Goal: Information Seeking & Learning: Learn about a topic

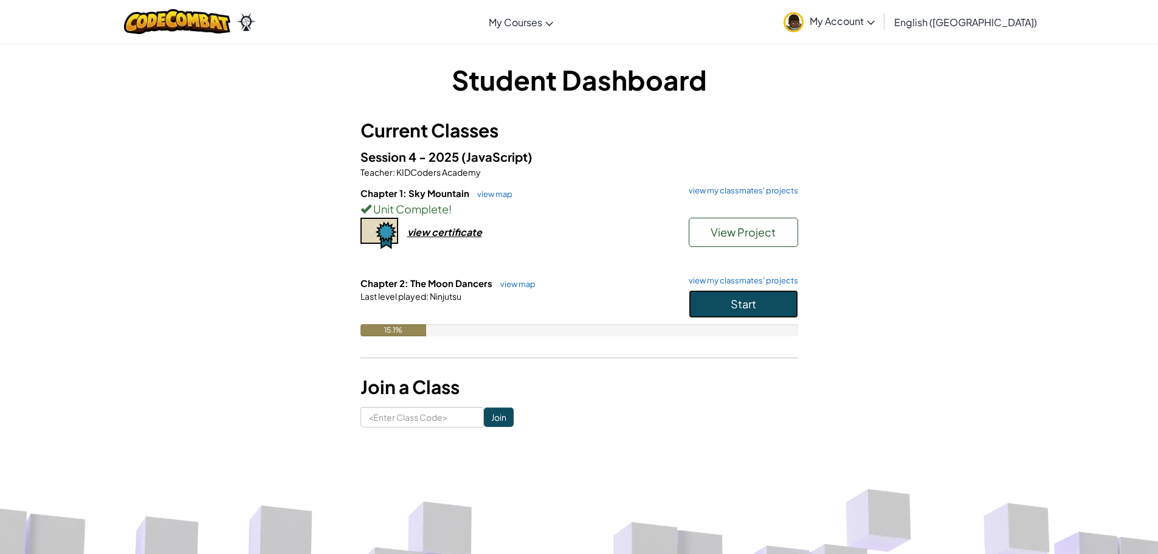
click at [753, 297] on span "Start" at bounding box center [744, 304] width 26 height 14
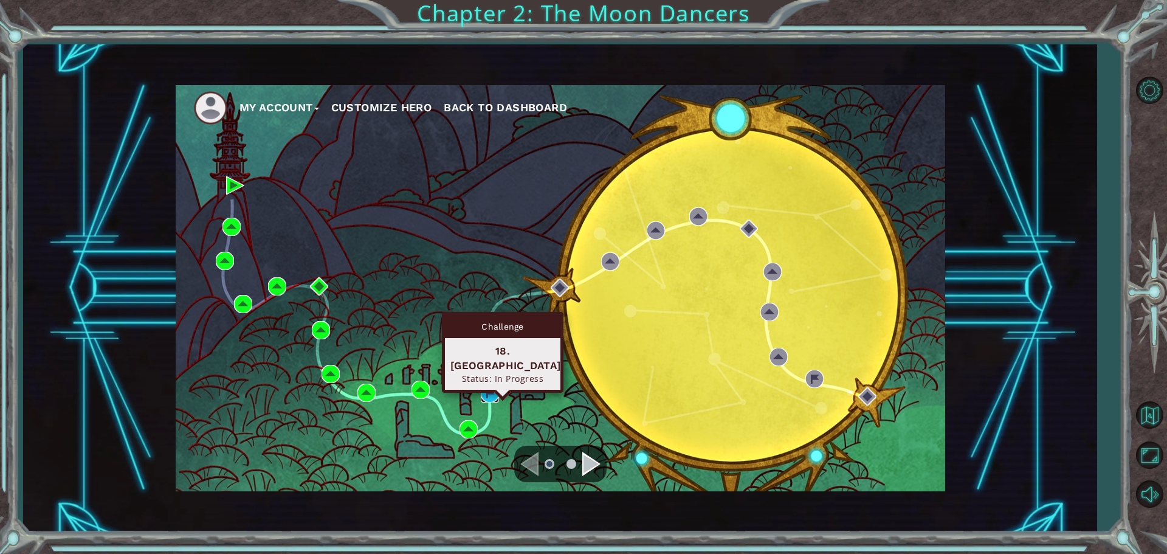
click at [488, 387] on img at bounding box center [490, 393] width 18 height 18
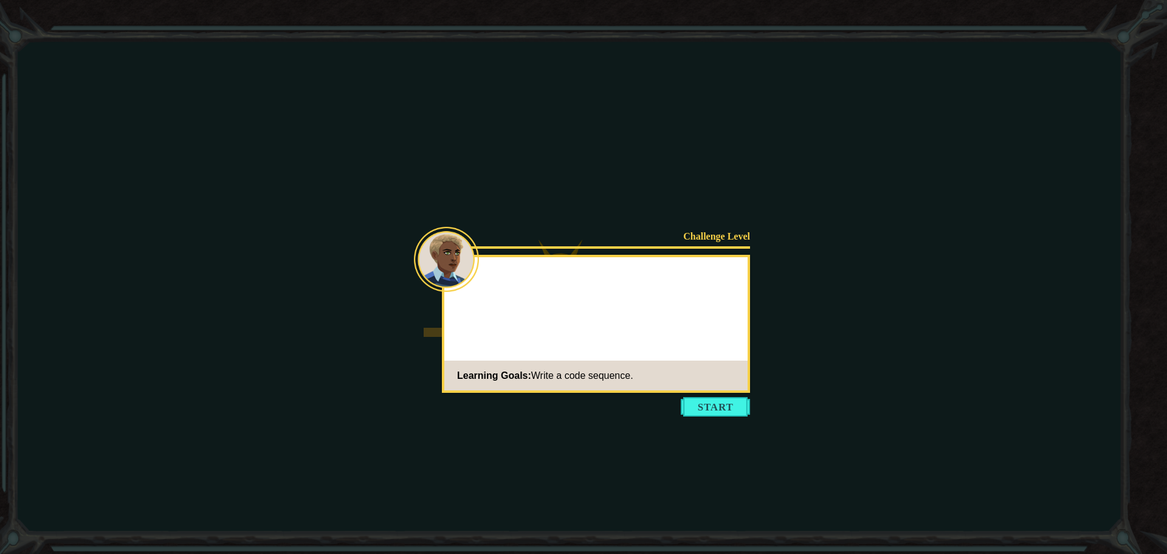
click at [728, 409] on button "Start" at bounding box center [715, 406] width 69 height 19
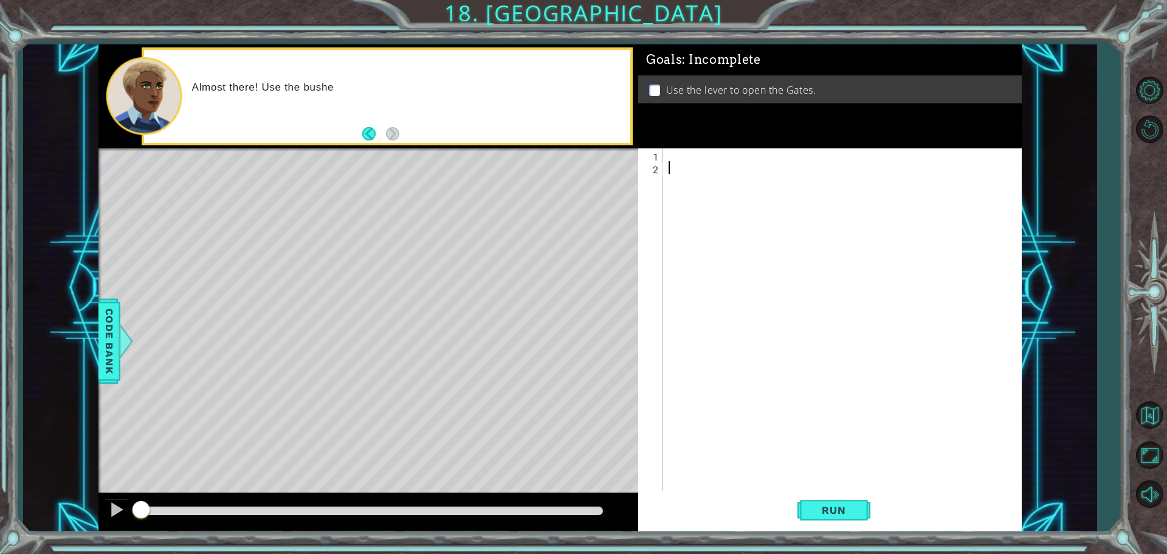
click at [684, 150] on div at bounding box center [845, 333] width 358 height 370
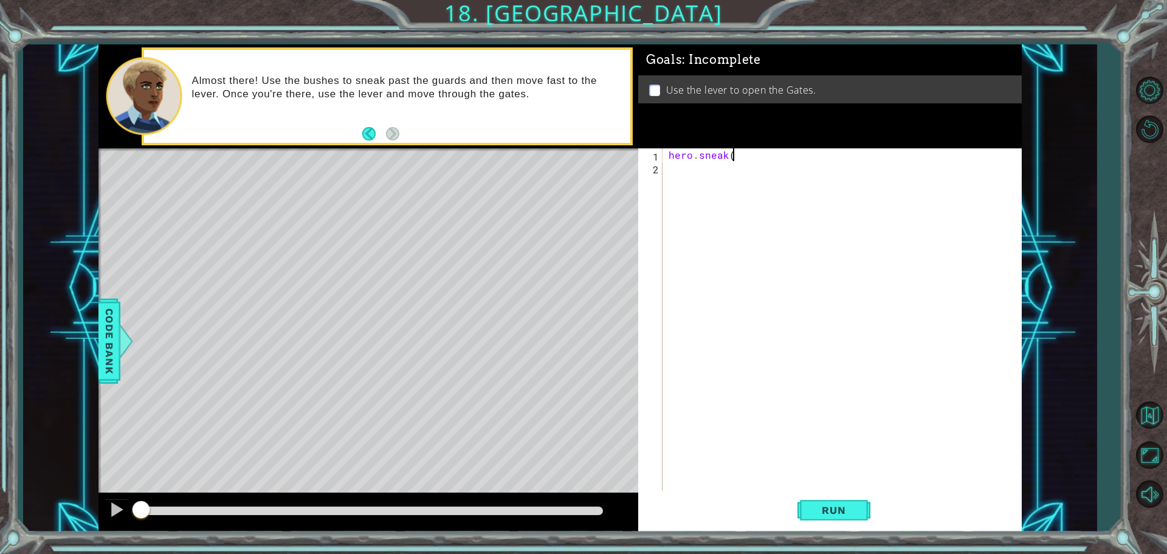
scroll to position [0, 4]
click at [834, 498] on button "Run" at bounding box center [834, 510] width 73 height 38
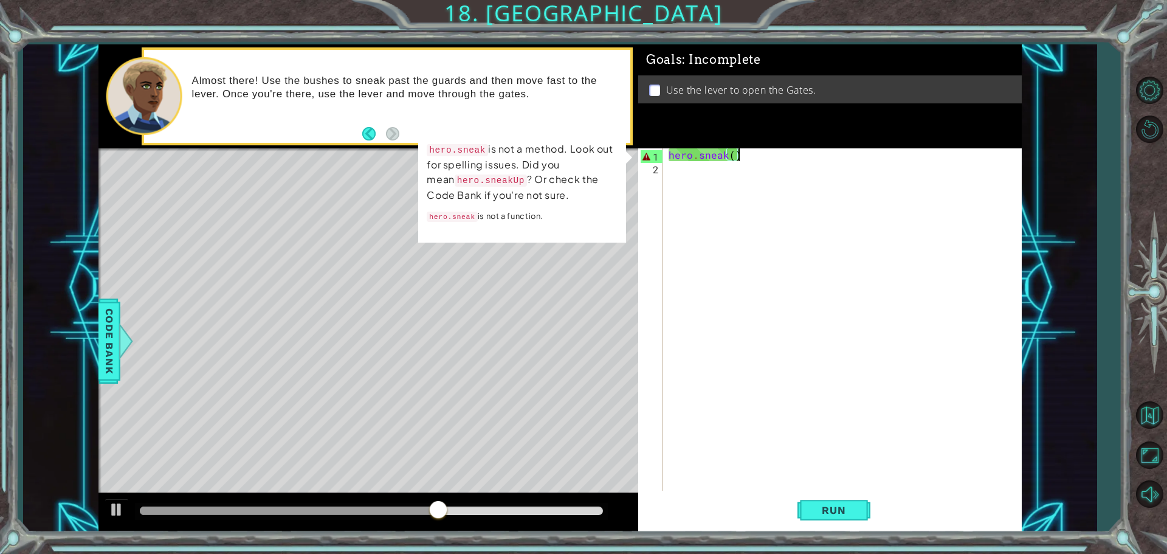
click at [727, 155] on div "hero . sneak ( )" at bounding box center [845, 333] width 358 height 370
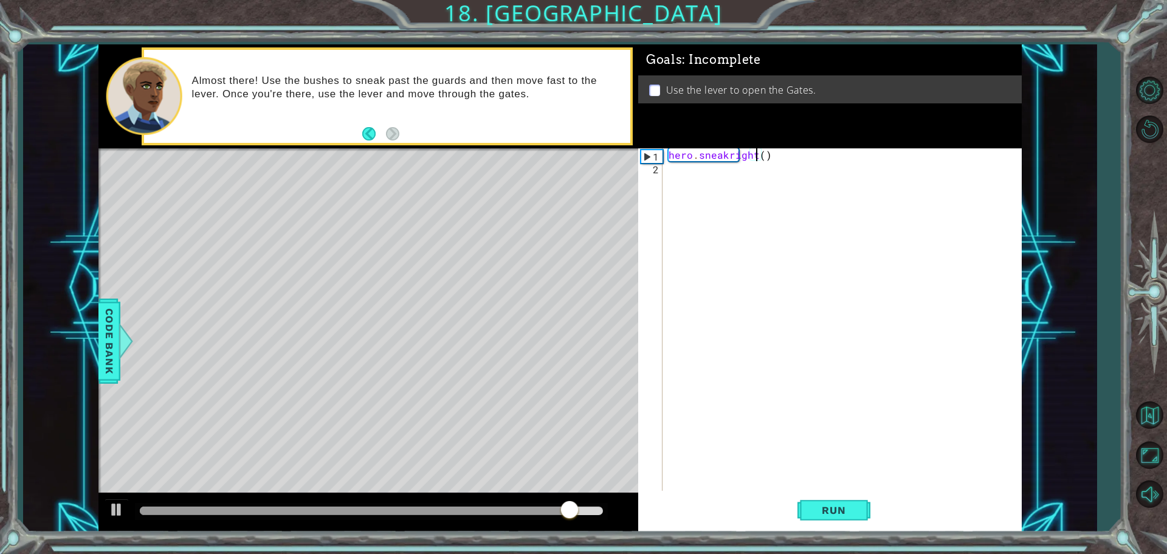
scroll to position [0, 5]
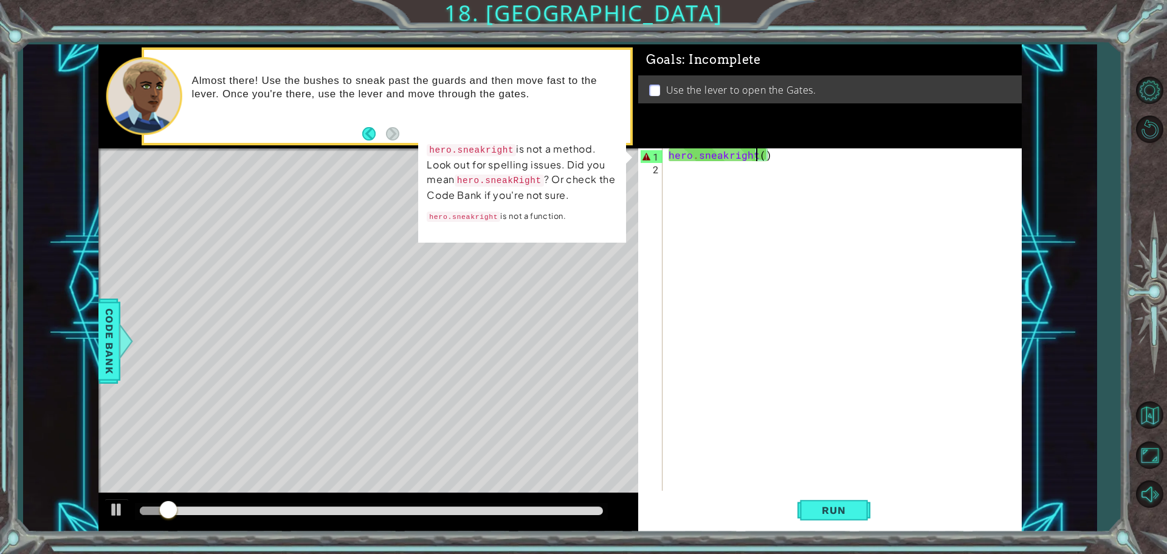
click at [733, 154] on div "hero . sneakright ( )" at bounding box center [845, 333] width 358 height 370
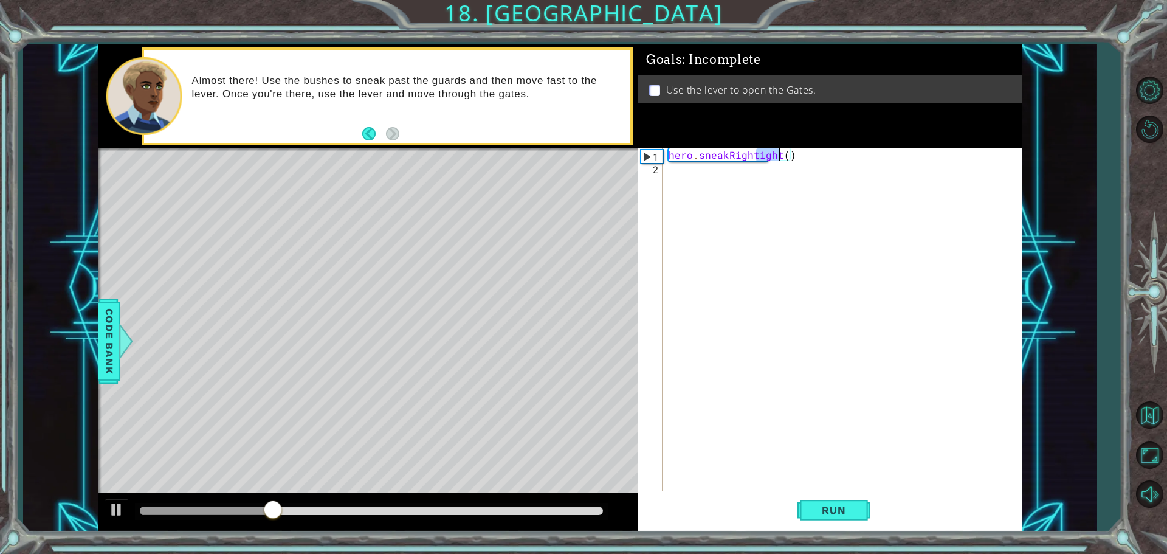
drag, startPoint x: 756, startPoint y: 159, endPoint x: 779, endPoint y: 157, distance: 23.2
click at [779, 157] on div "hero . sneakRightight ( )" at bounding box center [845, 333] width 358 height 370
type textarea "hero.sneakRight()"
click at [832, 494] on button "Run" at bounding box center [834, 510] width 73 height 38
drag, startPoint x: 665, startPoint y: 153, endPoint x: 674, endPoint y: 153, distance: 8.5
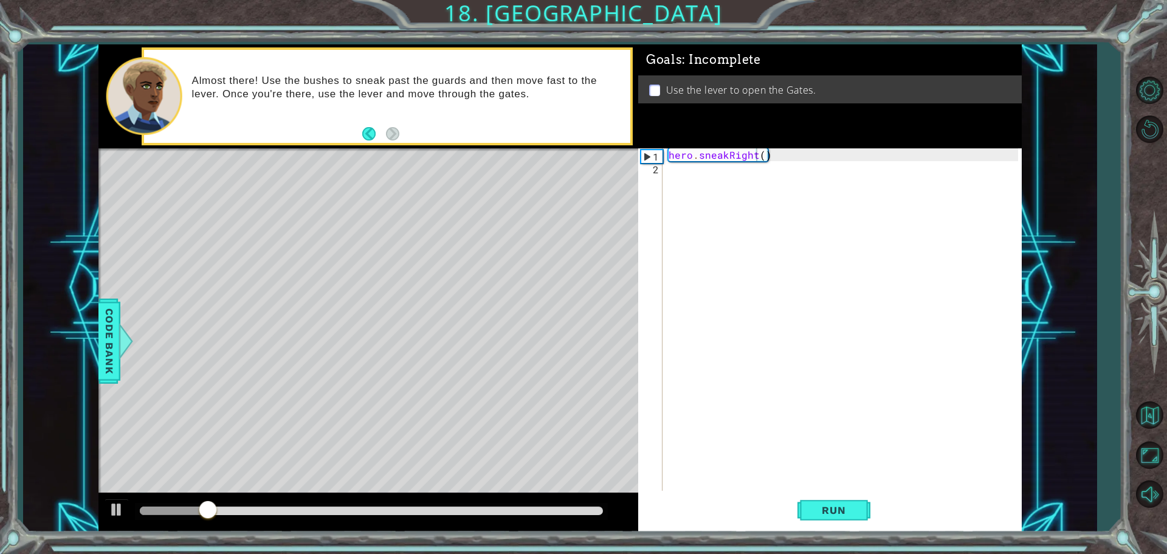
click at [674, 153] on div "hero.sneakRight() 1 2 hero . sneakRight ( ) ההההההההההההההההההההההההההההההההההה…" at bounding box center [828, 320] width 380 height 345
drag, startPoint x: 670, startPoint y: 154, endPoint x: 776, endPoint y: 156, distance: 105.8
click at [776, 156] on div "hero . sneakRight ( )" at bounding box center [845, 333] width 358 height 370
click at [675, 173] on div "hero . sneakRight ( )" at bounding box center [845, 333] width 358 height 370
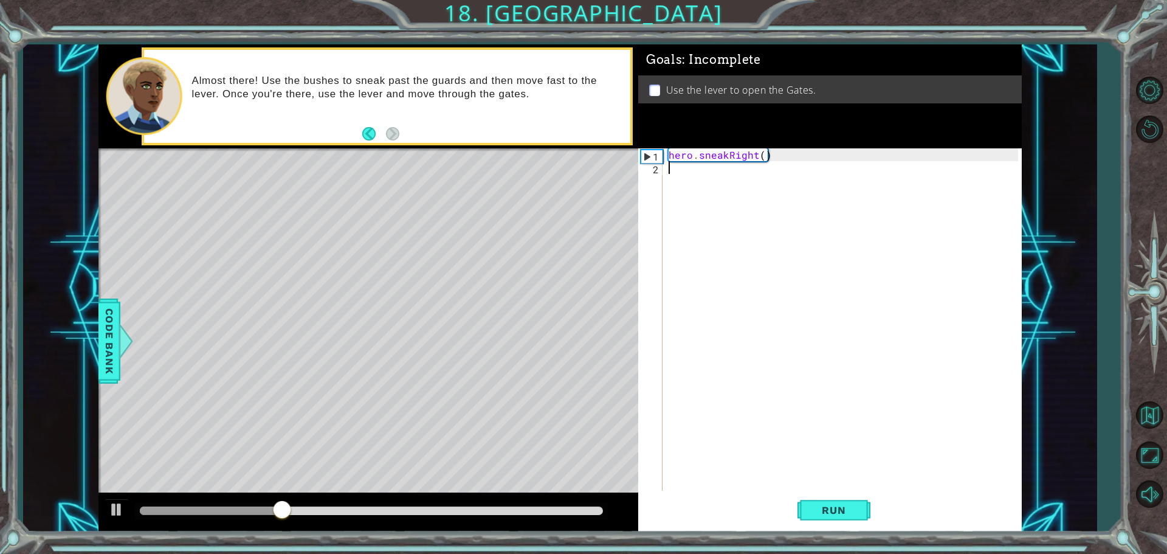
paste textarea "hero.sneakRight()"
drag, startPoint x: 728, startPoint y: 165, endPoint x: 754, endPoint y: 164, distance: 26.2
click at [754, 164] on div "hero . sneakRight ( ) hero . sneakRight ( )" at bounding box center [845, 333] width 358 height 370
drag, startPoint x: 858, startPoint y: 506, endPoint x: 842, endPoint y: 505, distance: 15.9
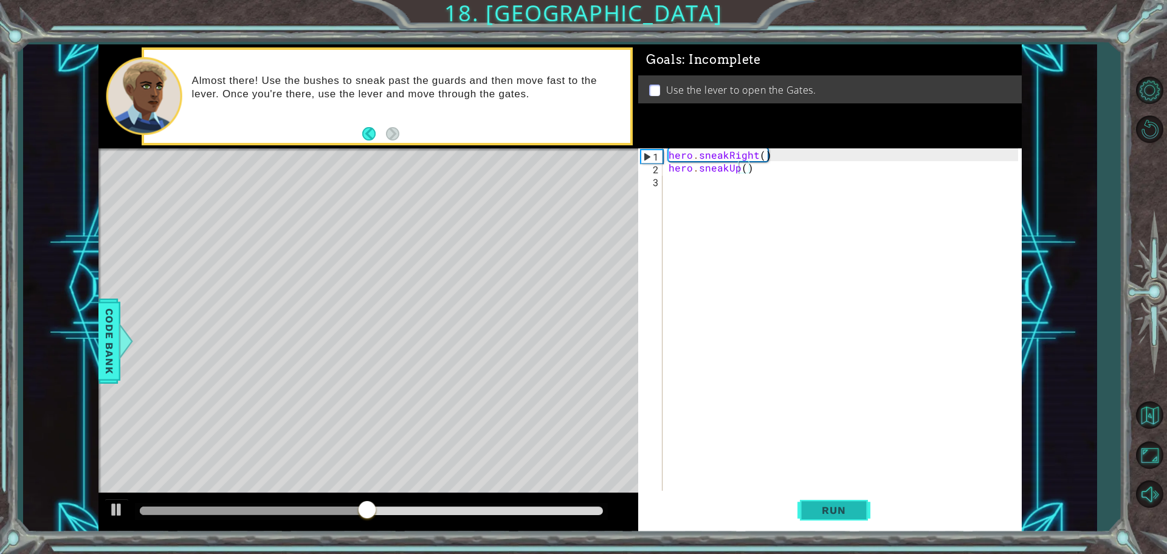
click at [854, 507] on span "Run" at bounding box center [834, 510] width 48 height 12
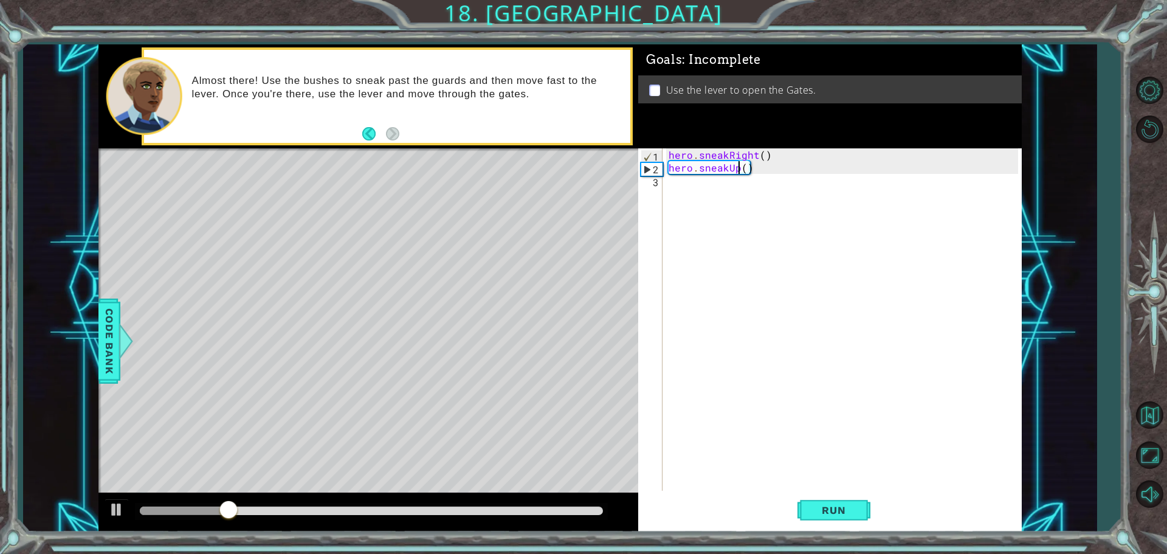
click at [747, 168] on div "hero . sneakRight ( ) hero . sneakUp ( )" at bounding box center [845, 333] width 358 height 370
type textarea "hero.sneakUp(2)"
click at [830, 503] on button "Run" at bounding box center [834, 510] width 73 height 38
click at [671, 182] on div "hero . sneakRight ( ) hero . sneakUp ( 2 )" at bounding box center [845, 333] width 358 height 370
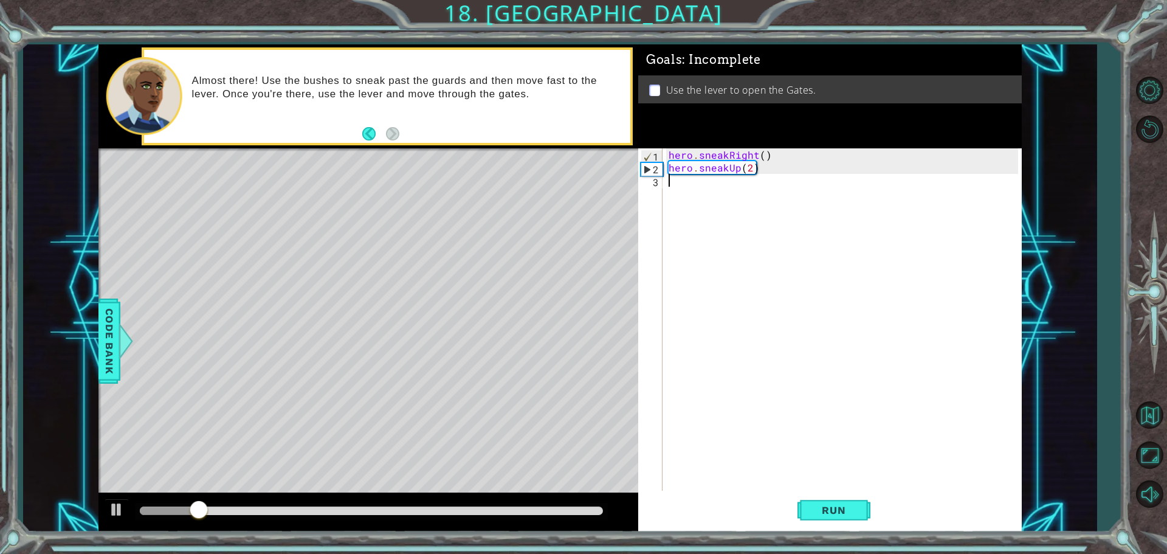
scroll to position [0, 0]
paste textarea "hero.sneakRight()"
click at [829, 514] on span "Run" at bounding box center [834, 510] width 48 height 12
click at [764, 181] on div "hero . sneakRight ( ) hero . sneakUp ( 2 ) hero . sneakRight ( )" at bounding box center [845, 333] width 358 height 370
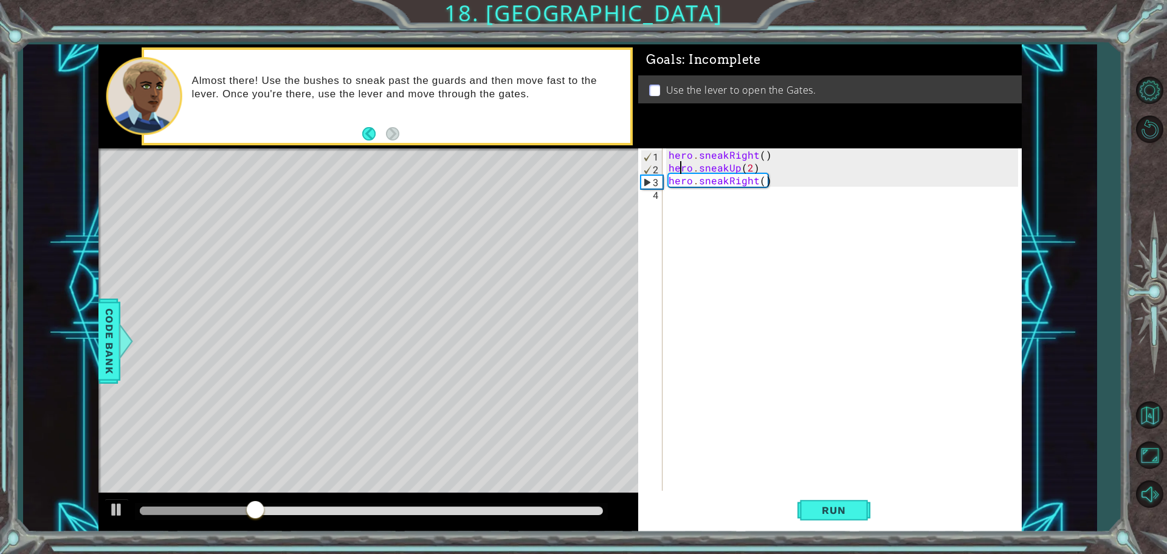
click at [682, 167] on div "hero . sneakRight ( ) hero . sneakUp ( 2 ) hero . sneakRight ( )" at bounding box center [845, 333] width 358 height 370
type textarea "hero.sneakUp(2)"
click at [677, 167] on div "hero . sneakRight ( ) hero . sneakUp ( 2 ) hero . sneakRight ( )" at bounding box center [845, 333] width 358 height 370
click at [671, 167] on div "hero . sneakRight ( ) hero . sneakUp ( 2 ) hero . sneakRight ( )" at bounding box center [845, 333] width 358 height 370
drag, startPoint x: 666, startPoint y: 166, endPoint x: 761, endPoint y: 168, distance: 94.3
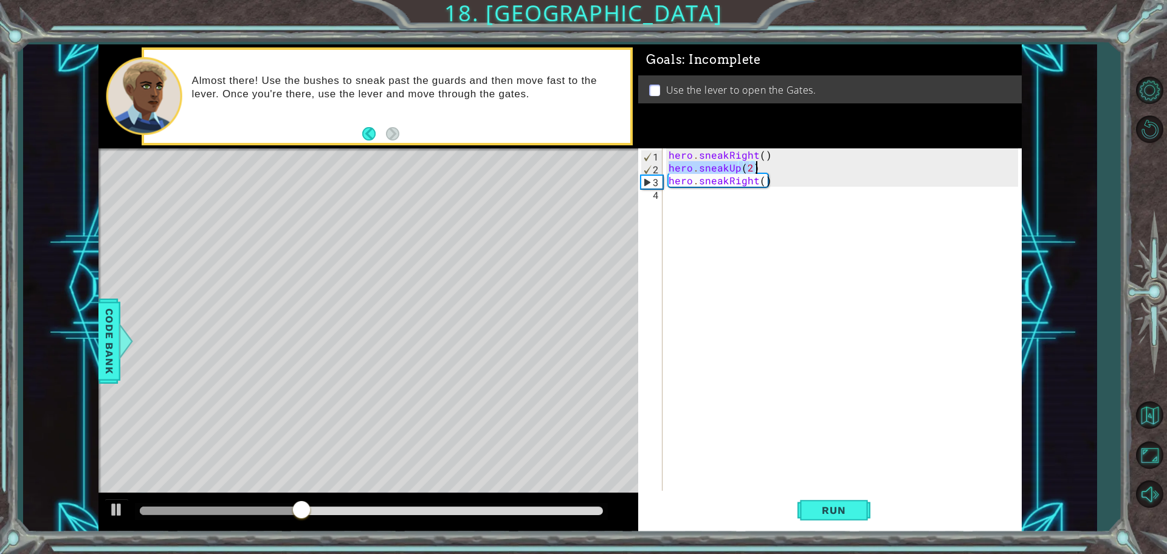
click at [761, 168] on div "hero . sneakRight ( ) hero . sneakUp ( 2 ) hero . sneakRight ( )" at bounding box center [845, 333] width 358 height 370
click at [686, 199] on div "hero . sneakRight ( ) hero . sneakUp ( 2 ) hero . sneakRight ( )" at bounding box center [845, 333] width 358 height 370
paste textarea "hero.sneakUp(2)"
click at [823, 511] on span "Run" at bounding box center [834, 510] width 48 height 12
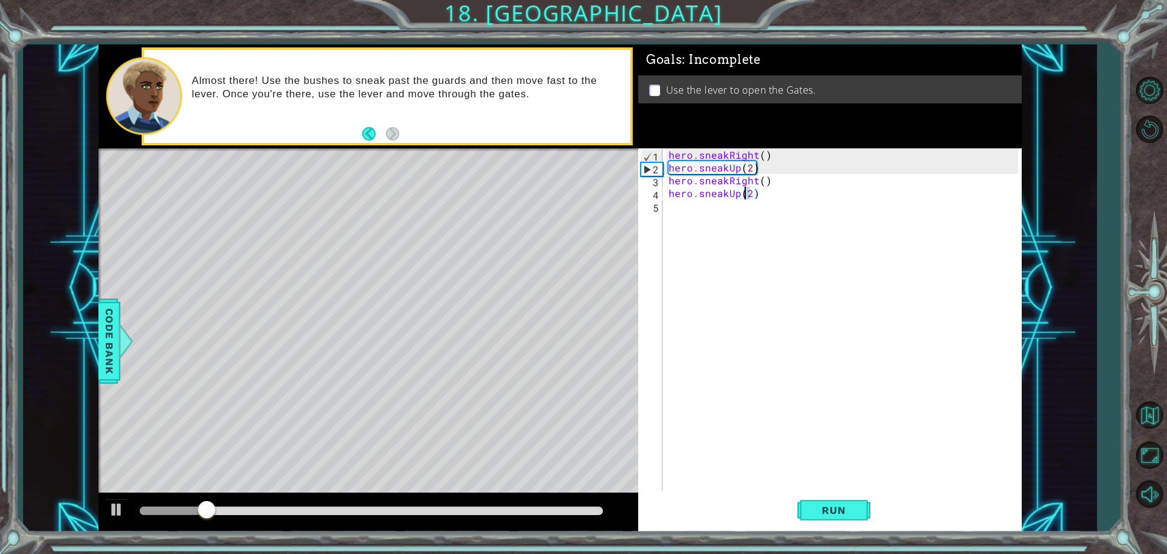
click at [743, 192] on div "hero . sneakRight ( ) hero . sneakUp ( 2 ) hero . sneakRight ( ) hero . sneakUp…" at bounding box center [845, 333] width 358 height 370
click at [826, 509] on span "Run" at bounding box center [834, 510] width 48 height 12
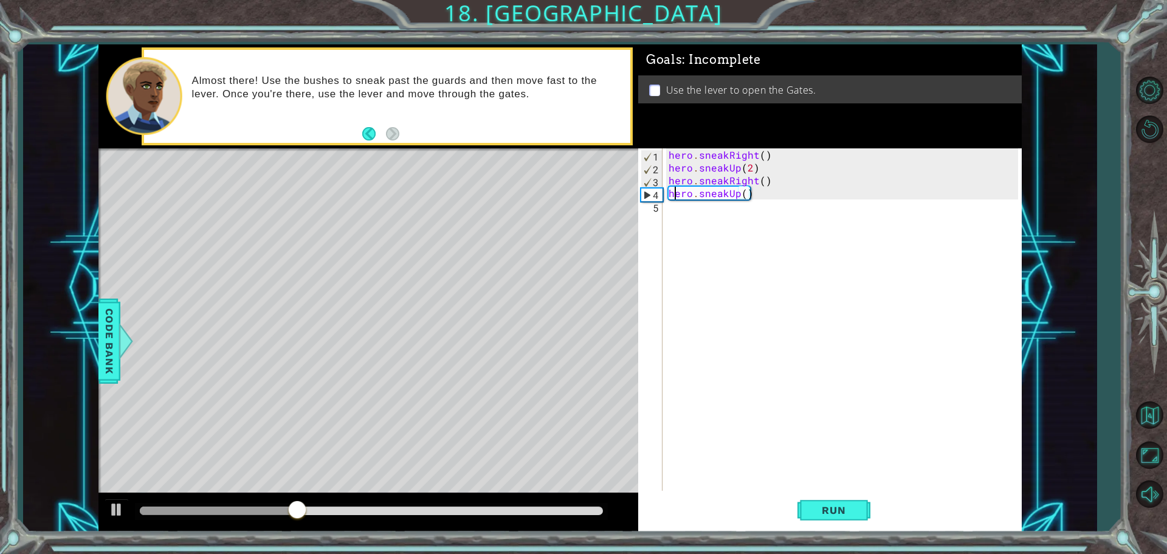
click at [672, 190] on div "hero . sneakRight ( ) hero . sneakUp ( 2 ) hero . sneakRight ( ) hero . sneakUp…" at bounding box center [845, 333] width 358 height 370
drag, startPoint x: 669, startPoint y: 156, endPoint x: 769, endPoint y: 159, distance: 100.3
click at [769, 159] on div "hero . sneakRight ( ) hero . sneakUp ( 2 ) hero . sneakRight ( ) hero . sneakUp…" at bounding box center [845, 333] width 358 height 370
type textarea "hero.sneakRight()"
click at [665, 208] on div "hero.sneakRight() 1 2 3 4 5 hero . sneakRight ( ) hero . sneakUp ( 2 ) hero . s…" at bounding box center [828, 320] width 380 height 345
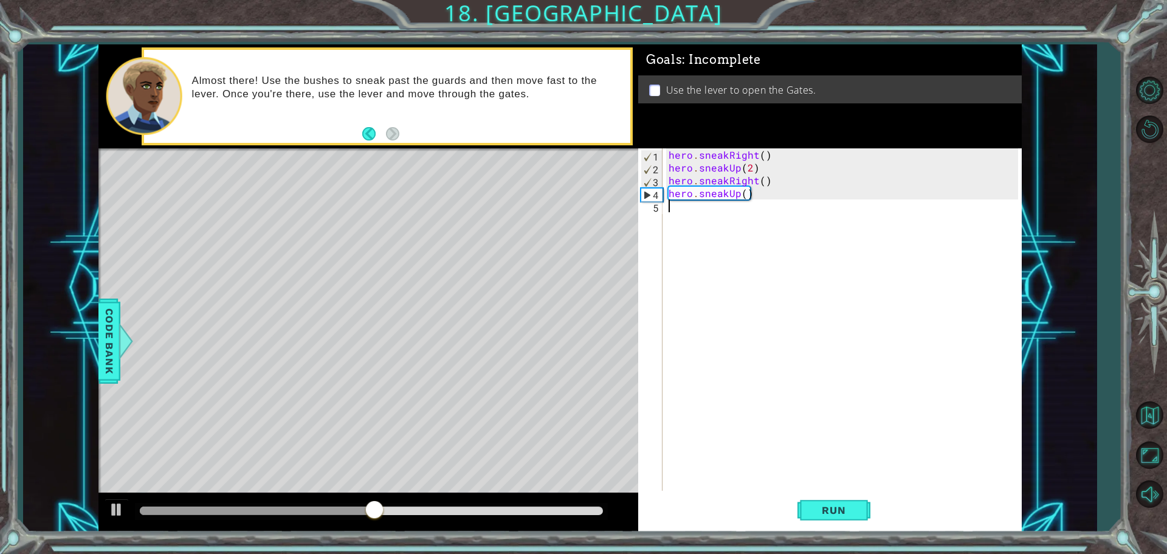
click at [669, 209] on div "hero . sneakRight ( ) hero . sneakUp ( 2 ) hero . sneakRight ( ) hero . sneakUp…" at bounding box center [845, 333] width 358 height 370
paste textarea "hero.sneakRight()"
type textarea "hero.sneakRight()"
click at [674, 218] on div "hero . sneakRight ( ) hero . sneakUp ( 2 ) hero . sneakRight ( ) hero . sneakUp…" at bounding box center [845, 333] width 358 height 370
click at [760, 208] on div "hero . sneakRight ( ) hero . sneakUp ( 2 ) hero . sneakRight ( ) hero . sneakUp…" at bounding box center [845, 333] width 358 height 370
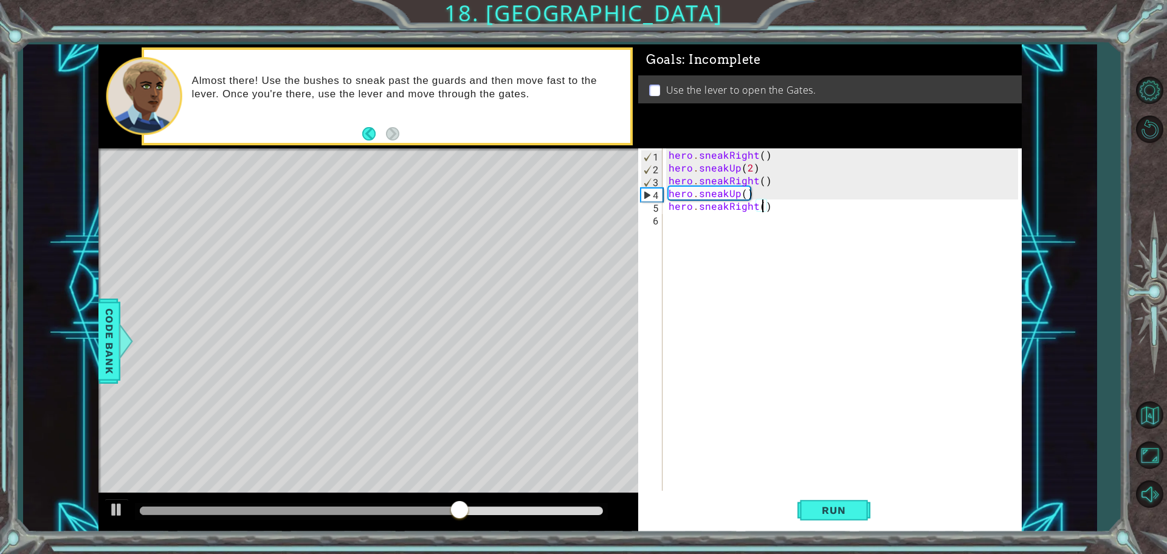
scroll to position [0, 5]
type textarea "hero.sneakRight(2)"
click at [852, 508] on span "Run" at bounding box center [834, 510] width 48 height 12
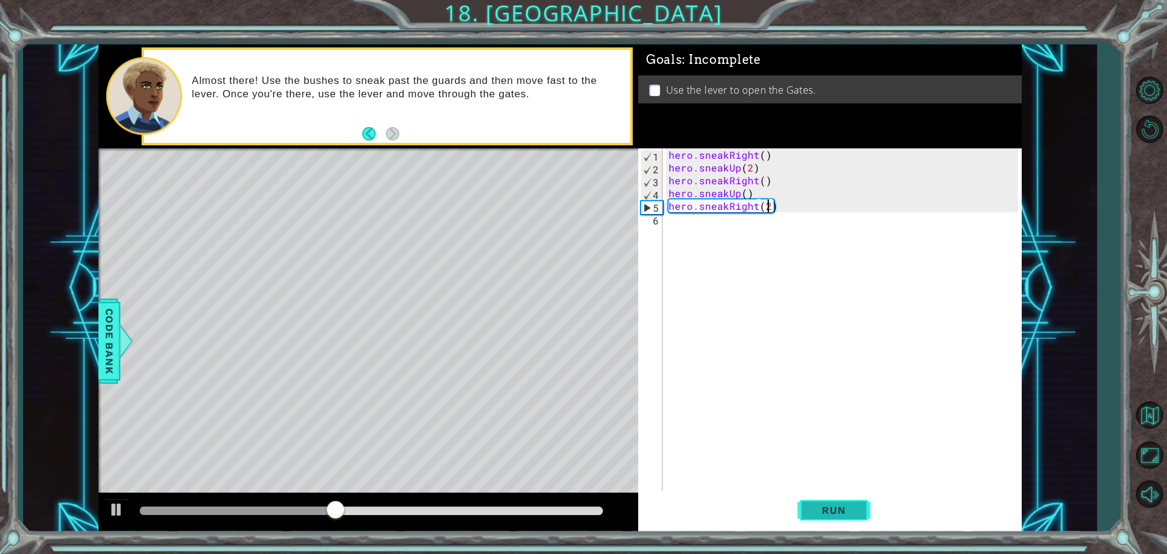
click at [819, 513] on span "Run" at bounding box center [834, 510] width 48 height 12
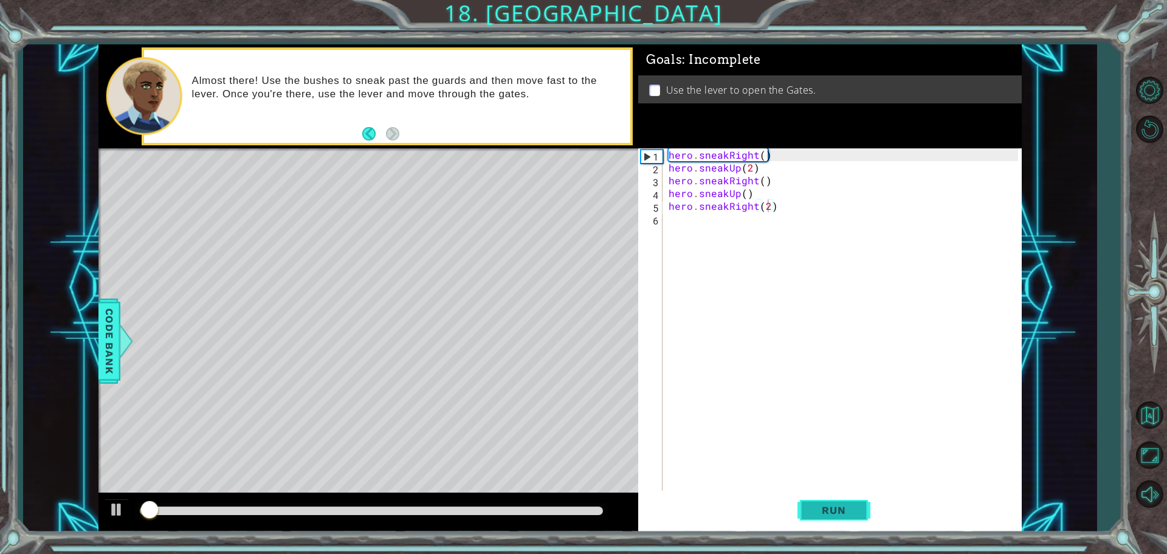
click at [817, 519] on button "Run" at bounding box center [834, 510] width 73 height 38
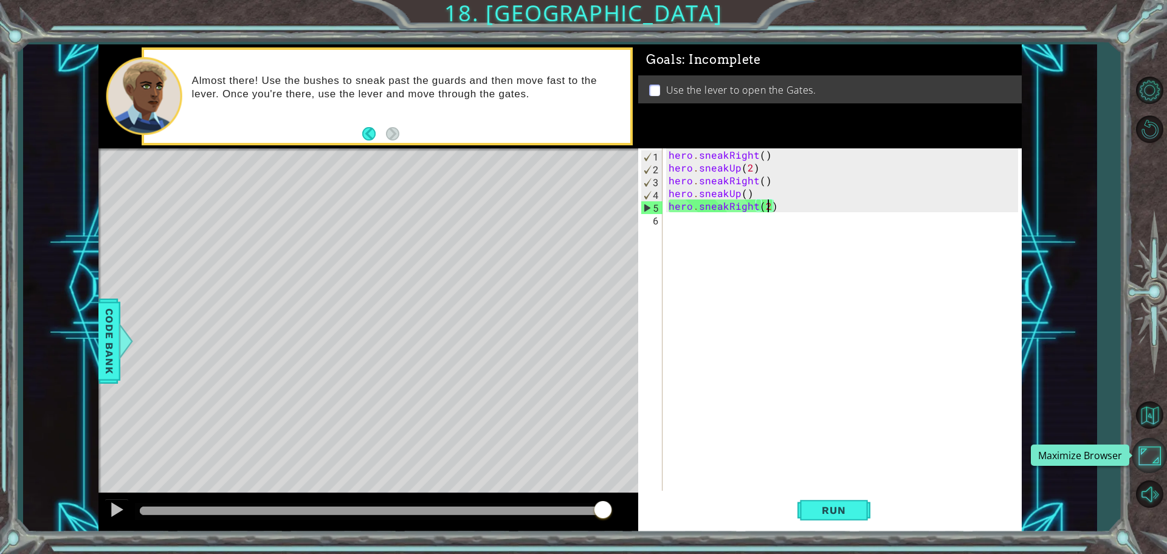
drag, startPoint x: 175, startPoint y: 512, endPoint x: 1164, endPoint y: 440, distance: 991.8
click at [1158, 441] on div "1 ההההההההההההההההההההההההההההההההההההההההההההההההההההההההההההההההההההההההההההה…" at bounding box center [583, 277] width 1167 height 554
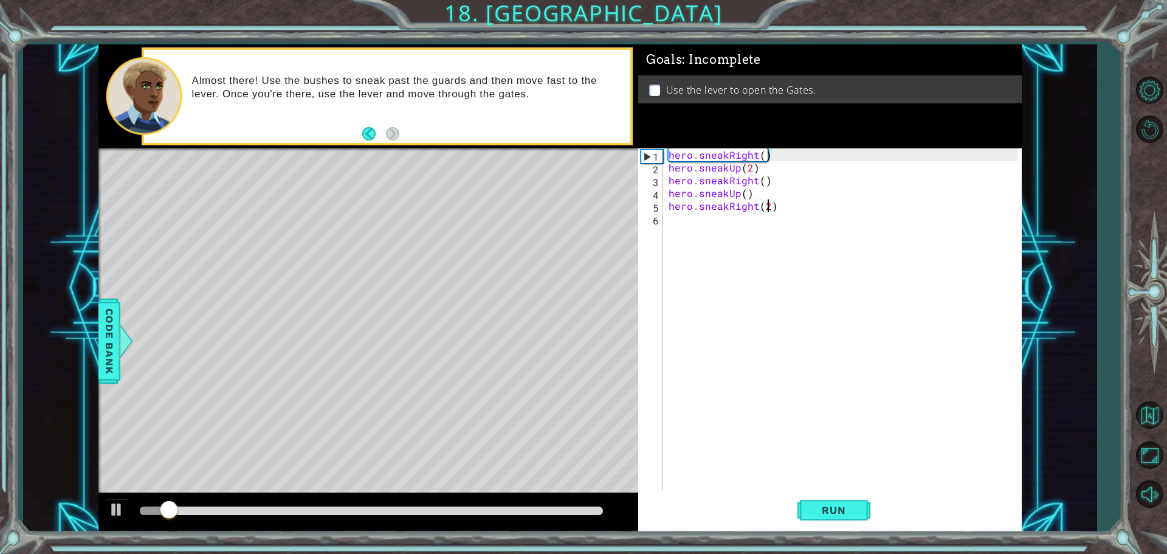
click at [702, 226] on div "hero . sneakRight ( ) hero . sneakUp ( 2 ) hero . sneakRight ( ) hero . sneakUp…" at bounding box center [845, 333] width 358 height 370
drag, startPoint x: 669, startPoint y: 192, endPoint x: 725, endPoint y: 193, distance: 56.5
click at [725, 193] on div "hero . sneakRight ( ) hero . sneakUp ( 2 ) hero . sneakRight ( ) hero . sneakUp…" at bounding box center [845, 333] width 358 height 370
type textarea "hero.sneakUp()"
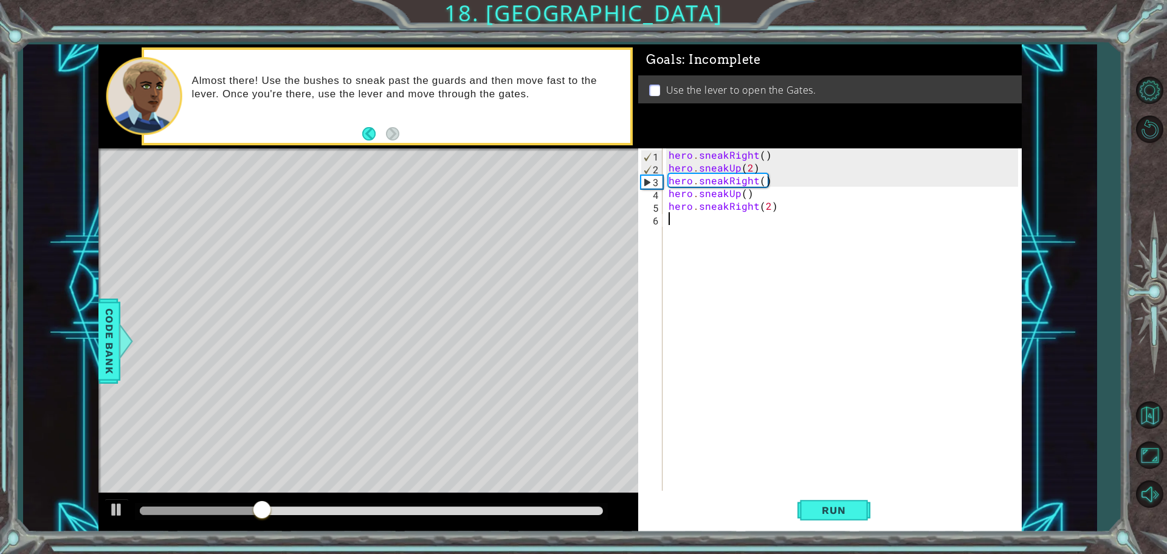
click at [689, 220] on div "hero . sneakRight ( ) hero . sneakUp ( 2 ) hero . sneakRight ( ) hero . sneakUp…" at bounding box center [845, 333] width 358 height 370
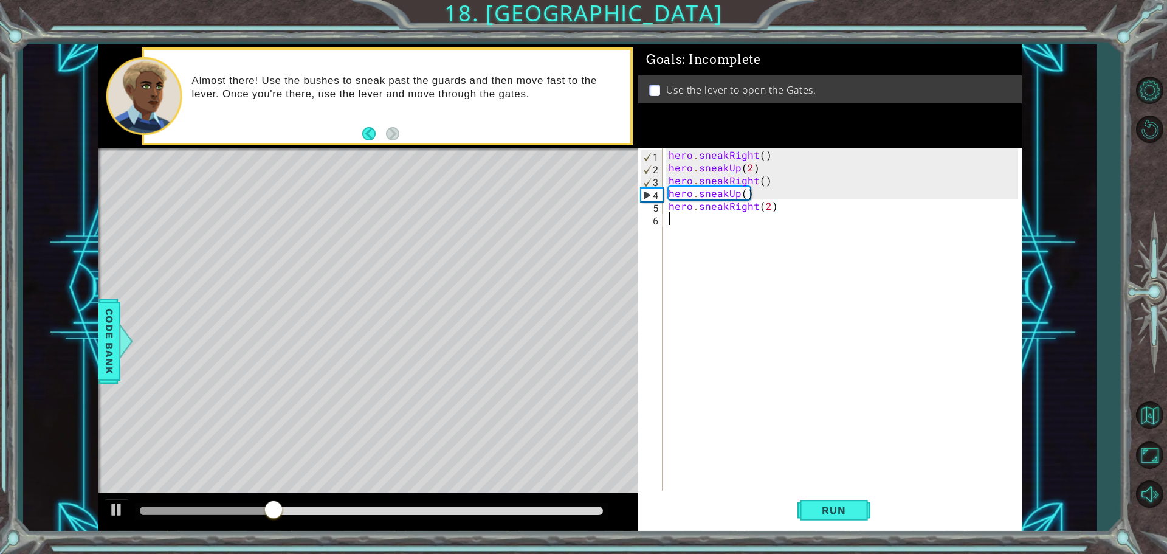
paste textarea "hero.sneak"
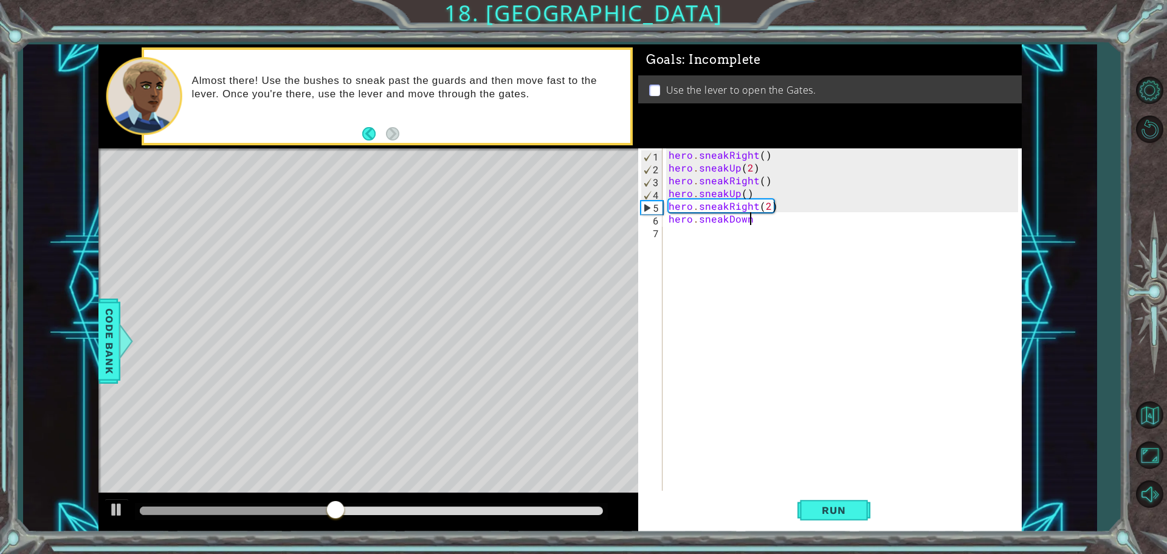
scroll to position [0, 4]
drag, startPoint x: 726, startPoint y: 206, endPoint x: 700, endPoint y: 202, distance: 26.4
click at [700, 202] on div "hero . sneakRight ( ) hero . sneakUp ( 2 ) hero . sneakRight ( ) hero . sneakUp…" at bounding box center [845, 333] width 358 height 370
type textarea "hero.moveRight(2)"
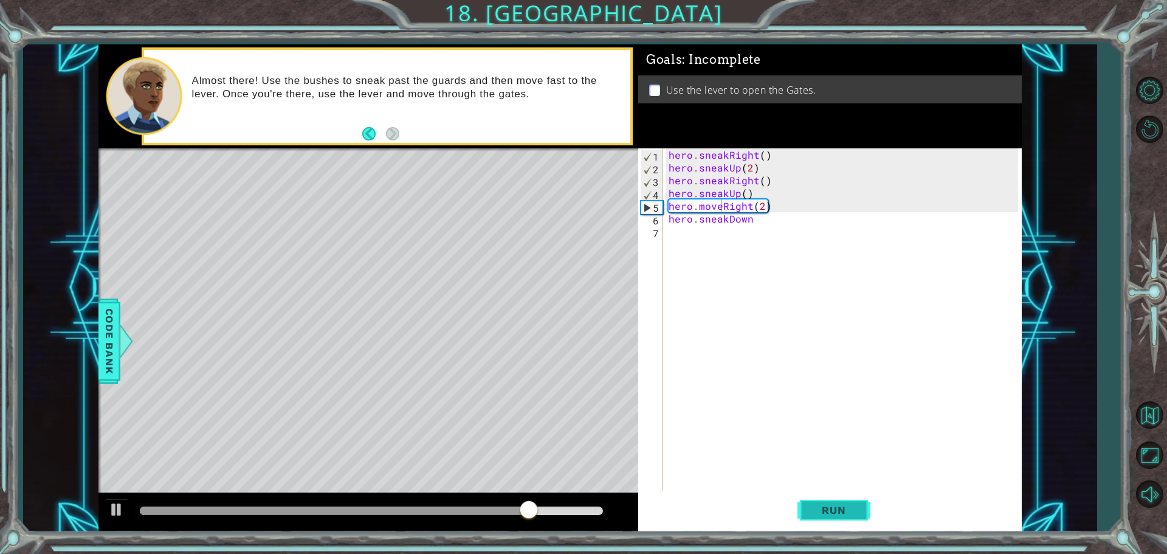
click at [854, 506] on span "Run" at bounding box center [834, 510] width 48 height 12
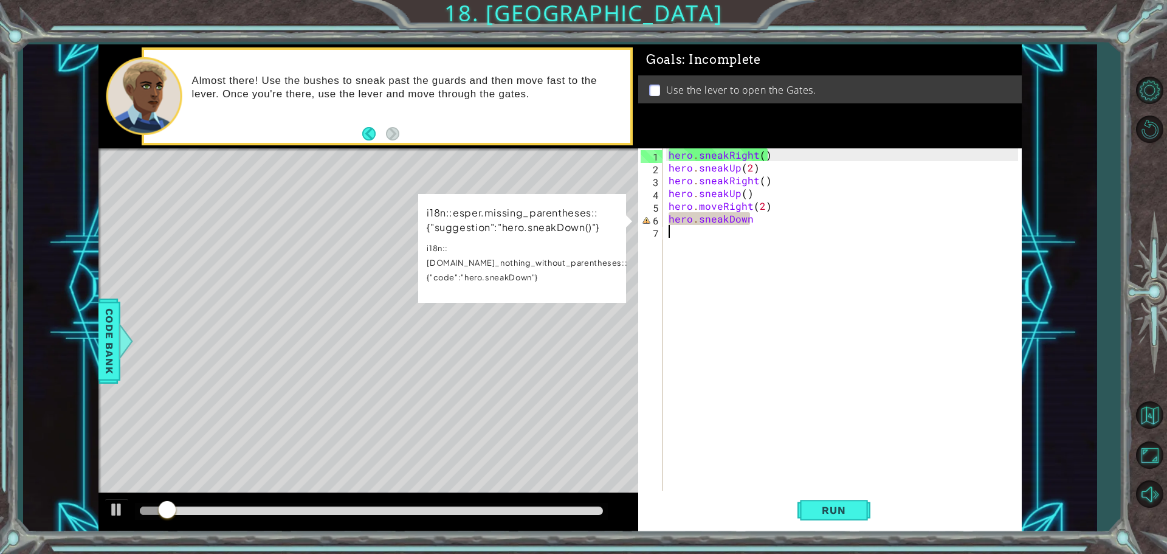
click at [763, 228] on div "hero . sneakRight ( ) hero . sneakUp ( 2 ) hero . sneakRight ( ) hero . sneakUp…" at bounding box center [845, 333] width 358 height 370
click at [754, 222] on div "hero . sneakRight ( ) hero . sneakUp ( 2 ) hero . sneakRight ( ) hero . sneakUp…" at bounding box center [845, 333] width 358 height 370
type textarea "hero.sneakDown"
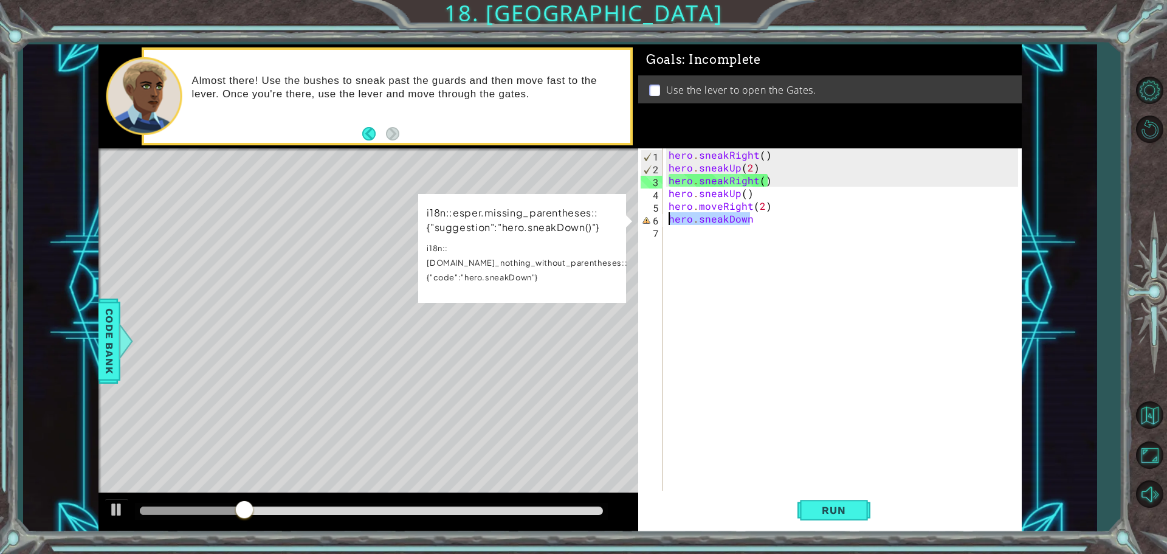
drag, startPoint x: 754, startPoint y: 221, endPoint x: 642, endPoint y: 201, distance: 113.8
click at [646, 218] on div "hero.sneakDown 1 2 3 4 5 6 7 hero . sneakRight ( ) hero . sneakUp ( 2 ) hero . …" at bounding box center [828, 320] width 380 height 345
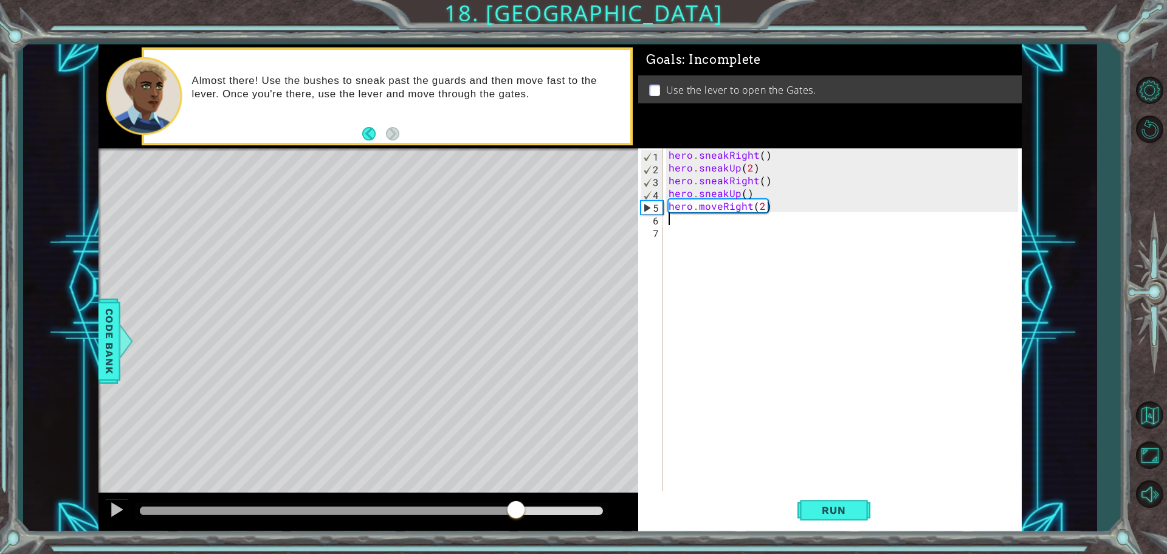
drag, startPoint x: 289, startPoint y: 506, endPoint x: 516, endPoint y: 466, distance: 230.9
click at [516, 466] on div "methods hero use(thing) moveUp(steps) moveDown(steps) moveLeft(steps) moveRight…" at bounding box center [560, 288] width 924 height 488
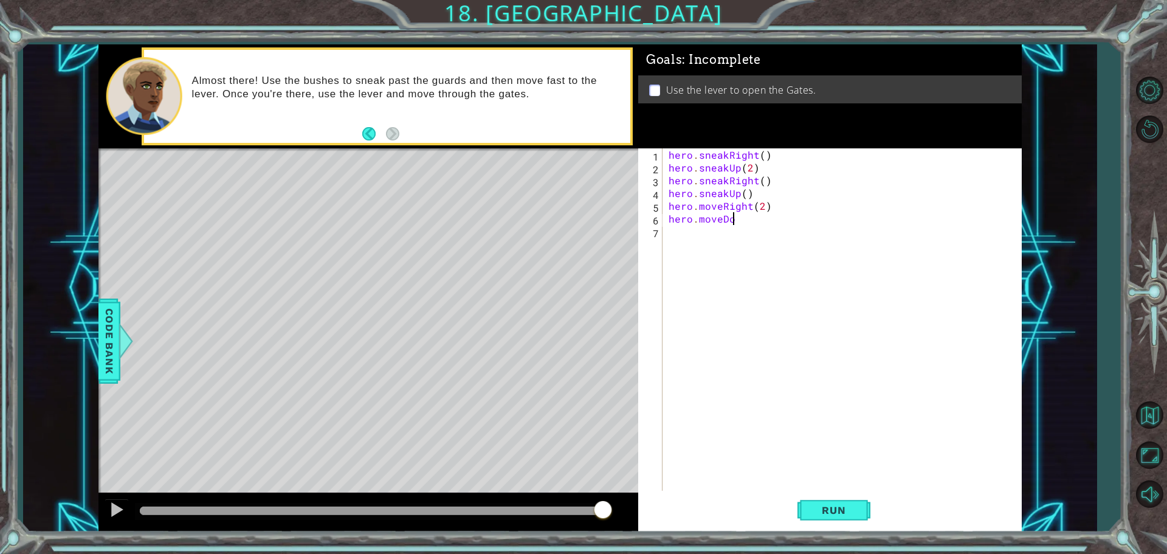
scroll to position [0, 4]
type textarea "hero.moveDown()"
drag, startPoint x: 678, startPoint y: 233, endPoint x: 689, endPoint y: 178, distance: 55.8
click at [677, 233] on div "hero . sneakRight ( ) hero . sneakUp ( 2 ) hero . sneakRight ( ) hero . sneakUp…" at bounding box center [845, 333] width 358 height 370
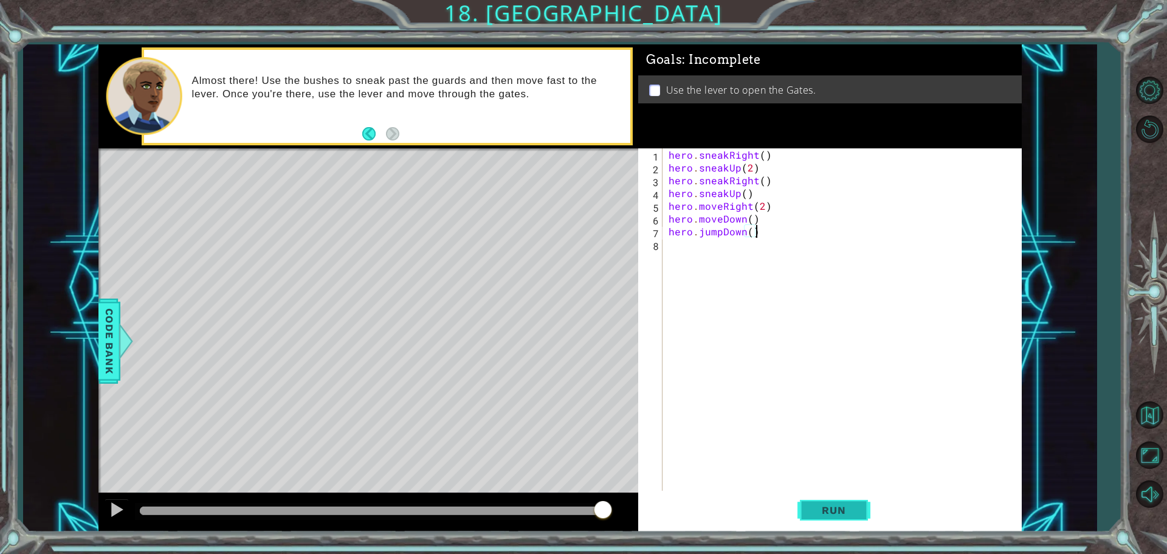
type textarea "hero.jumpDown()"
click at [845, 508] on span "Run" at bounding box center [834, 510] width 48 height 12
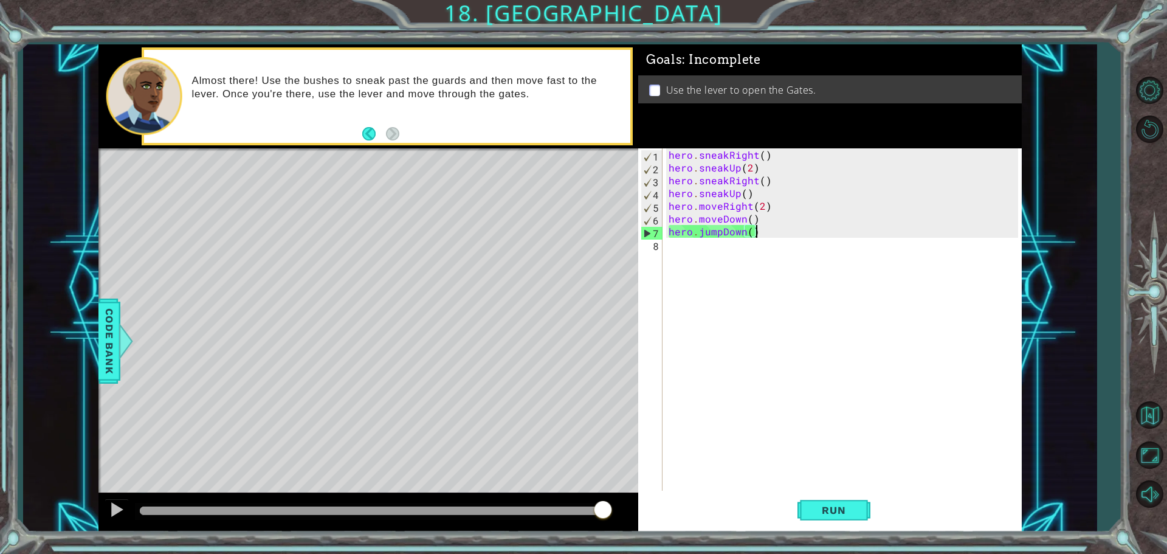
drag, startPoint x: 162, startPoint y: 508, endPoint x: 879, endPoint y: 582, distance: 721.3
click at [879, 553] on html "1 ההההההההההההההההההההההההההההההההההההההההההההההההההההההההההההההההההההההההההההה…" at bounding box center [583, 277] width 1167 height 554
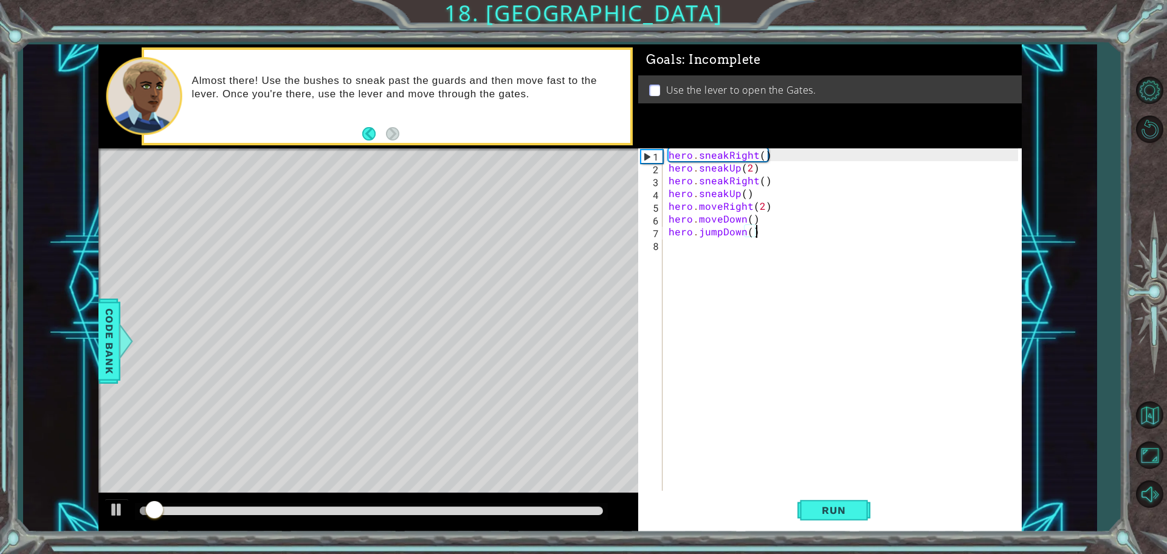
click at [668, 258] on div "hero . sneakRight ( ) hero . sneakUp ( 2 ) hero . sneakRight ( ) hero . sneakUp…" at bounding box center [845, 333] width 358 height 370
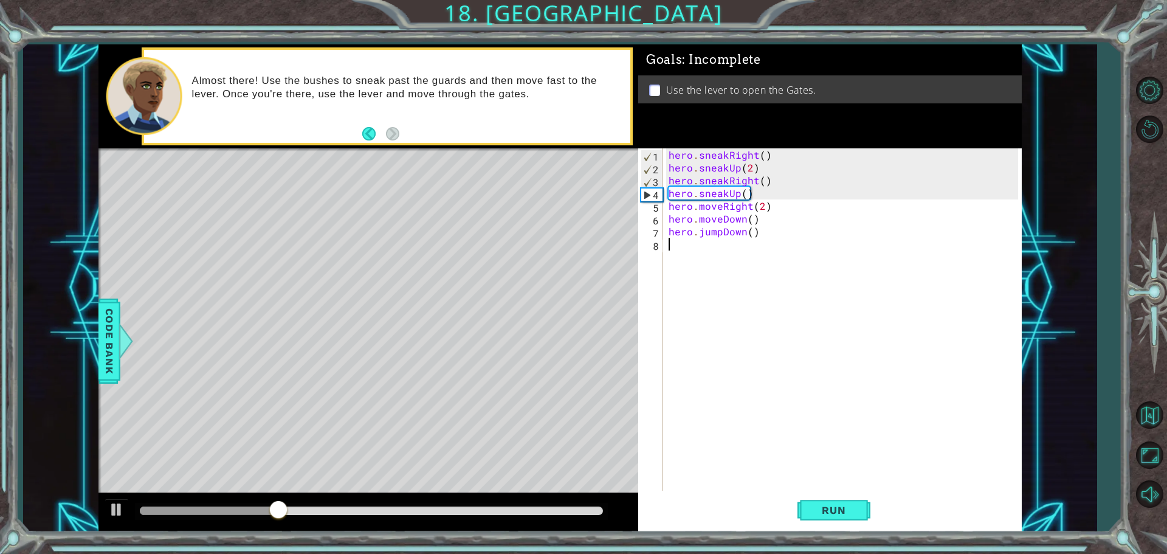
drag, startPoint x: 688, startPoint y: 255, endPoint x: 702, endPoint y: 240, distance: 21.1
click at [697, 242] on div "hero . sneakRight ( ) hero . sneakUp ( 2 ) hero . sneakRight ( ) hero . sneakUp…" at bounding box center [845, 333] width 358 height 370
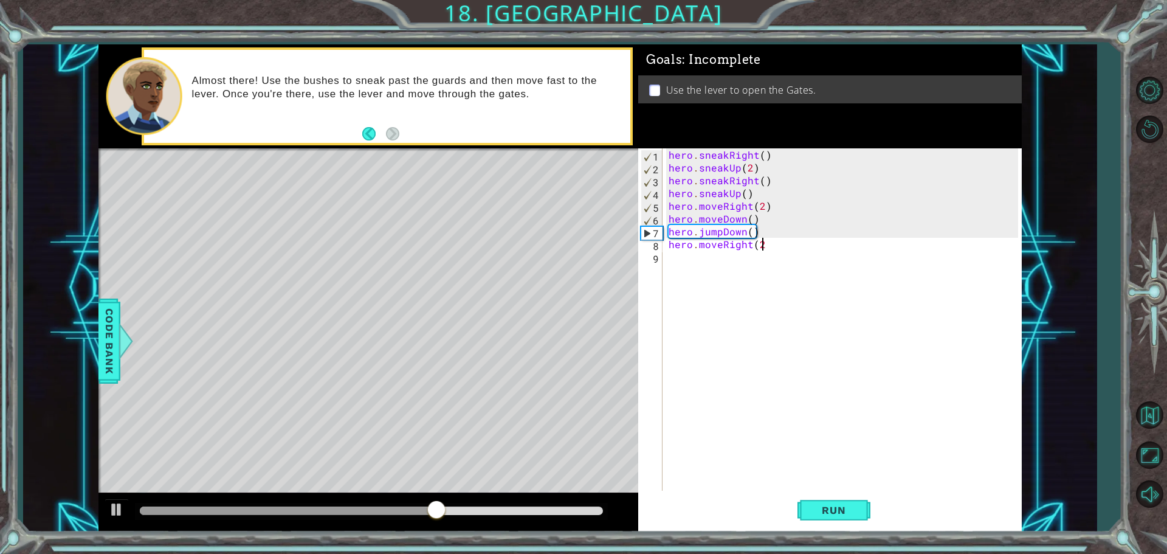
scroll to position [0, 5]
type textarea "hero.moveRight(2)"
click at [850, 523] on button "Run" at bounding box center [834, 510] width 73 height 38
click at [684, 270] on div "hero . sneakRight ( ) hero . sneakUp ( 2 ) hero . sneakRight ( ) hero . sneakUp…" at bounding box center [845, 333] width 358 height 370
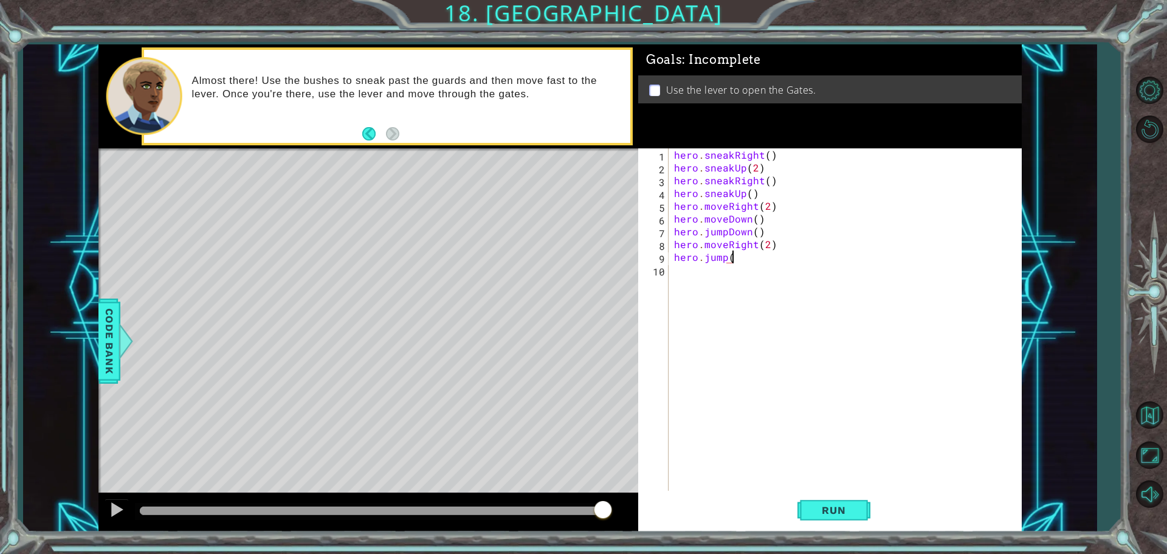
scroll to position [0, 3]
click at [727, 260] on div "hero . sneakRight ( ) hero . sneakUp ( 2 ) hero . sneakRight ( ) hero . sneakUp…" at bounding box center [848, 333] width 353 height 370
type textarea "hero.jumpUp()"
click at [831, 511] on span "Run" at bounding box center [834, 510] width 48 height 12
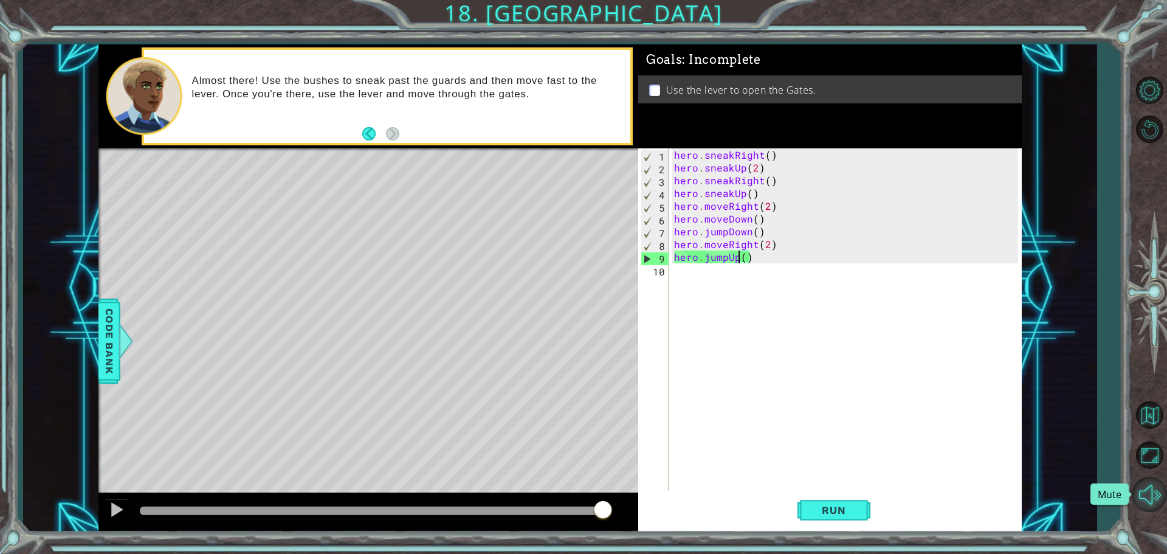
drag, startPoint x: 179, startPoint y: 514, endPoint x: 1167, endPoint y: 497, distance: 987.5
click at [1158, 497] on div "1 ההההההההההההההההההההההההההההההההההההההההההההההההההההההההההההההההההההההההההההה…" at bounding box center [583, 277] width 1167 height 554
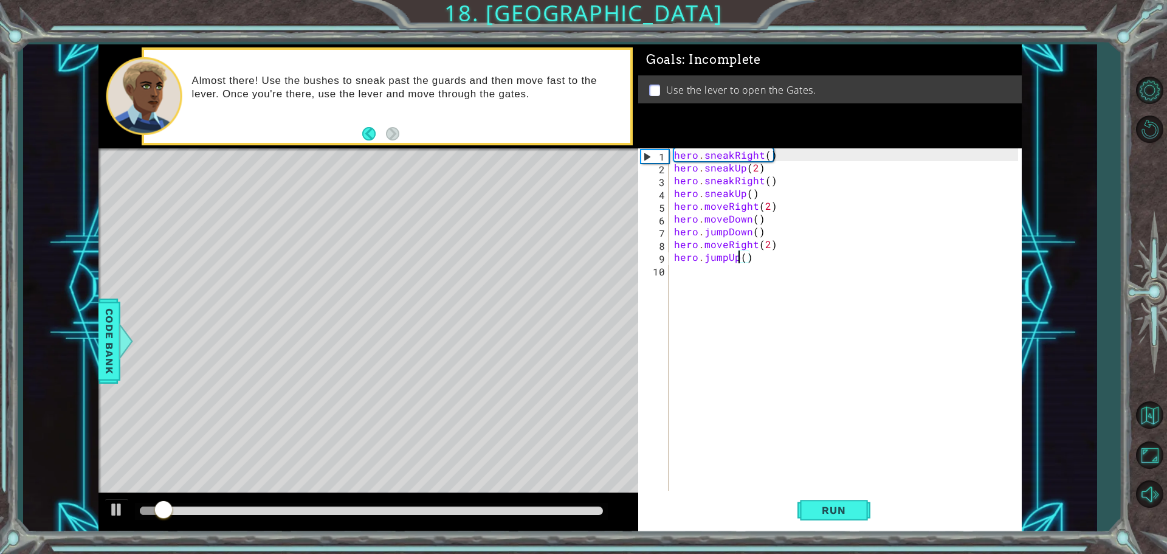
click at [708, 263] on div "hero . sneakRight ( ) hero . sneakUp ( 2 ) hero . sneakRight ( ) hero . sneakUp…" at bounding box center [848, 333] width 353 height 370
click at [683, 271] on div "hero . sneakRight ( ) hero . sneakUp ( 2 ) hero . sneakRight ( ) hero . sneakUp…" at bounding box center [848, 333] width 353 height 370
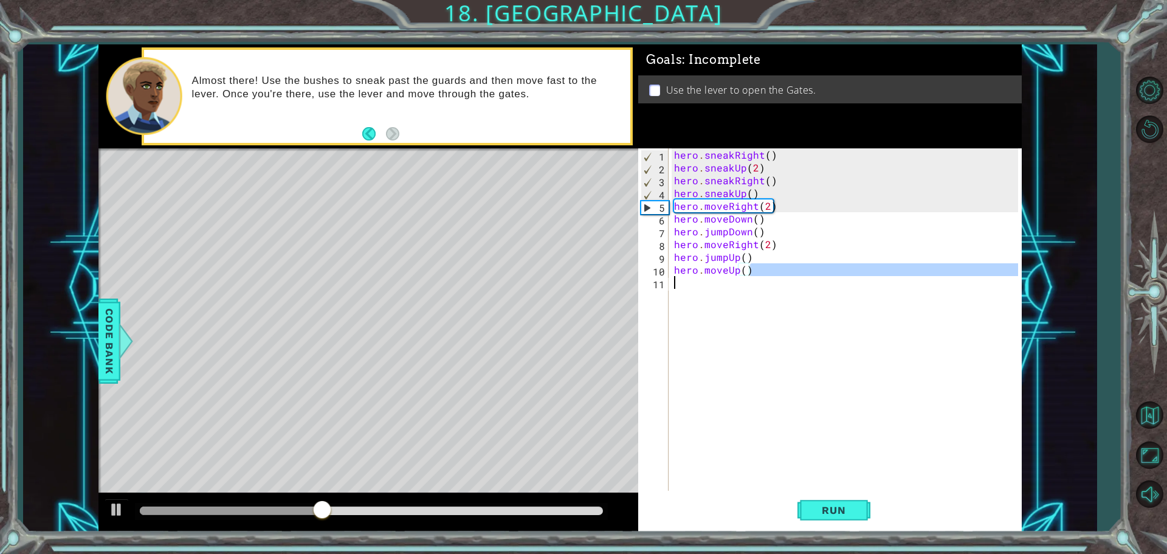
click at [691, 277] on div "hero . sneakRight ( ) hero . sneakUp ( 2 ) hero . sneakRight ( ) hero . sneakUp…" at bounding box center [848, 333] width 353 height 370
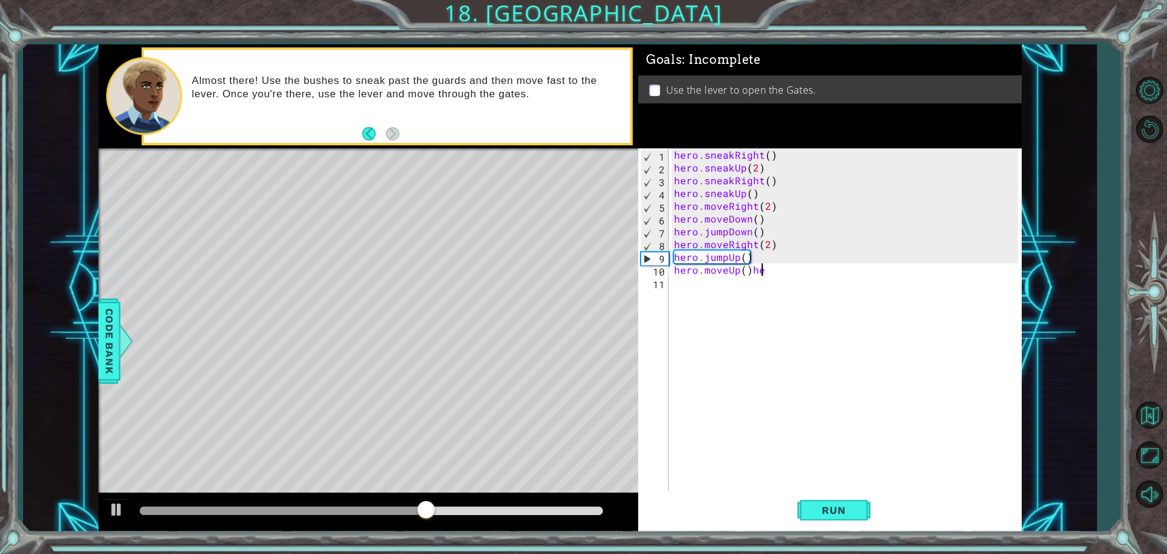
scroll to position [0, 4]
type textarea "hero.moveUp()"
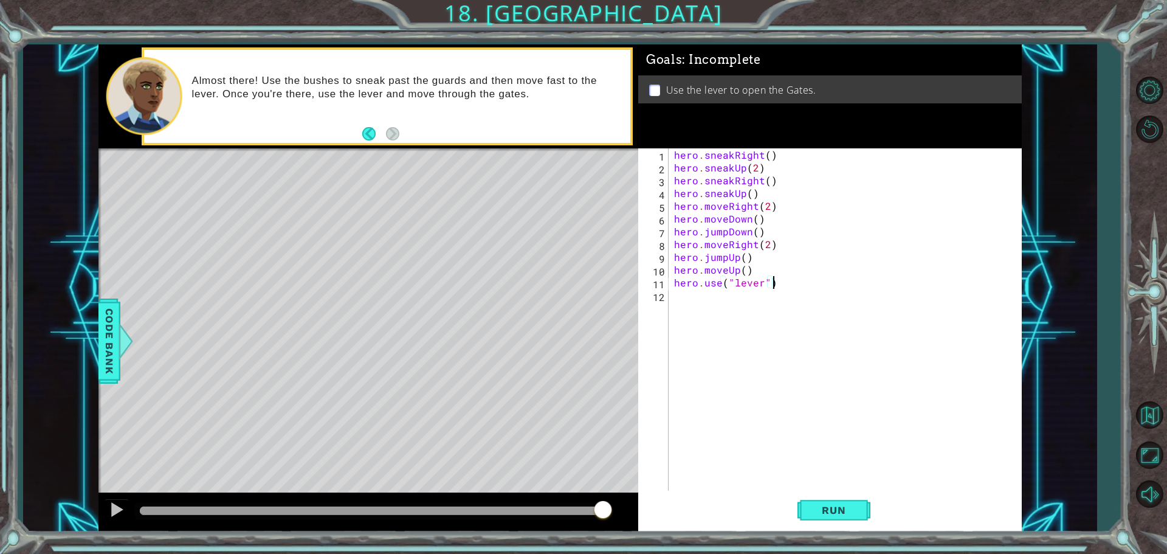
scroll to position [0, 5]
type textarea "hero.use("lever")"
click at [833, 505] on span "Run" at bounding box center [834, 510] width 48 height 12
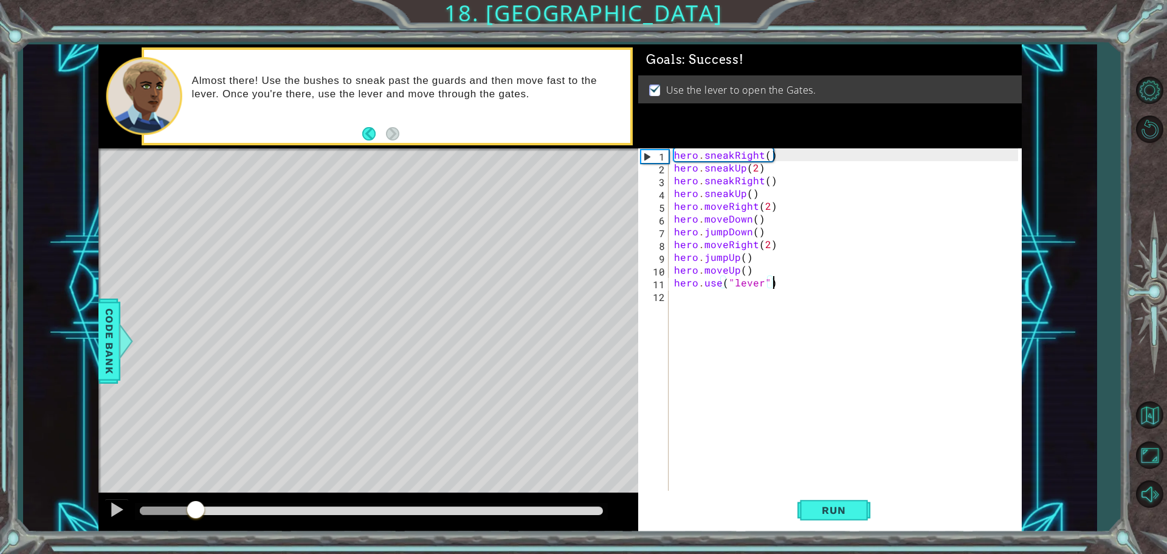
drag, startPoint x: 163, startPoint y: 510, endPoint x: 1029, endPoint y: 384, distance: 875.0
click at [1026, 382] on div "1 ההההההההההההההההההההההההההההההההההההההההההההההההההההההההההההההההההההההההההההה…" at bounding box center [560, 288] width 1074 height 488
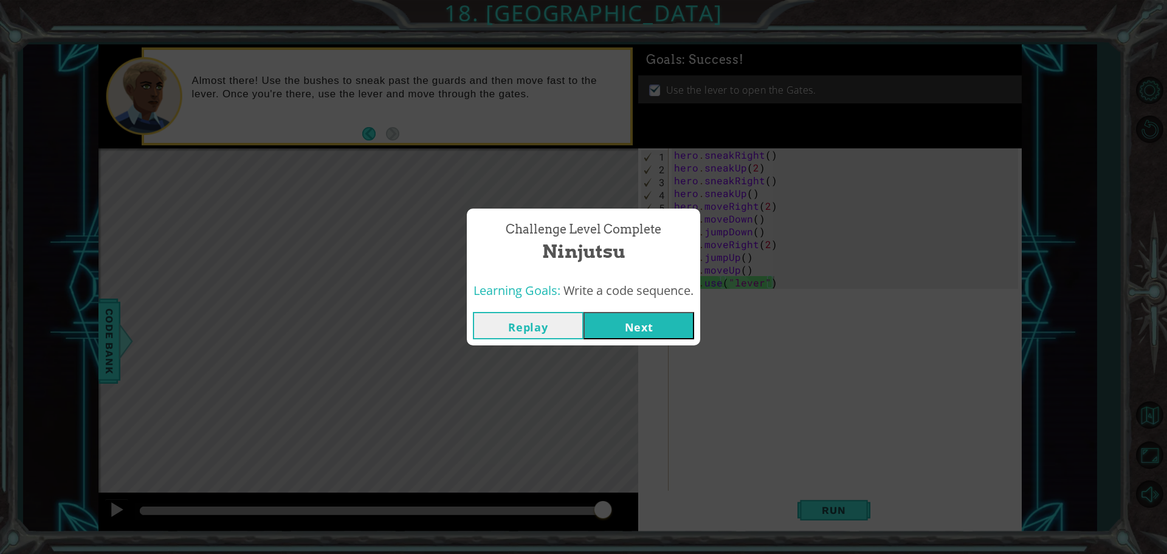
click at [639, 319] on button "Next" at bounding box center [639, 325] width 111 height 27
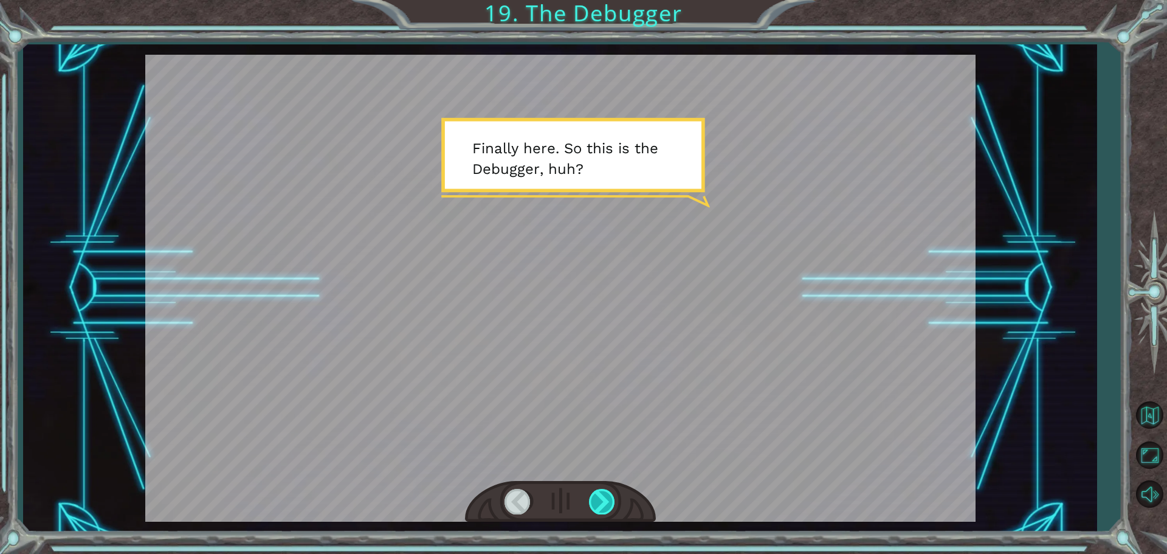
click at [604, 499] on div at bounding box center [602, 501] width 27 height 25
click at [605, 499] on div at bounding box center [602, 501] width 27 height 25
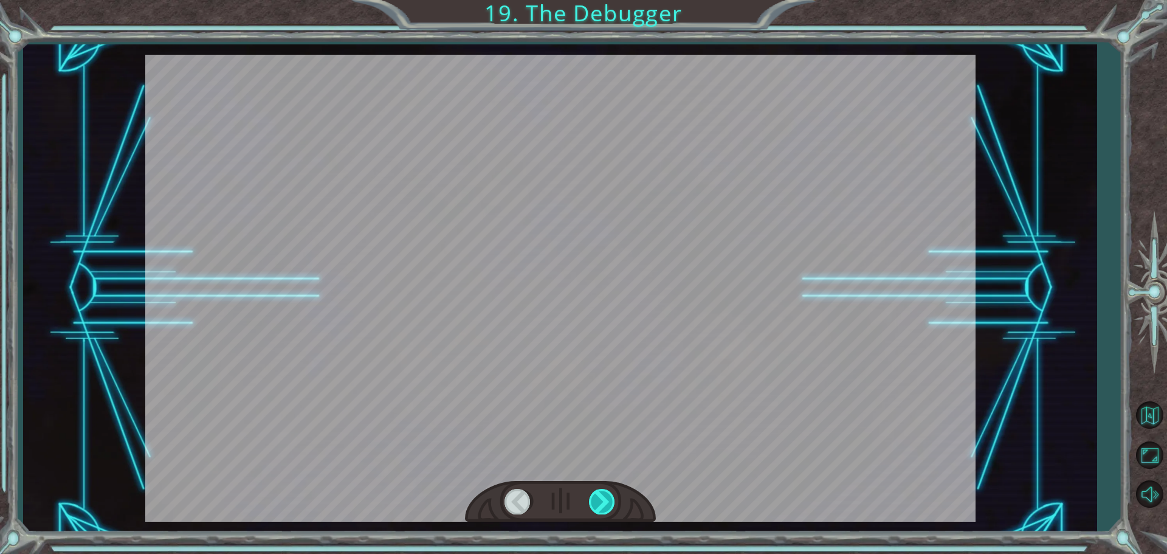
click at [607, 499] on div at bounding box center [602, 501] width 27 height 25
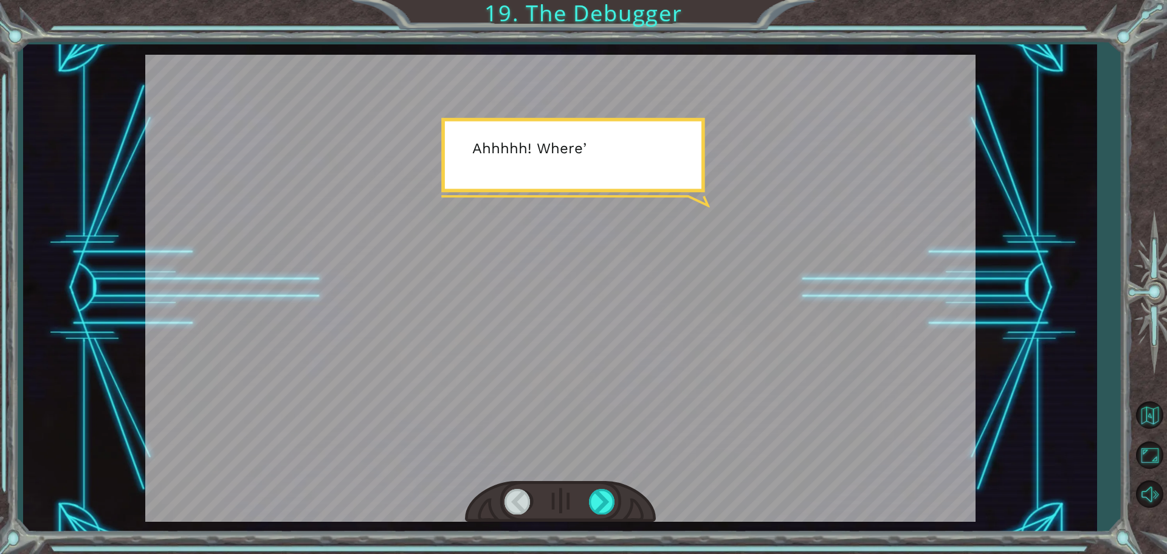
click at [587, 498] on div at bounding box center [560, 502] width 191 height 42
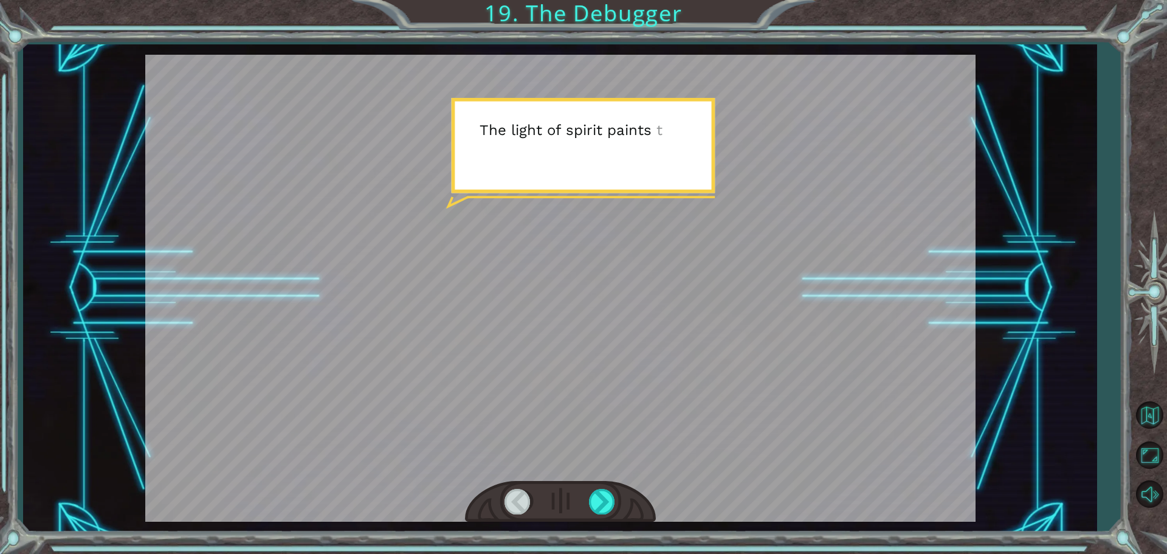
click at [586, 499] on div at bounding box center [560, 502] width 191 height 42
click at [609, 499] on div at bounding box center [602, 501] width 27 height 25
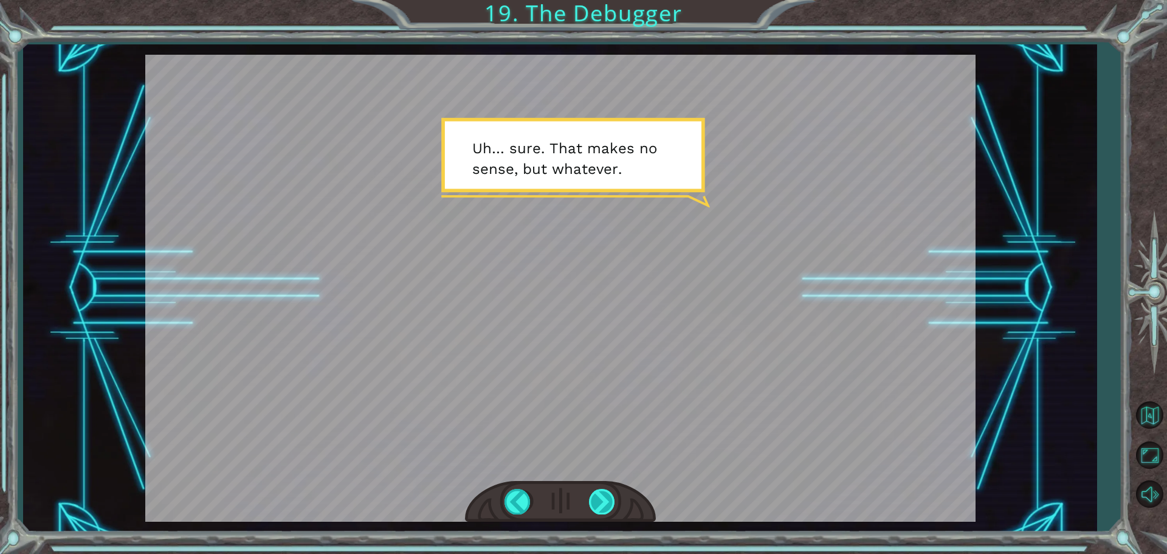
click at [604, 498] on div at bounding box center [602, 501] width 27 height 25
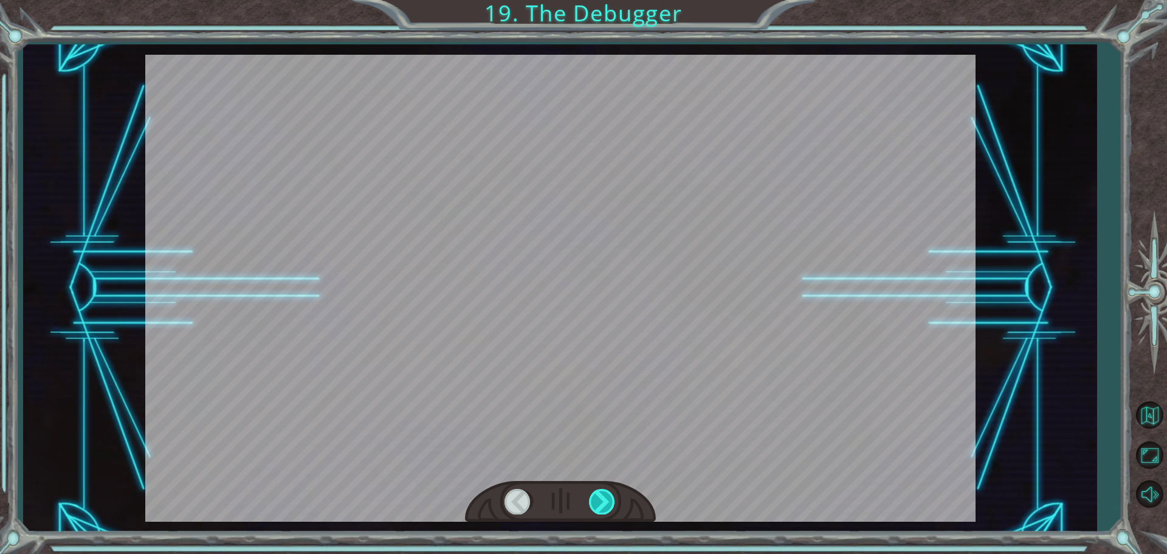
click at [603, 496] on div at bounding box center [602, 501] width 27 height 25
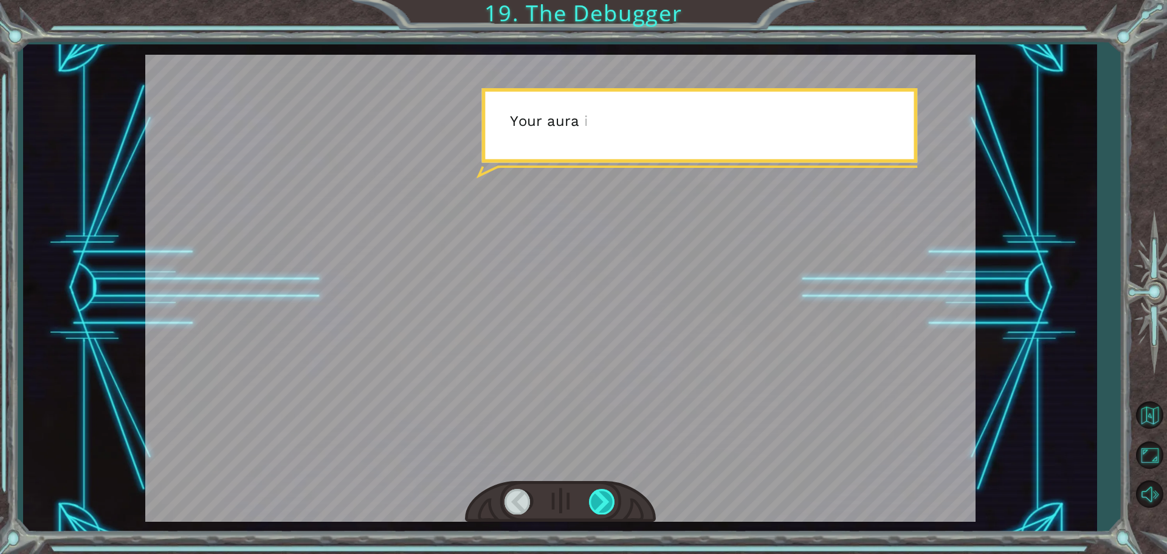
click at [604, 496] on div at bounding box center [602, 501] width 27 height 25
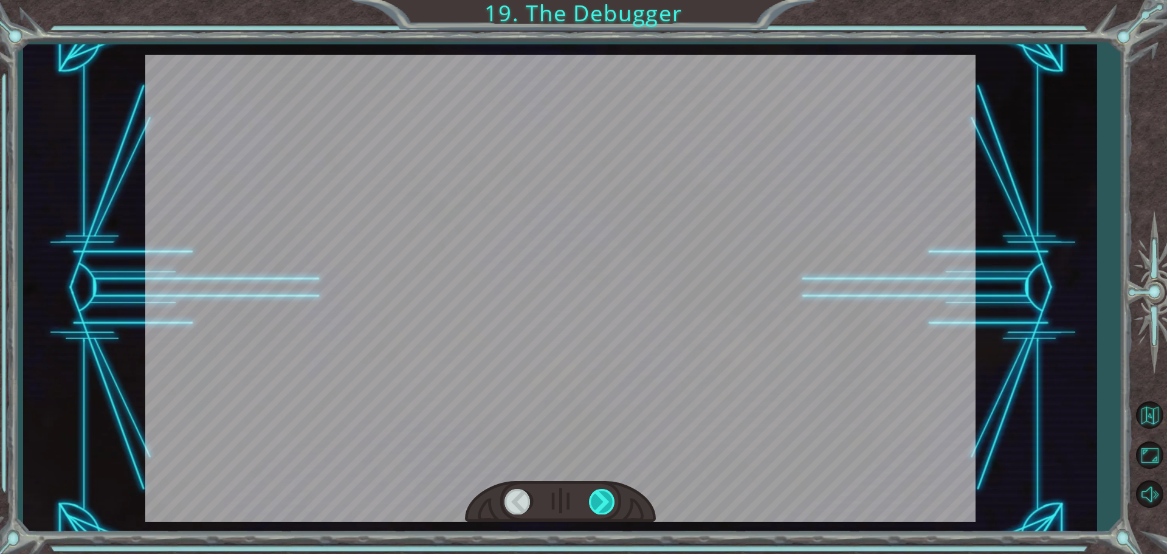
click at [605, 496] on div at bounding box center [602, 501] width 27 height 25
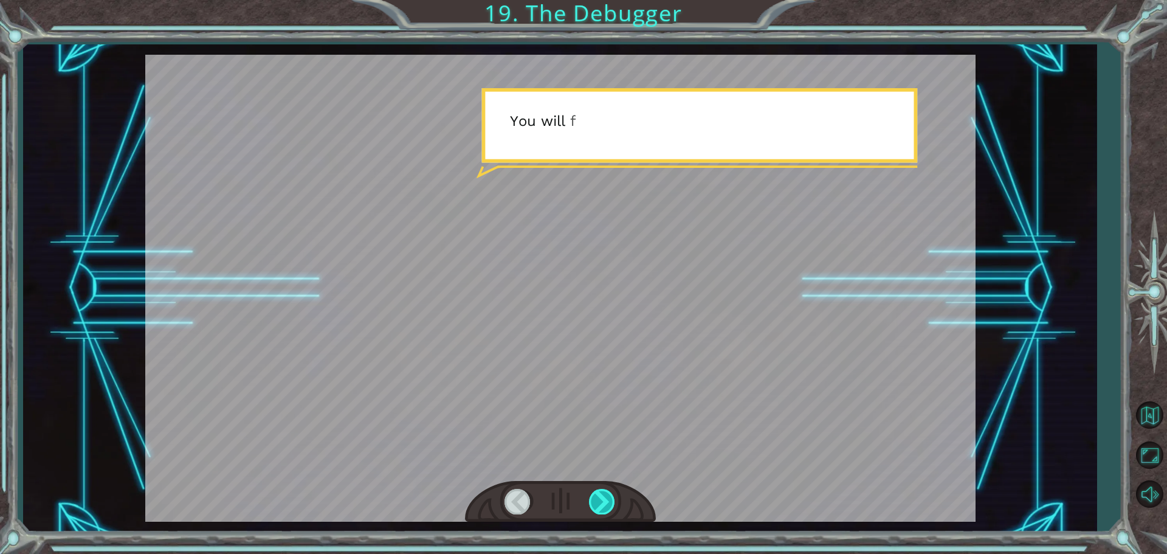
click at [605, 496] on div at bounding box center [602, 501] width 27 height 25
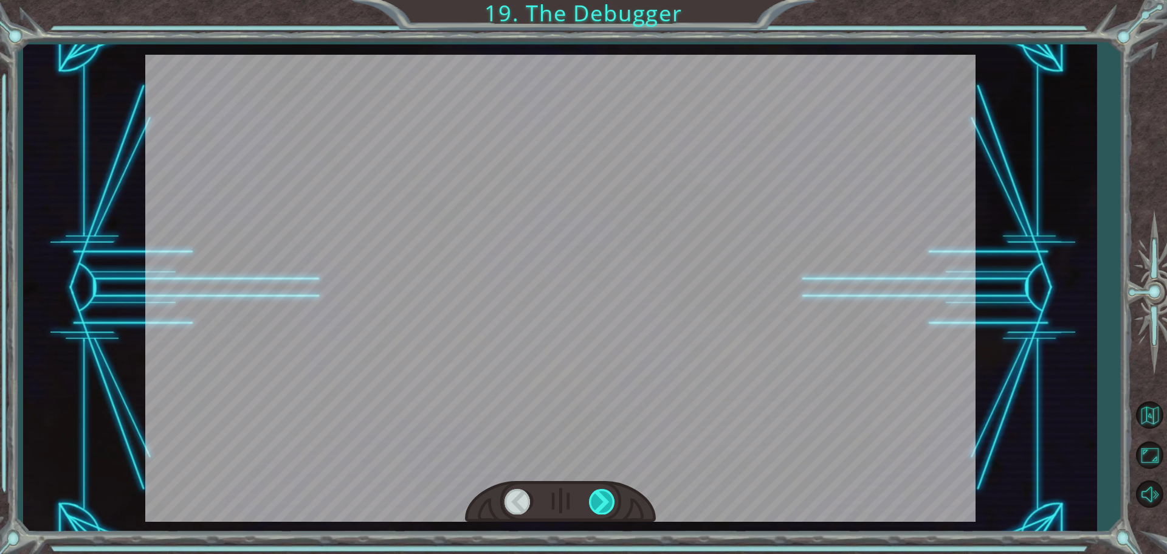
click at [605, 496] on div at bounding box center [602, 501] width 27 height 25
click at [519, 506] on div at bounding box center [518, 501] width 27 height 25
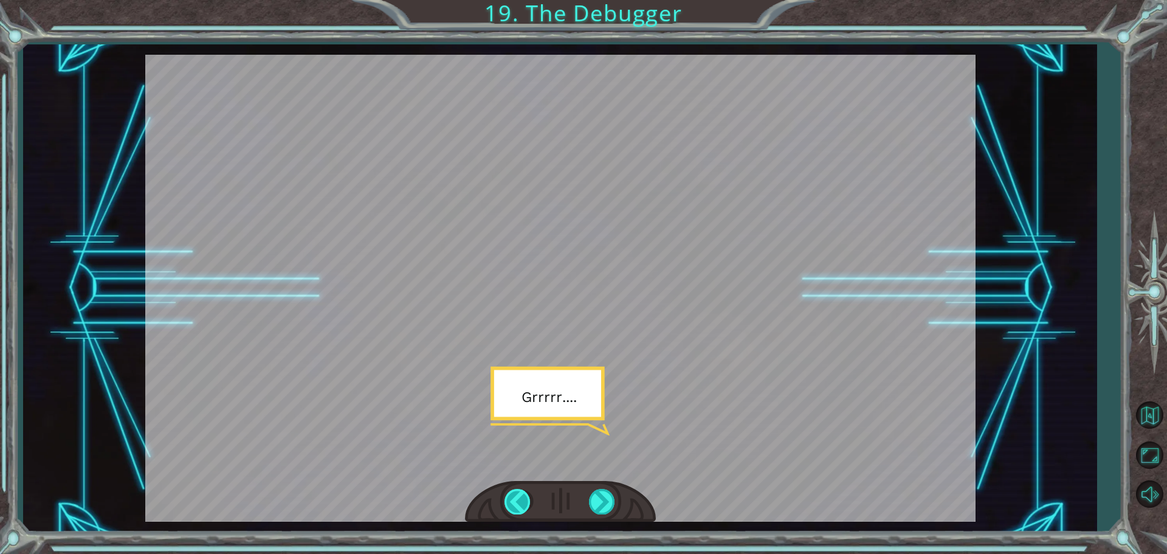
click at [514, 508] on div at bounding box center [518, 501] width 27 height 25
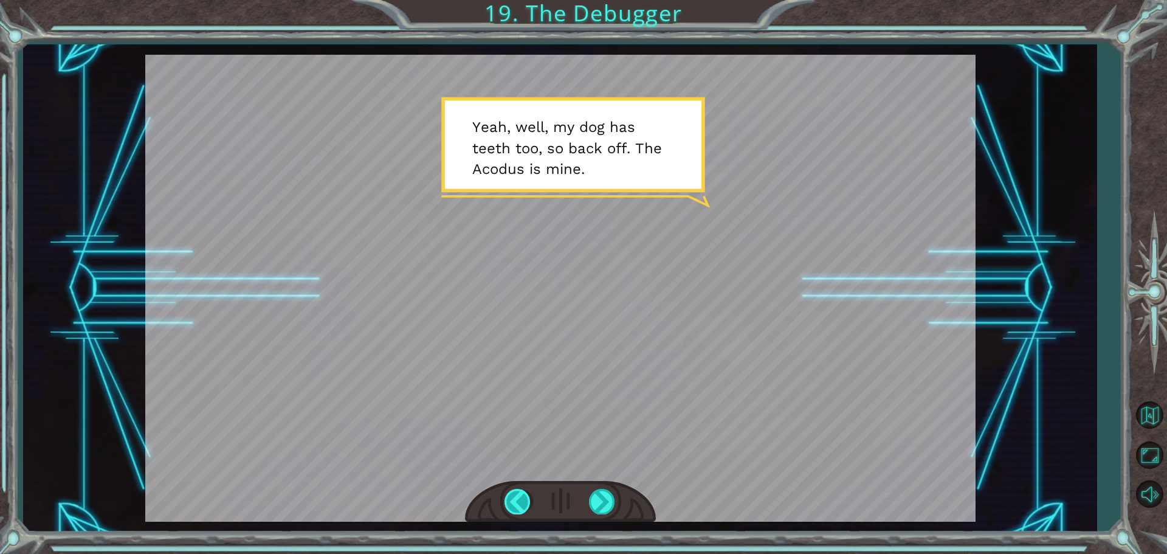
click at [514, 507] on div at bounding box center [518, 501] width 27 height 25
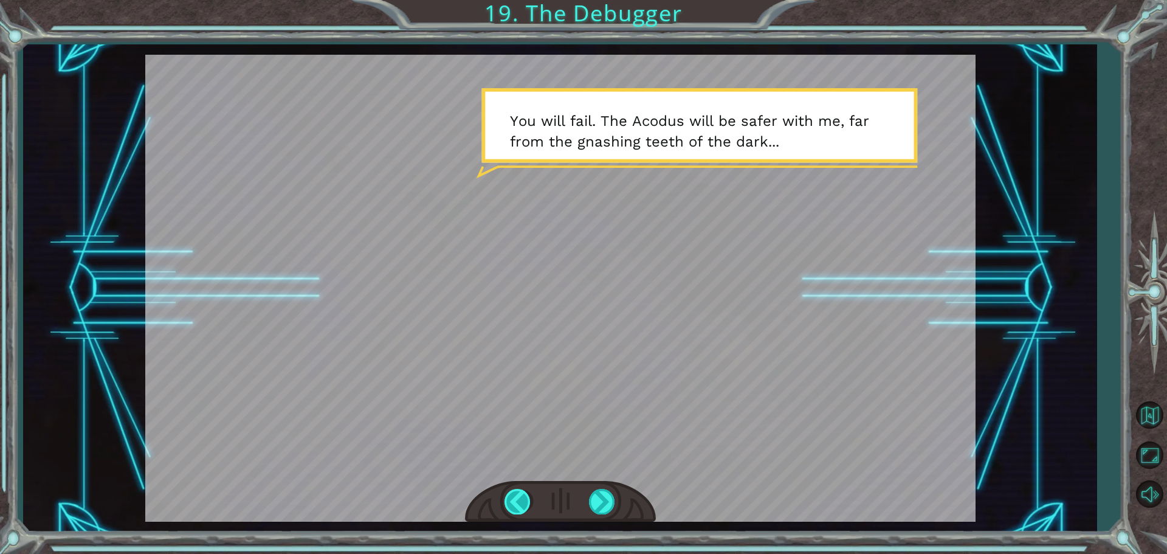
click at [509, 501] on div at bounding box center [518, 501] width 27 height 25
click at [510, 501] on div at bounding box center [518, 501] width 27 height 25
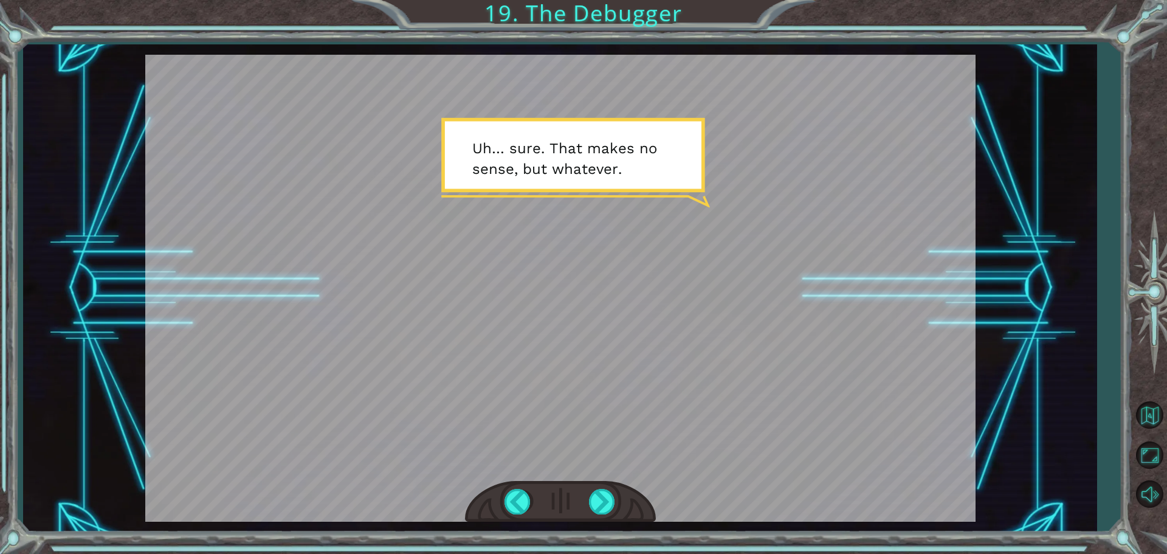
drag, startPoint x: 646, startPoint y: 381, endPoint x: 513, endPoint y: 325, distance: 145.0
click at [647, 381] on div at bounding box center [560, 288] width 831 height 467
click at [507, 494] on div at bounding box center [518, 501] width 27 height 25
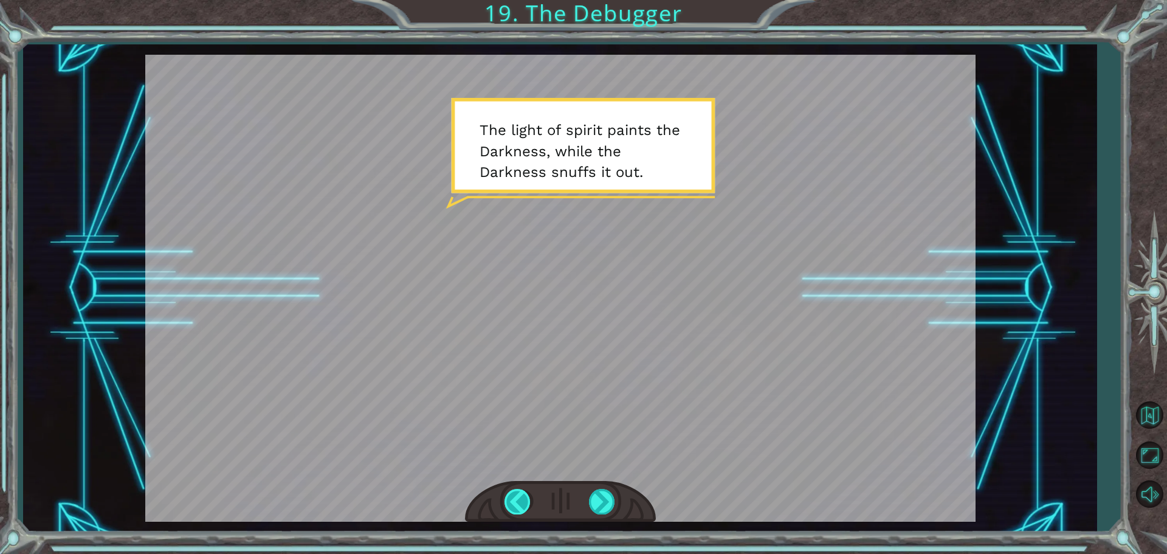
click at [507, 494] on div at bounding box center [518, 501] width 27 height 25
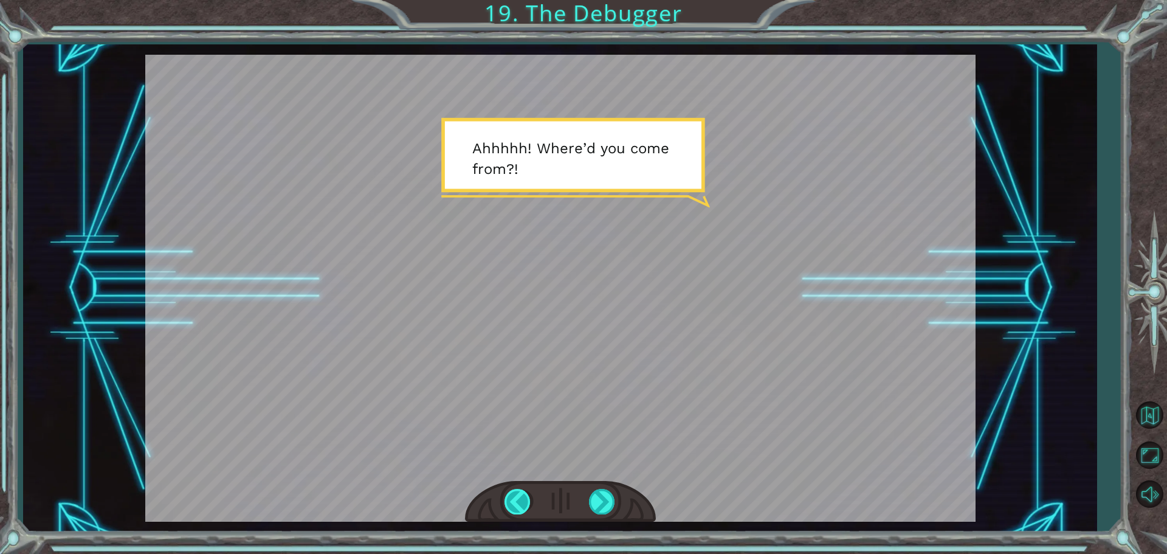
click at [509, 494] on div at bounding box center [518, 501] width 27 height 25
click at [517, 496] on div at bounding box center [518, 501] width 27 height 25
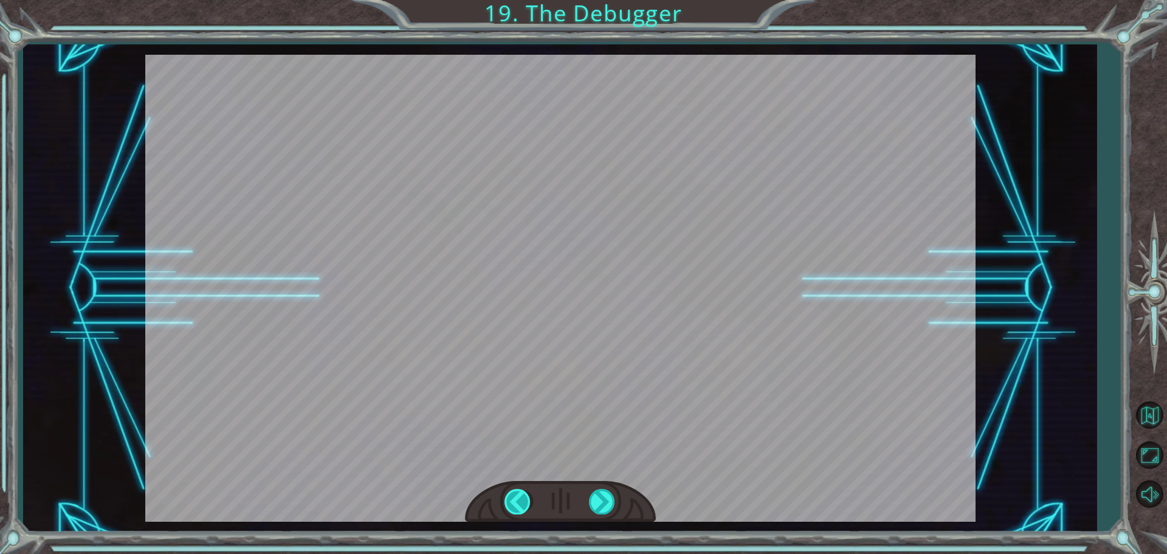
click at [529, 500] on div at bounding box center [518, 501] width 27 height 25
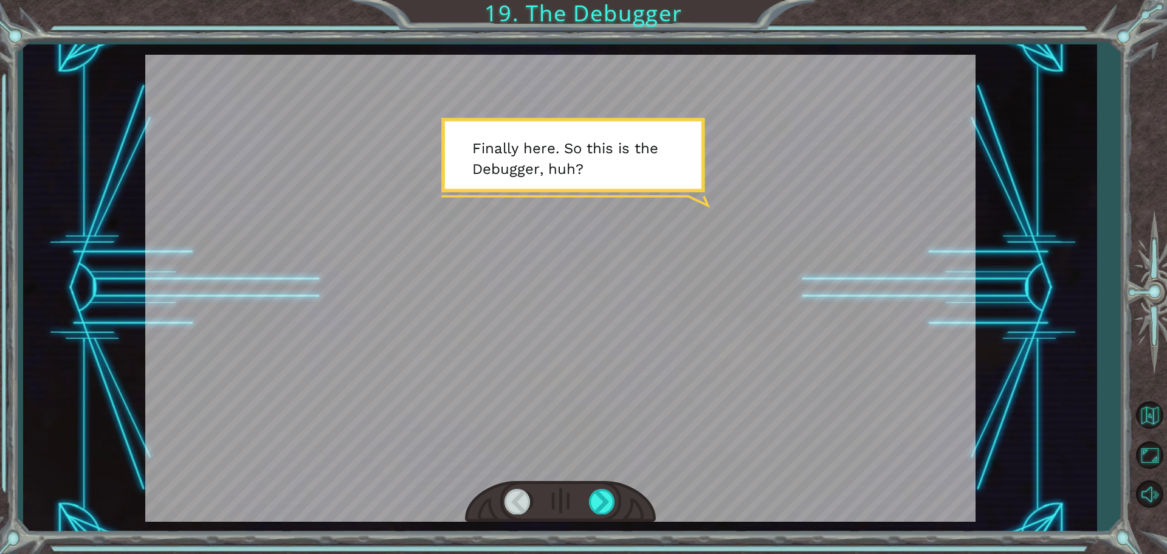
click at [530, 501] on div at bounding box center [518, 501] width 27 height 25
click at [530, 502] on div at bounding box center [518, 501] width 27 height 25
click at [528, 502] on div at bounding box center [518, 501] width 27 height 25
drag, startPoint x: 610, startPoint y: 487, endPoint x: 609, endPoint y: 493, distance: 6.2
click at [609, 490] on div at bounding box center [560, 502] width 191 height 42
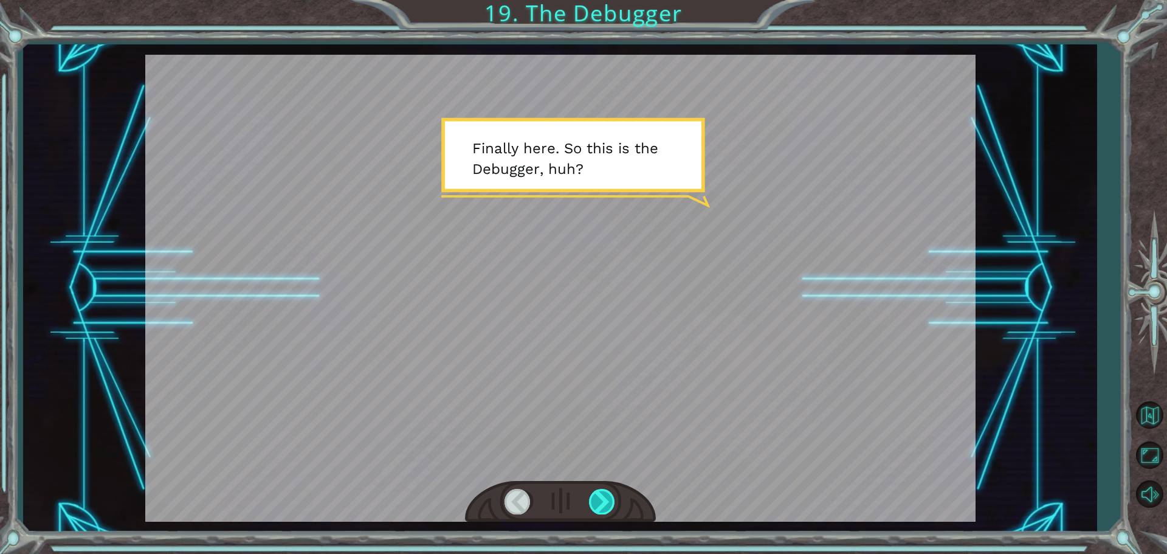
click at [607, 497] on div at bounding box center [602, 501] width 27 height 25
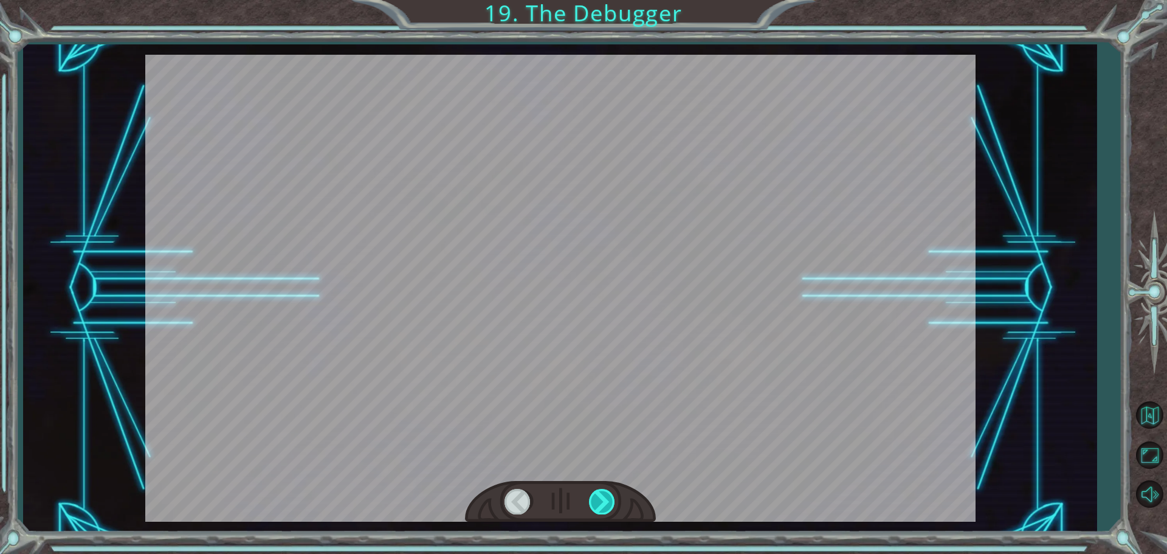
click at [598, 494] on div at bounding box center [602, 501] width 27 height 25
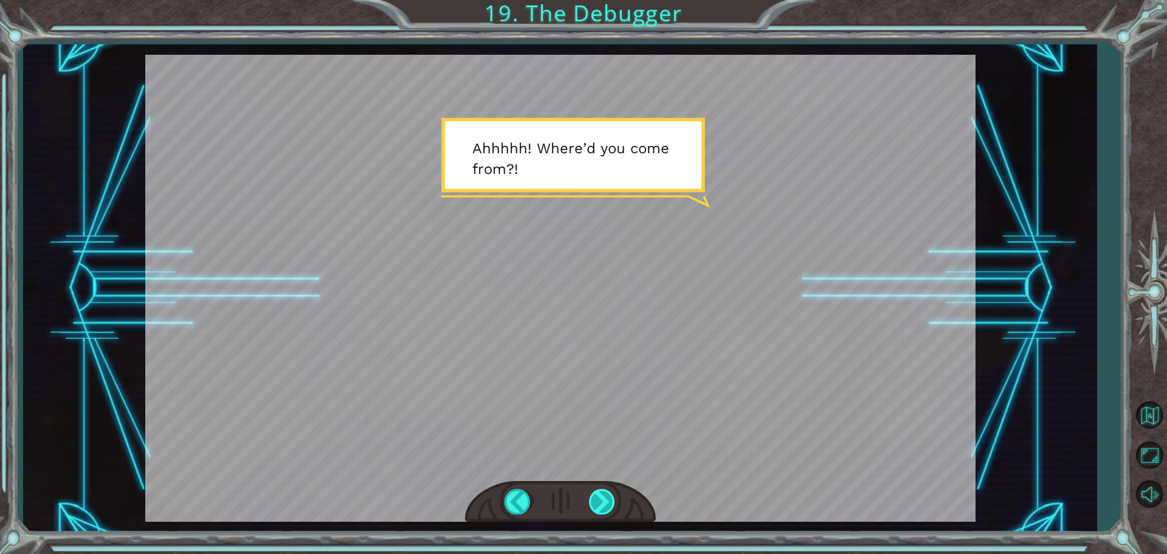
click at [606, 506] on div at bounding box center [602, 501] width 27 height 25
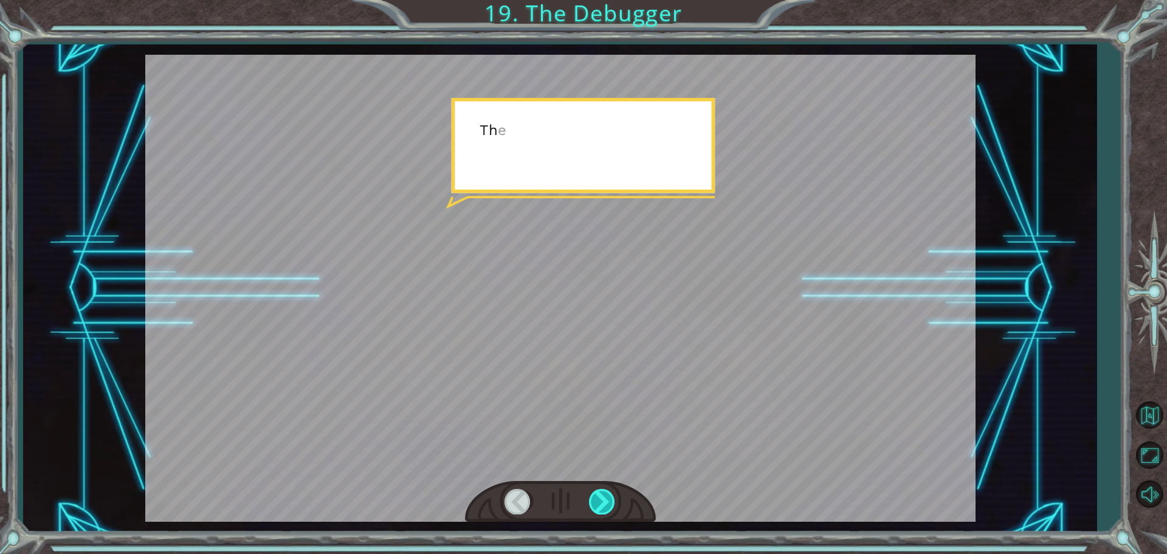
click at [607, 506] on div at bounding box center [602, 501] width 27 height 25
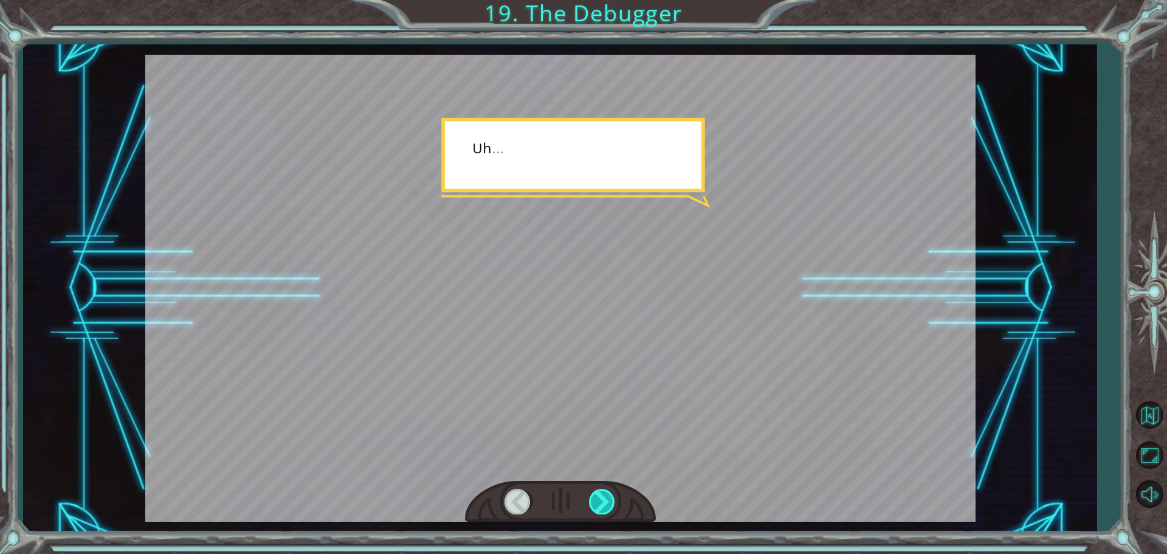
click at [607, 506] on div at bounding box center [602, 501] width 27 height 25
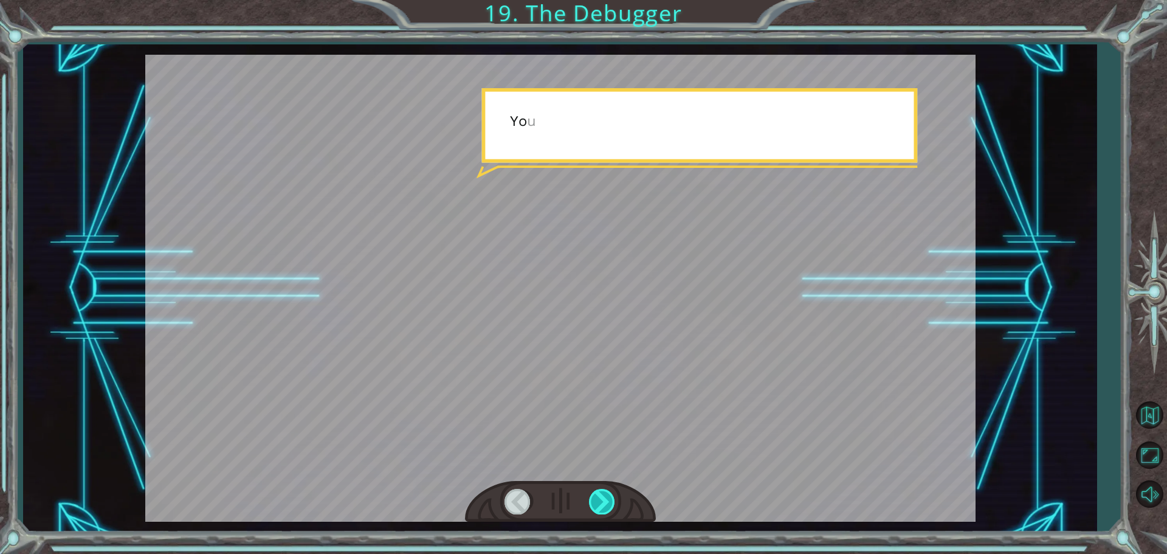
click at [607, 506] on div at bounding box center [602, 501] width 27 height 25
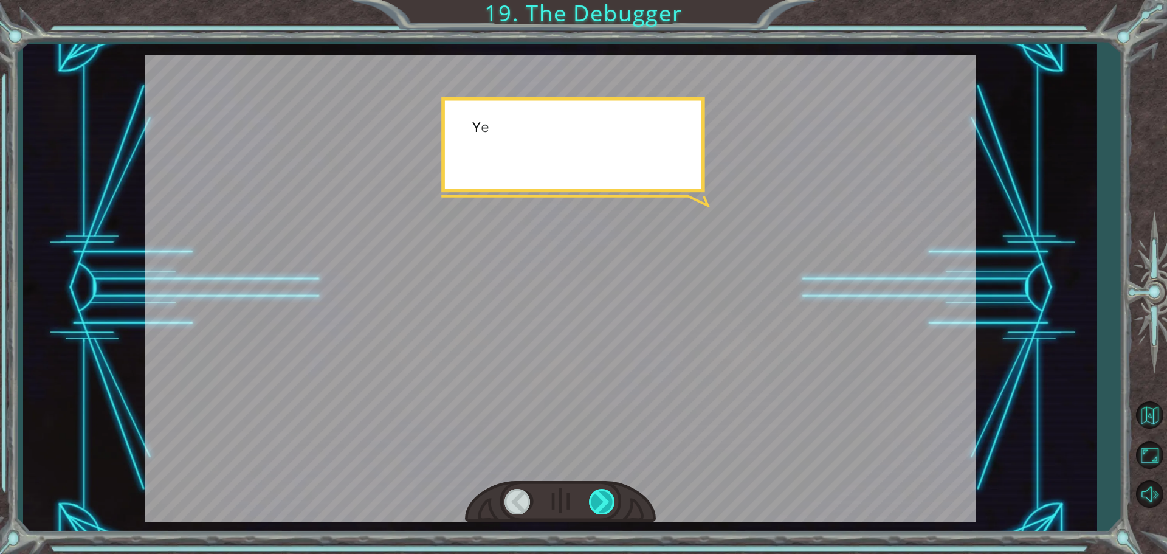
click at [607, 506] on div at bounding box center [602, 501] width 27 height 25
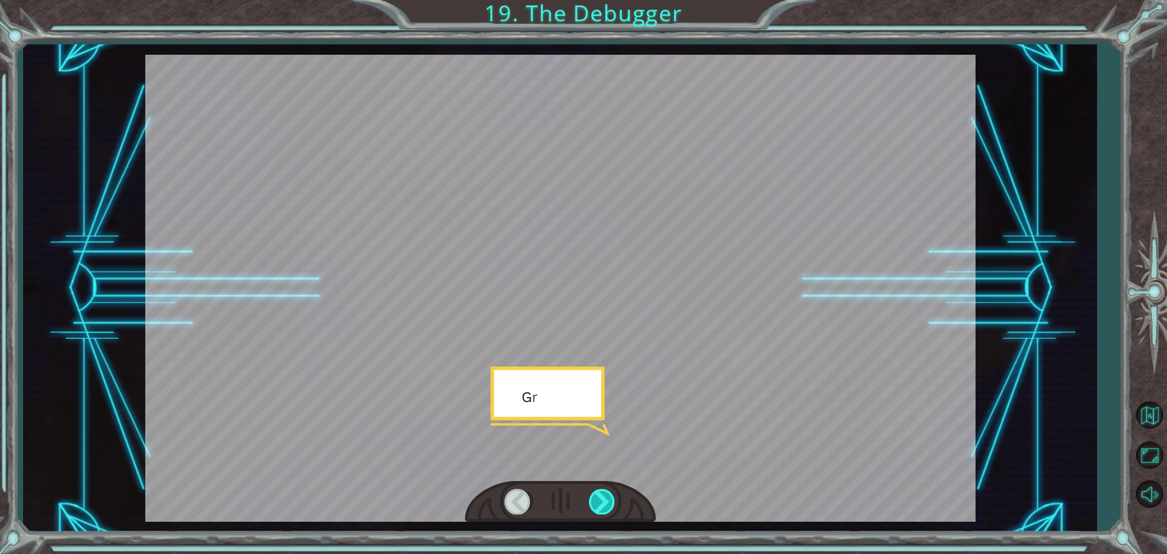
click at [606, 507] on div at bounding box center [602, 501] width 27 height 25
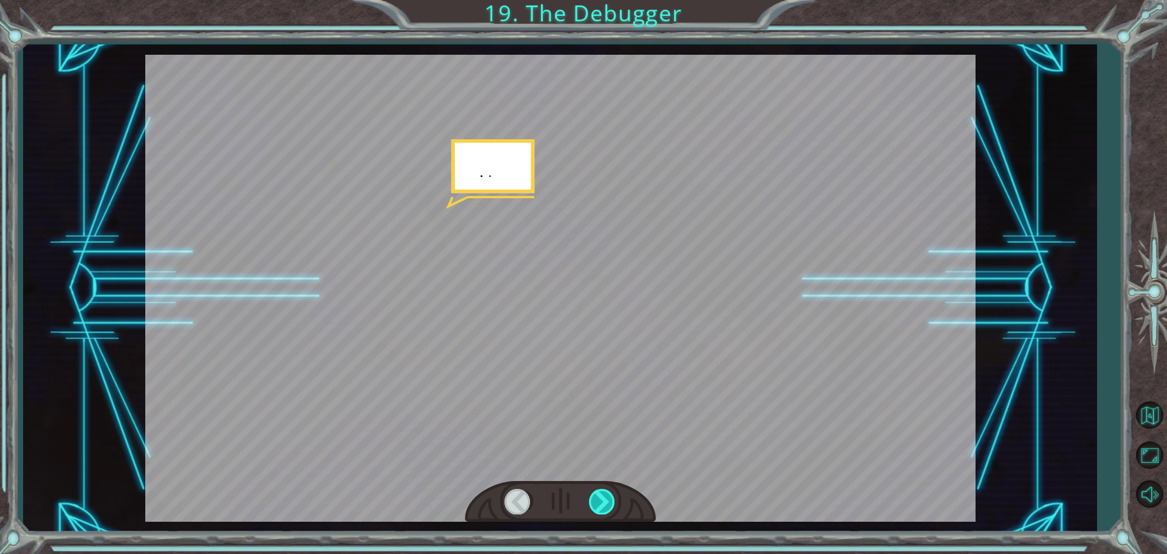
click at [608, 507] on div at bounding box center [602, 501] width 27 height 25
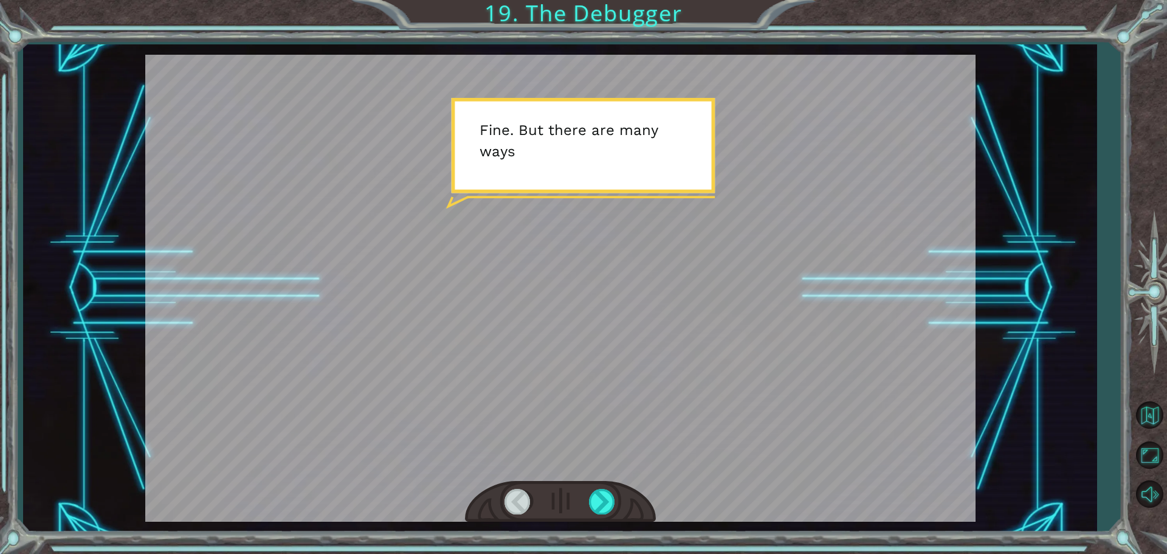
click at [621, 511] on div at bounding box center [560, 502] width 191 height 42
click at [606, 512] on div at bounding box center [602, 501] width 27 height 25
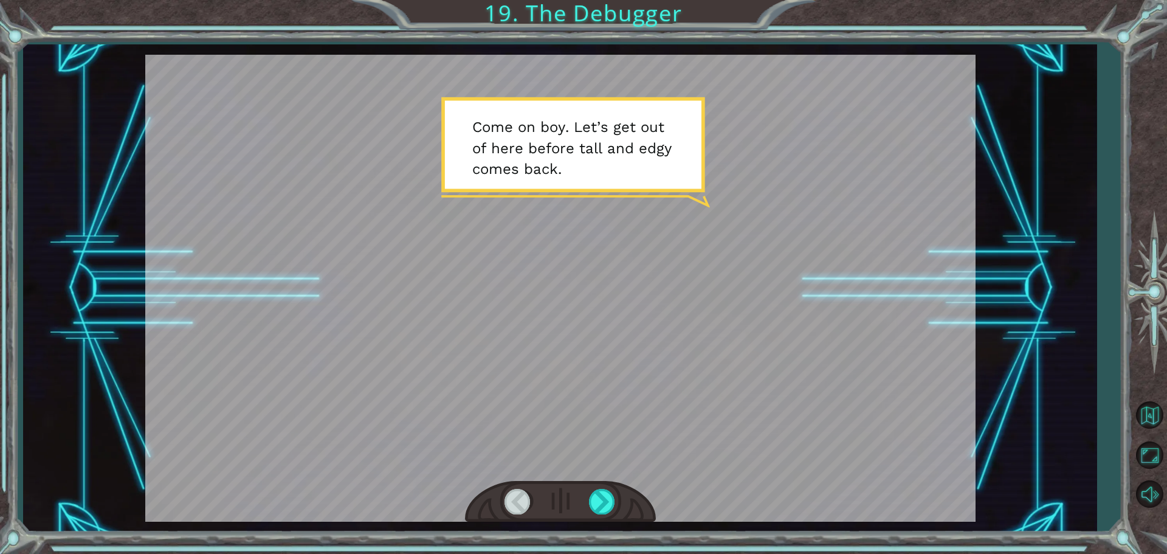
drag, startPoint x: 629, startPoint y: 506, endPoint x: 623, endPoint y: 502, distance: 7.4
click at [623, 502] on div at bounding box center [560, 502] width 191 height 42
click at [601, 495] on div at bounding box center [602, 501] width 27 height 25
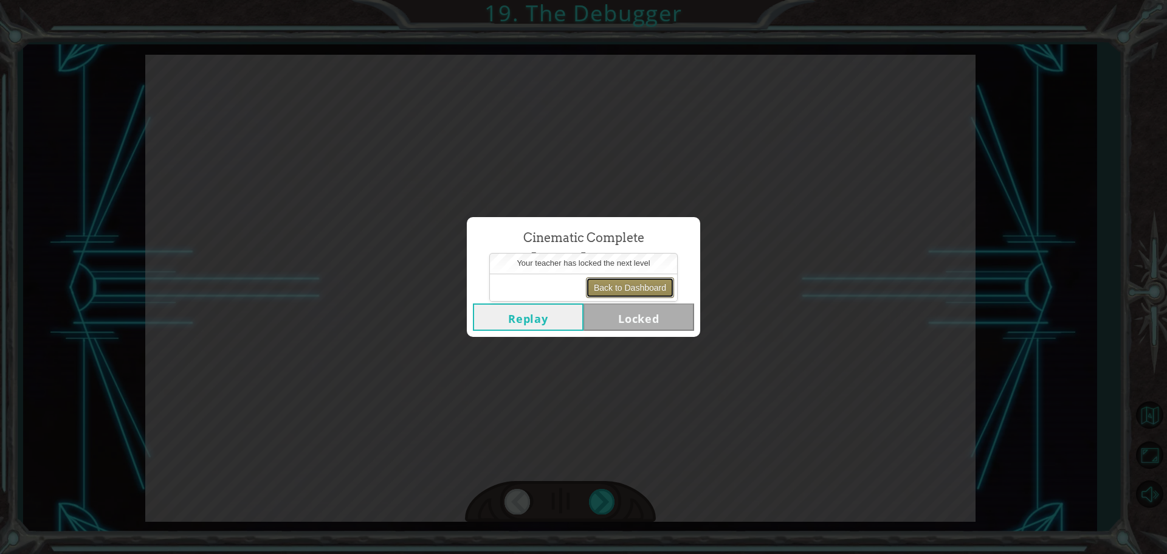
drag, startPoint x: 617, startPoint y: 282, endPoint x: 632, endPoint y: 272, distance: 18.0
click at [632, 274] on div "Back to Dashboard" at bounding box center [583, 287] width 187 height 27
click at [634, 285] on button "Back to Dashboard" at bounding box center [630, 287] width 88 height 21
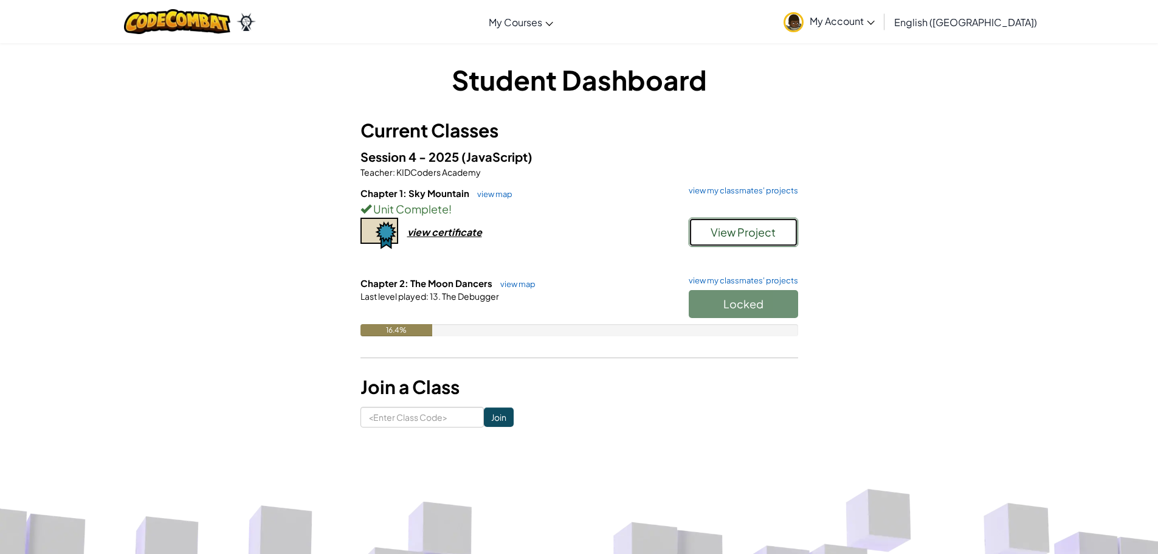
click at [711, 239] on button "View Project" at bounding box center [743, 232] width 109 height 29
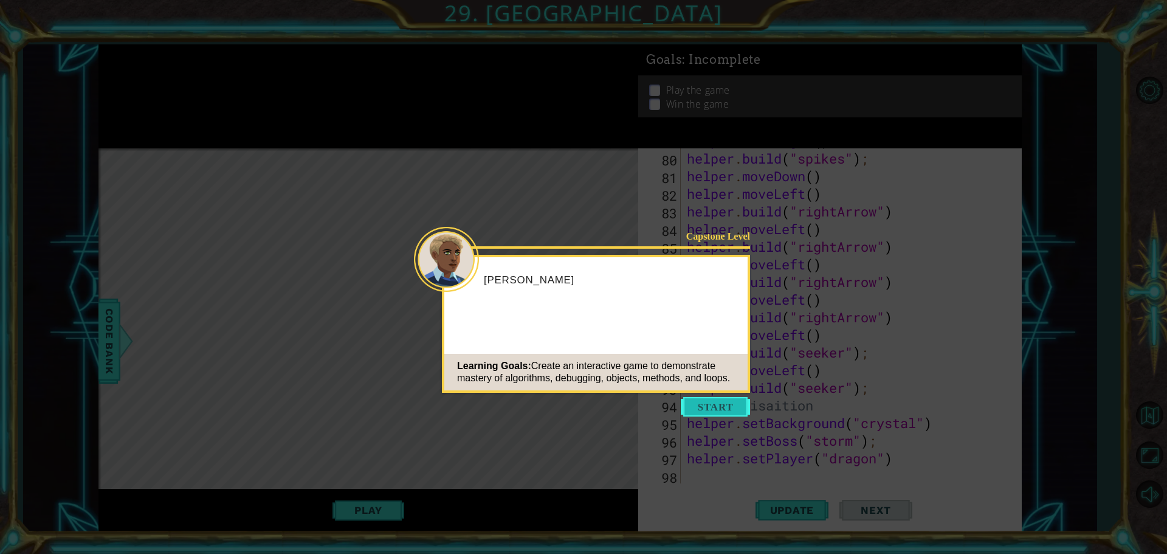
click at [733, 393] on div "Capstone Level [PERSON_NAME] Learning Goals: Create an interactive game to demo…" at bounding box center [596, 324] width 308 height 138
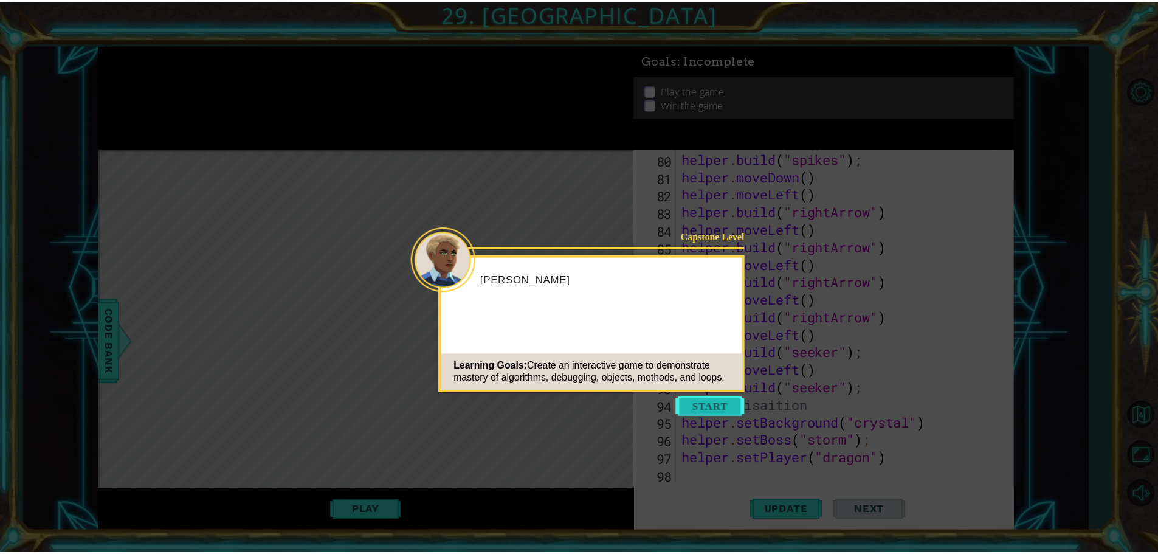
scroll to position [1481, 0]
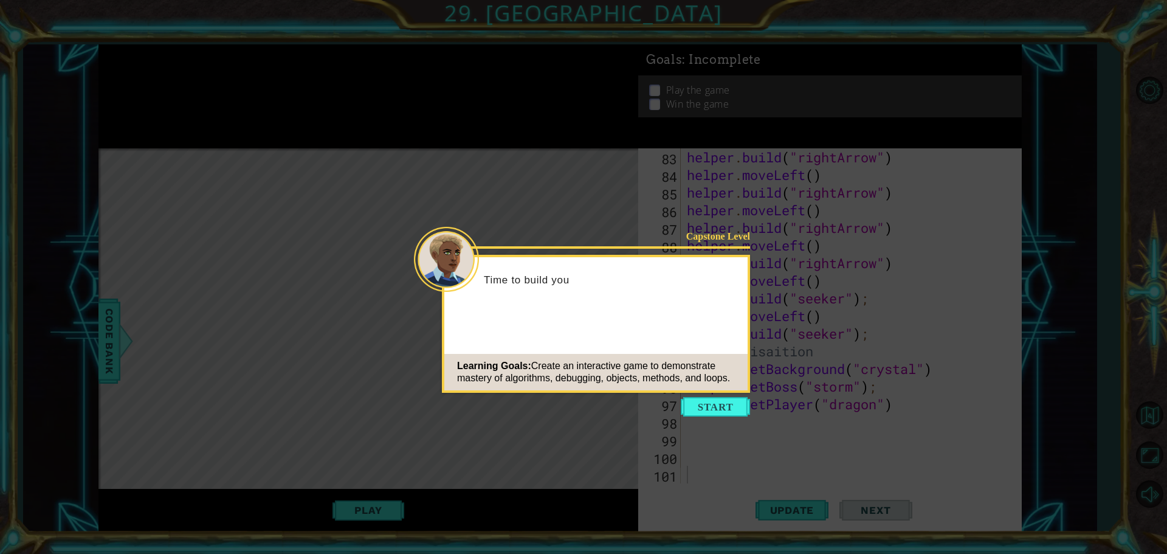
click at [714, 392] on div "Capstone Level Time to build you Learning Goals: Create an interactive game to …" at bounding box center [596, 324] width 308 height 138
click at [702, 398] on button "Start" at bounding box center [715, 406] width 69 height 19
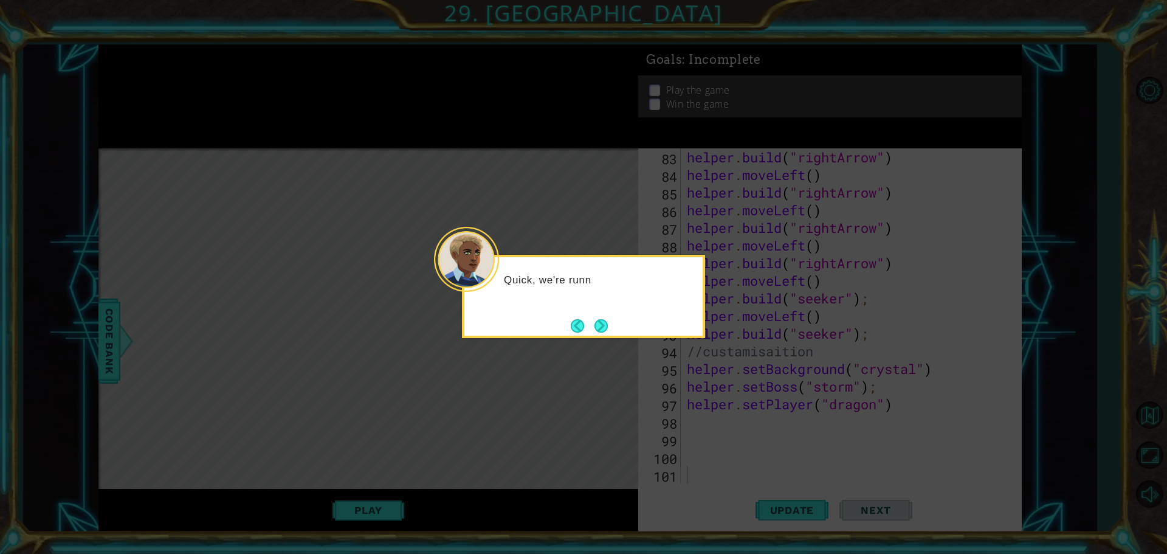
drag, startPoint x: 618, startPoint y: 336, endPoint x: 601, endPoint y: 331, distance: 17.1
click at [616, 336] on div "Quick, we're runn" at bounding box center [583, 296] width 243 height 83
click at [601, 330] on button "Next" at bounding box center [601, 326] width 15 height 15
click at [608, 329] on button "Next" at bounding box center [601, 326] width 14 height 14
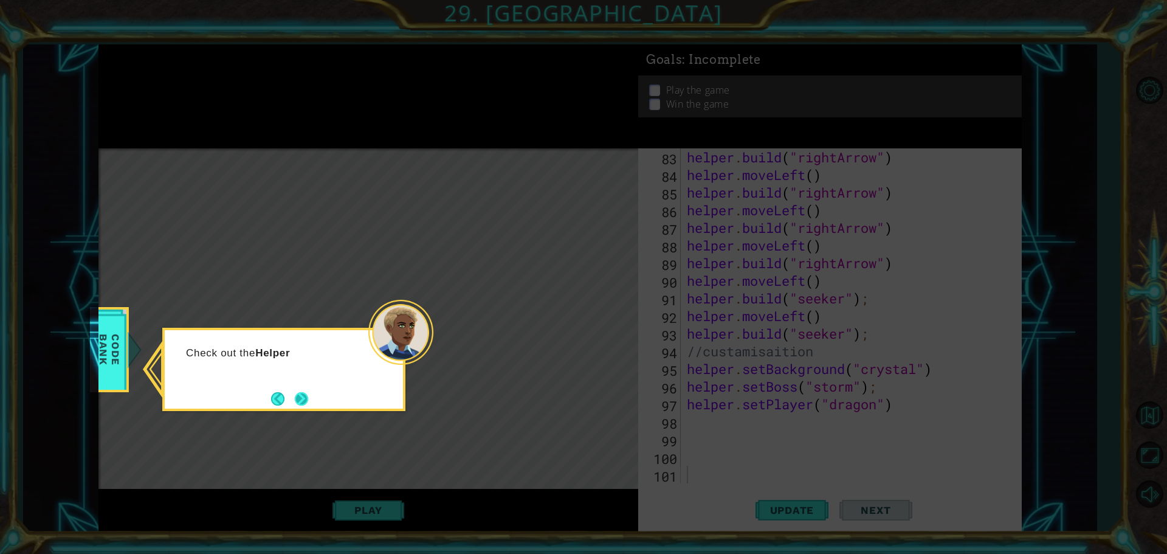
click at [299, 398] on button "Next" at bounding box center [301, 399] width 14 height 14
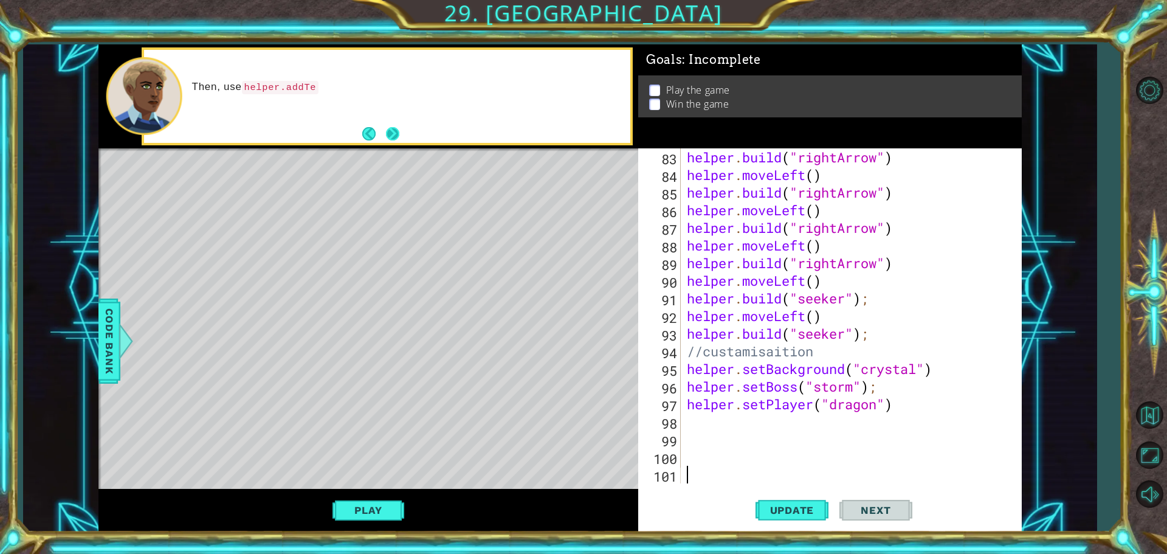
click at [399, 133] on button "Next" at bounding box center [393, 134] width 14 height 14
click at [393, 135] on button "Next" at bounding box center [393, 134] width 18 height 18
click at [376, 507] on button "Play" at bounding box center [368, 510] width 71 height 23
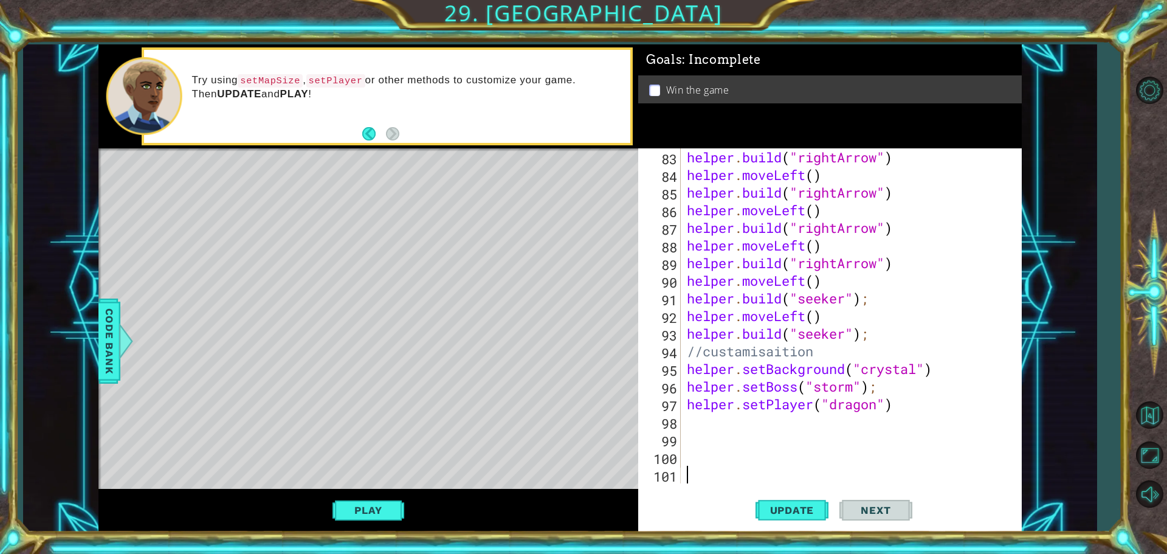
click at [382, 511] on button "Play" at bounding box center [368, 510] width 71 height 23
click at [888, 510] on span "Next" at bounding box center [876, 512] width 54 height 12
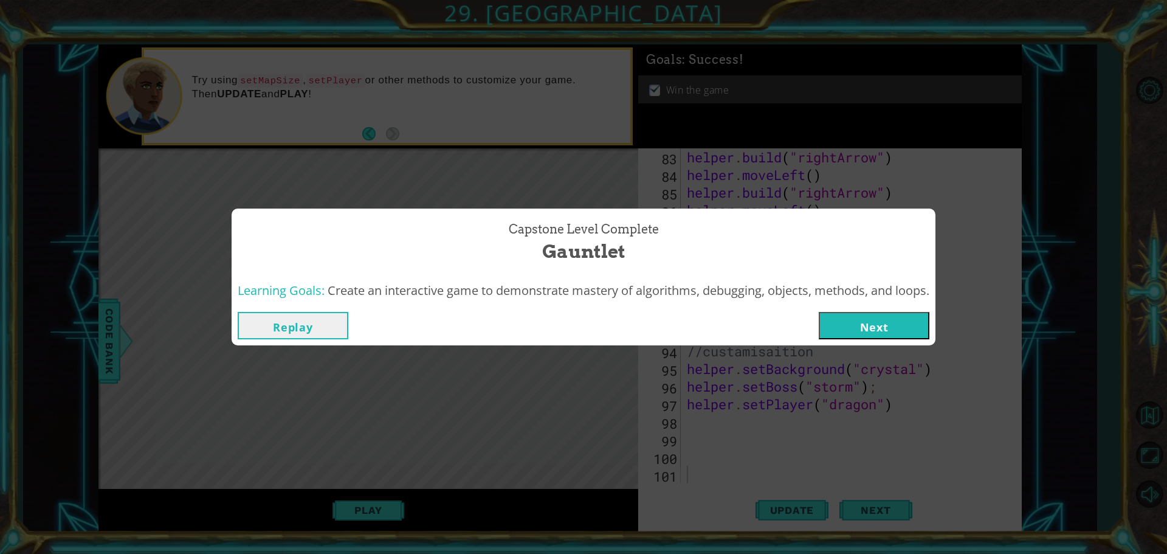
click at [884, 324] on button "Next" at bounding box center [874, 325] width 111 height 27
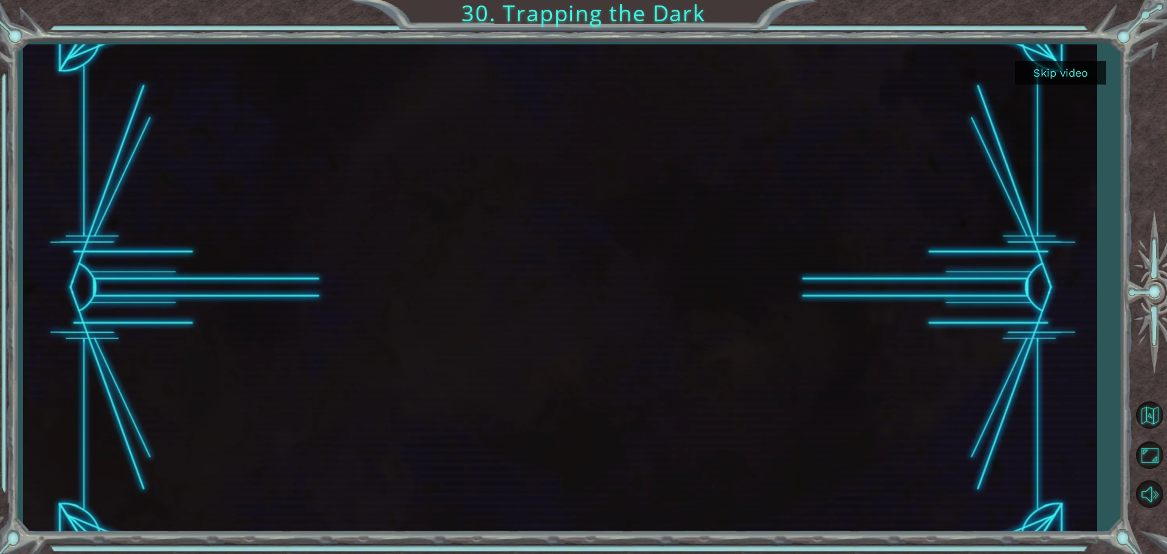
click at [1052, 81] on button "Skip video" at bounding box center [1060, 73] width 91 height 24
click at [1053, 0] on div "Skip video 30. Trapping the Dark" at bounding box center [583, 0] width 1167 height 0
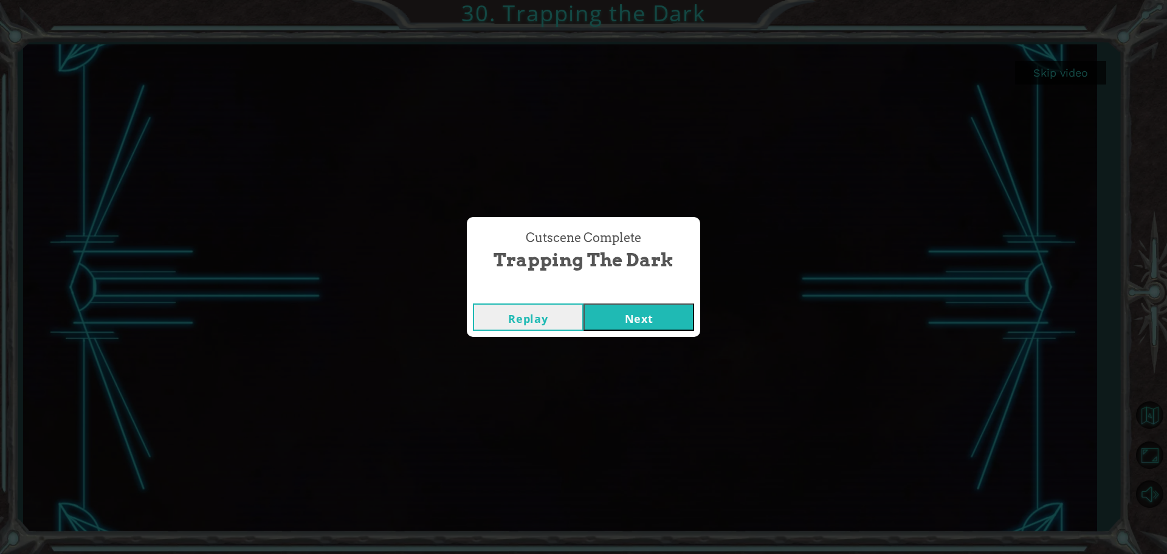
click at [619, 329] on button "Next" at bounding box center [639, 316] width 111 height 27
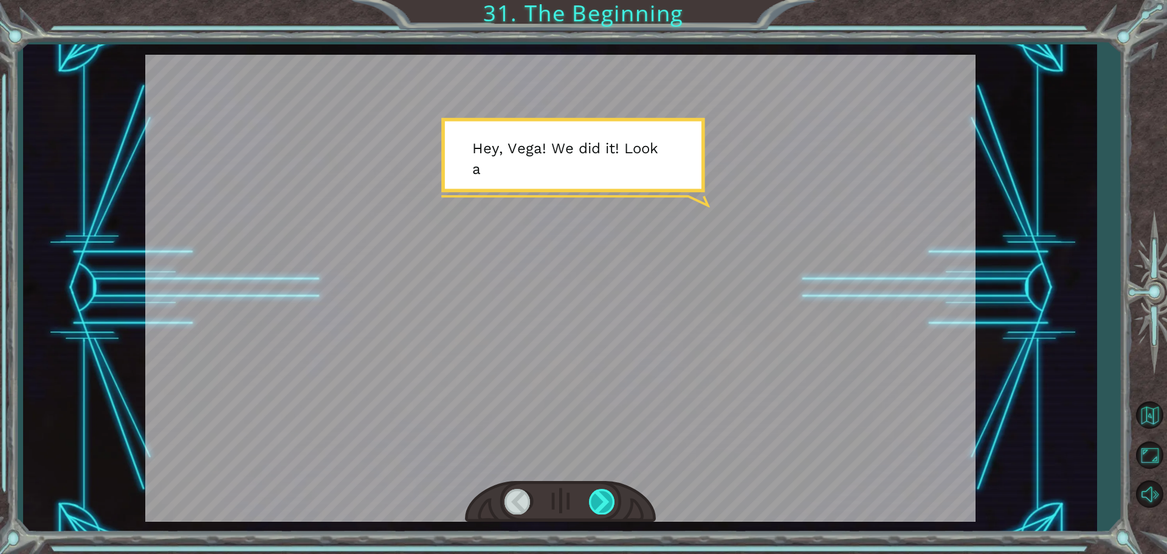
drag, startPoint x: 590, startPoint y: 519, endPoint x: 606, endPoint y: 503, distance: 22.4
click at [591, 517] on div at bounding box center [560, 502] width 191 height 42
click at [606, 503] on div at bounding box center [602, 501] width 27 height 25
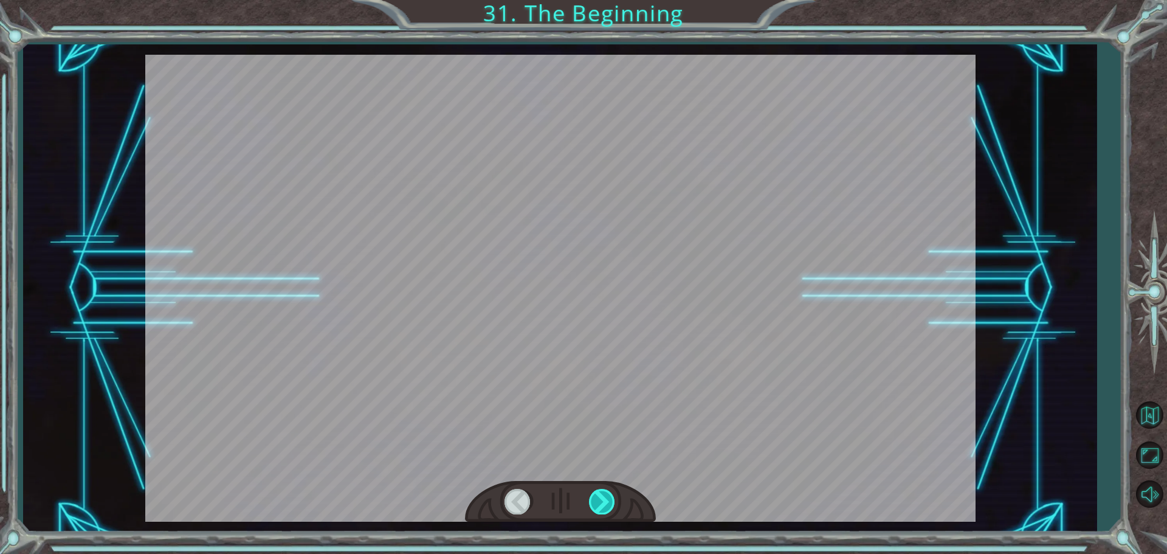
click at [607, 503] on div at bounding box center [602, 501] width 27 height 25
click at [601, 494] on div at bounding box center [602, 501] width 27 height 25
click at [601, 499] on div at bounding box center [602, 501] width 27 height 25
click at [601, 502] on div at bounding box center [602, 501] width 27 height 25
click at [600, 503] on div at bounding box center [602, 501] width 27 height 25
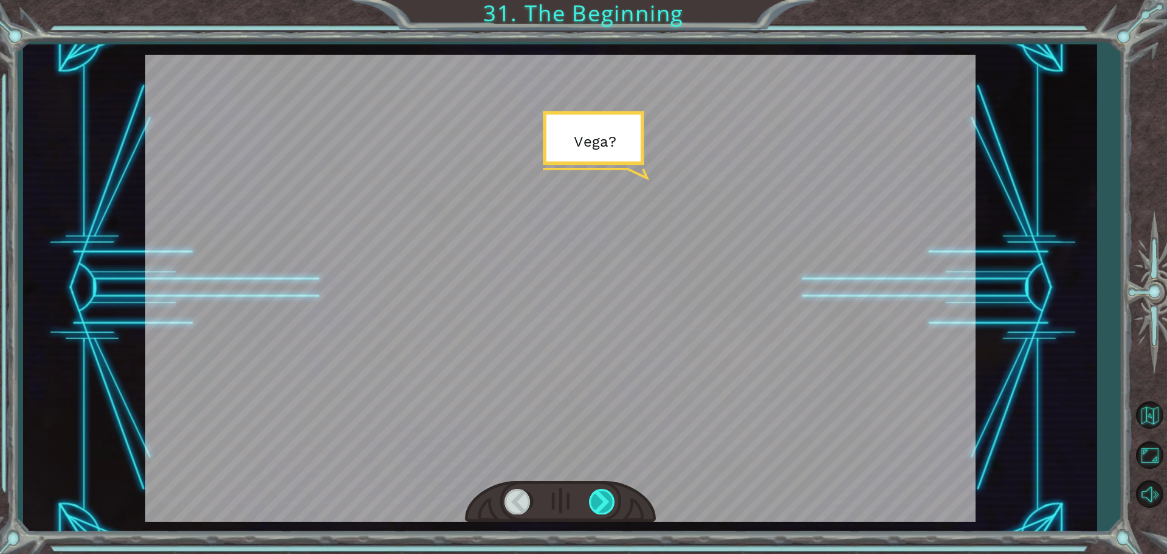
click at [598, 500] on div at bounding box center [602, 501] width 27 height 25
click at [597, 500] on div at bounding box center [602, 501] width 27 height 25
click at [597, 499] on div at bounding box center [602, 501] width 27 height 25
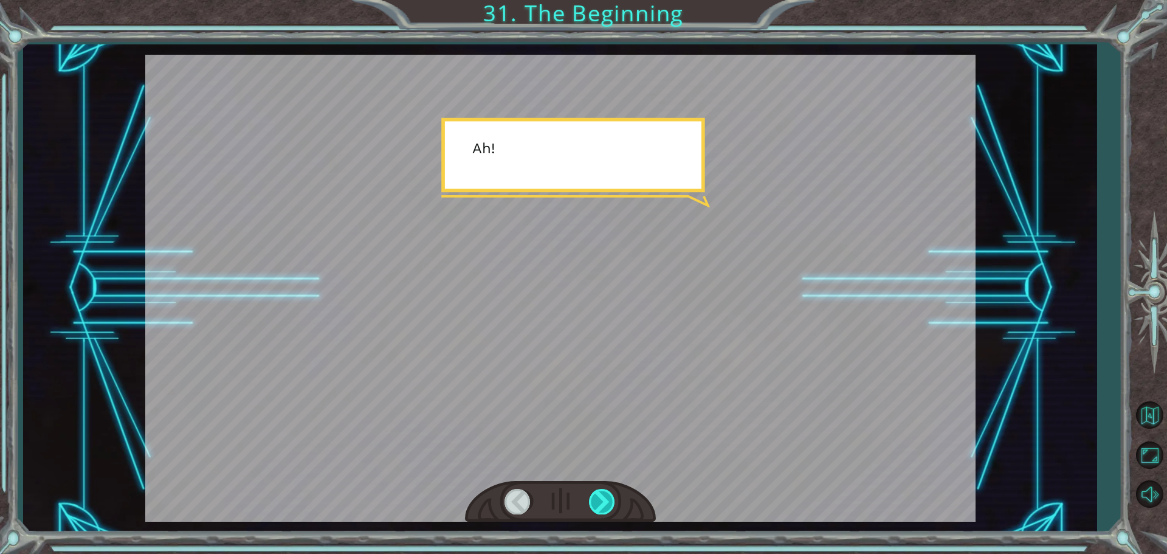
click at [596, 499] on div at bounding box center [602, 501] width 27 height 25
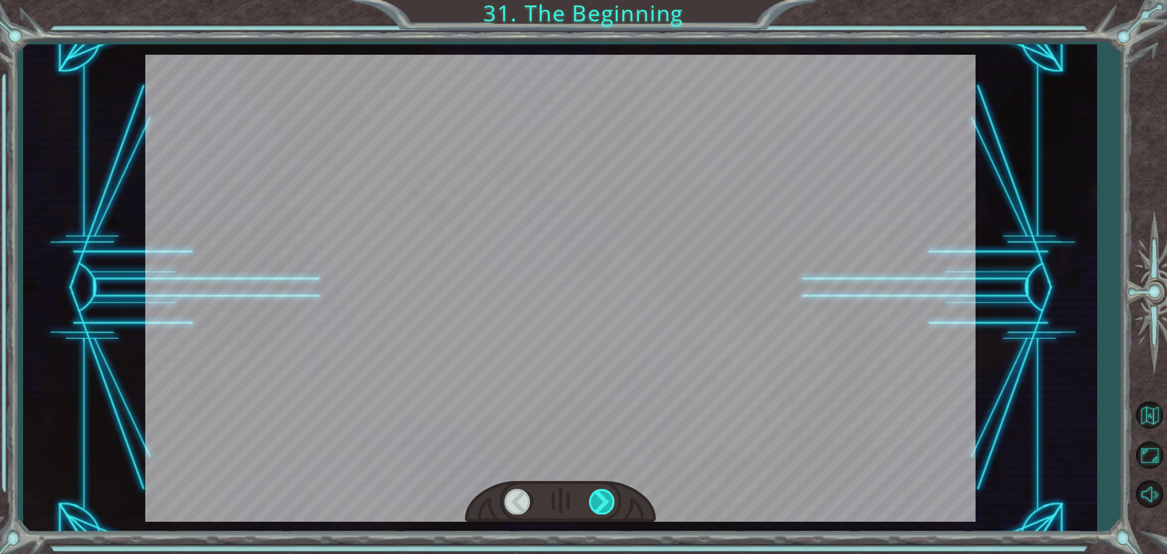
click at [596, 498] on div at bounding box center [602, 501] width 27 height 25
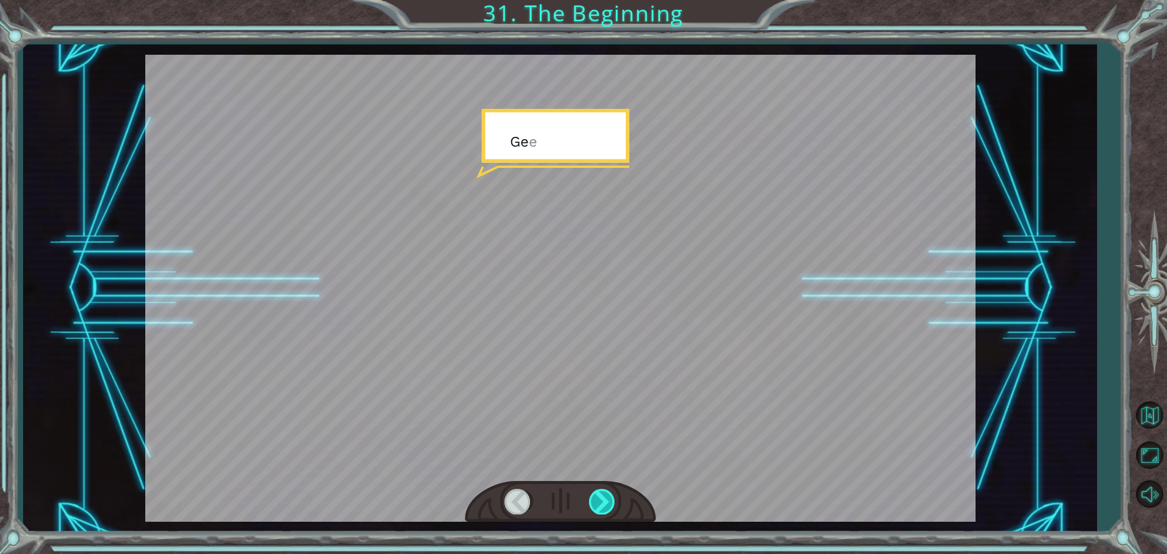
click at [594, 498] on div at bounding box center [602, 501] width 27 height 25
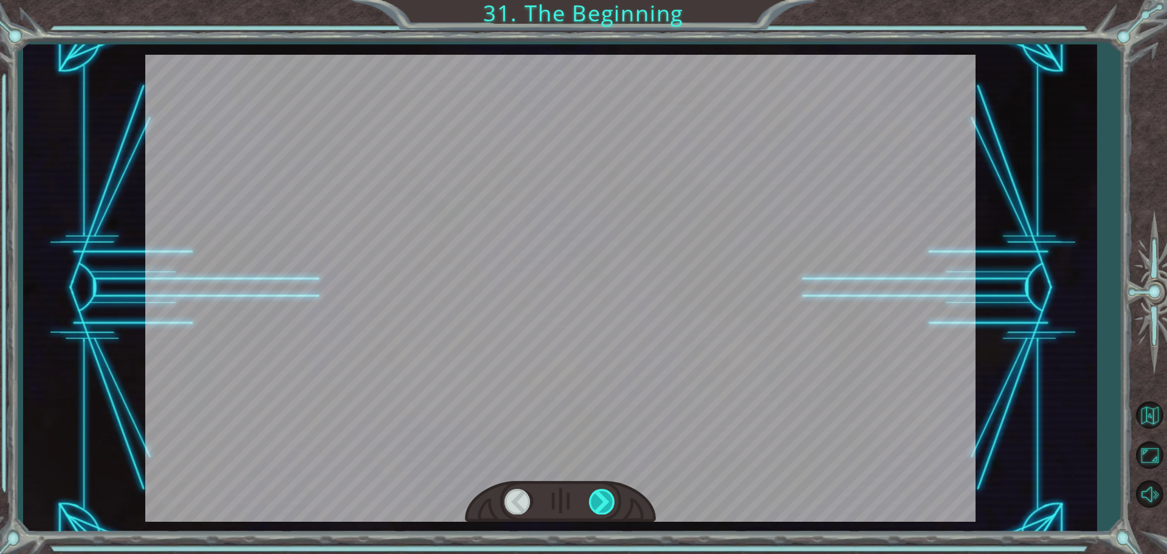
drag, startPoint x: 593, startPoint y: 500, endPoint x: 589, endPoint y: 492, distance: 8.7
click at [593, 499] on div at bounding box center [602, 501] width 27 height 25
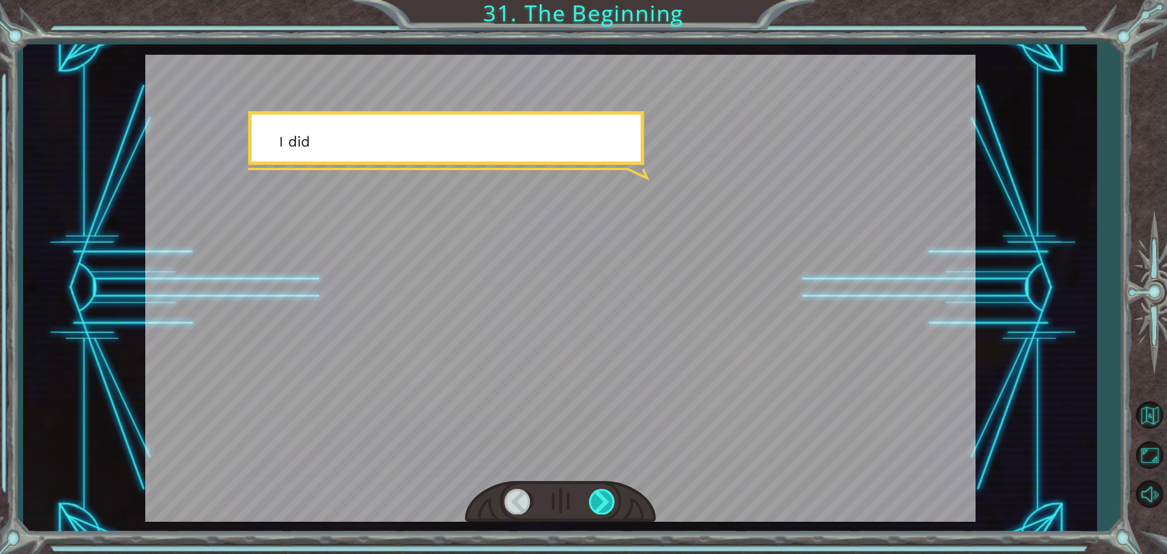
click at [589, 492] on div at bounding box center [602, 501] width 27 height 25
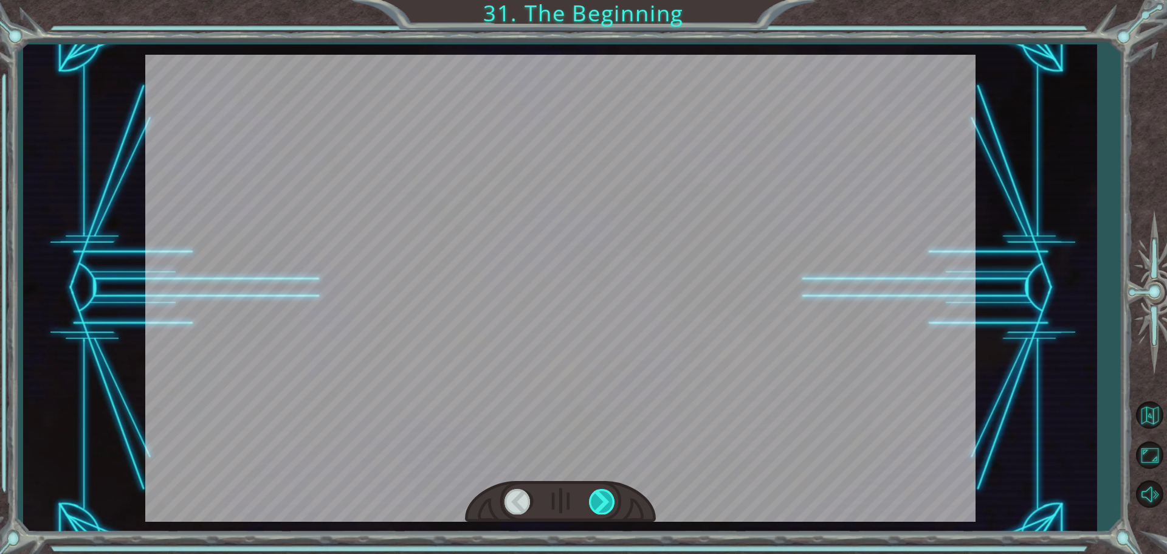
click at [589, 491] on div at bounding box center [602, 501] width 27 height 25
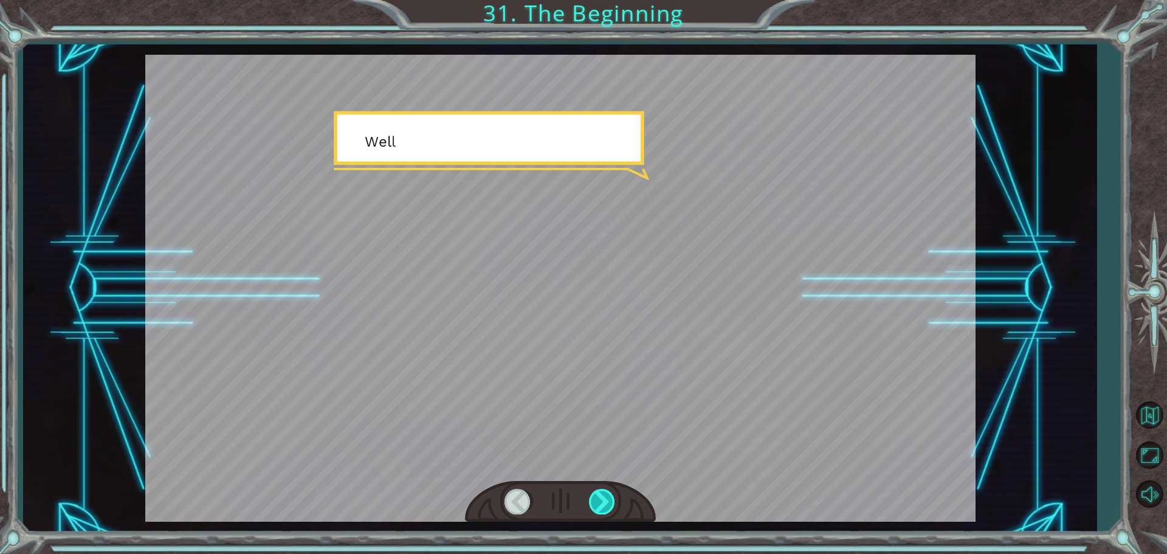
click at [598, 496] on div at bounding box center [602, 501] width 27 height 25
click at [598, 497] on div at bounding box center [602, 501] width 27 height 25
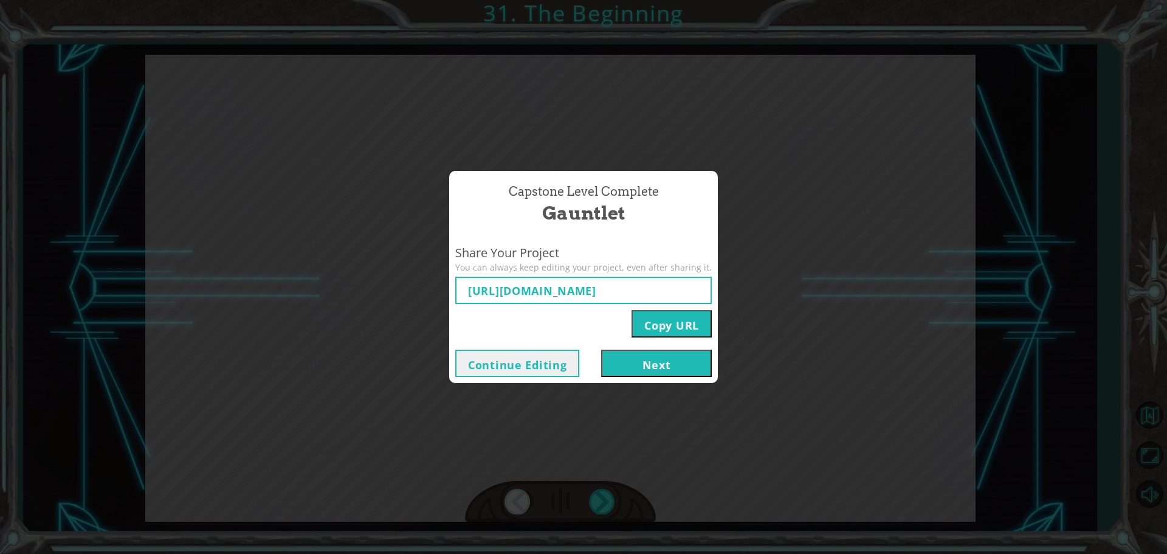
type input "[URL][DOMAIN_NAME]"
click at [633, 353] on button "Next" at bounding box center [656, 363] width 111 height 27
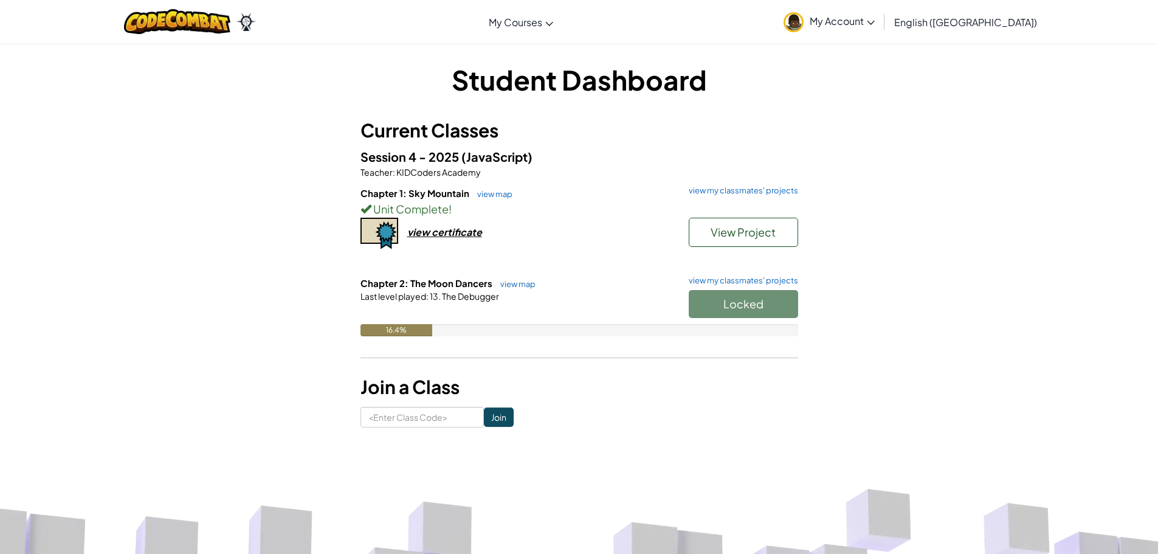
click at [457, 241] on div "Chapter 1: Sky Mountain view map view my classmates' projects Unit Complete ! V…" at bounding box center [580, 232] width 438 height 90
click at [749, 188] on link "view my classmates' projects" at bounding box center [741, 191] width 116 height 8
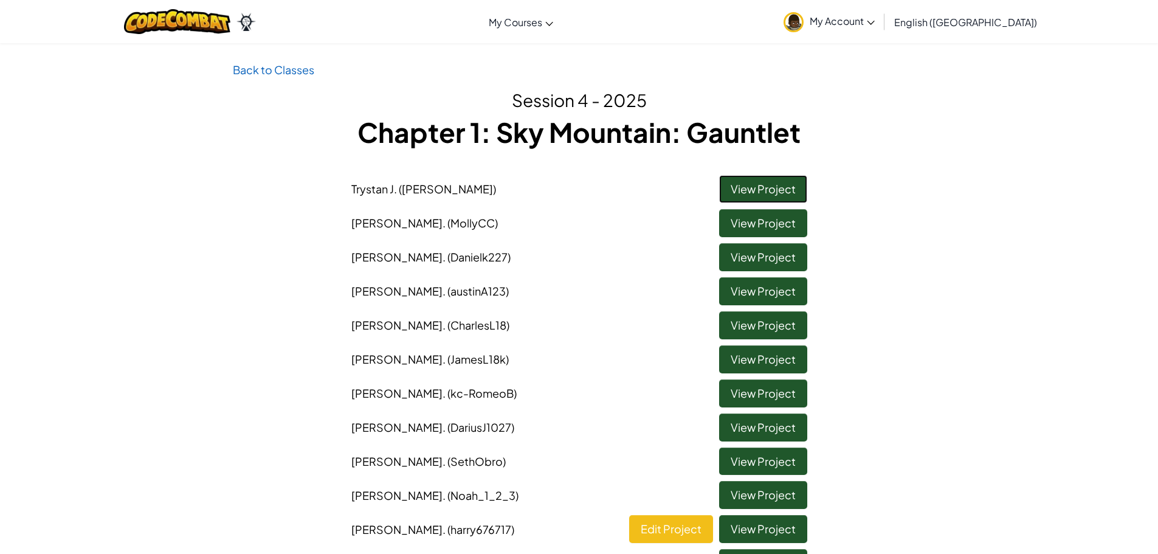
click at [762, 182] on link "View Project" at bounding box center [763, 189] width 88 height 28
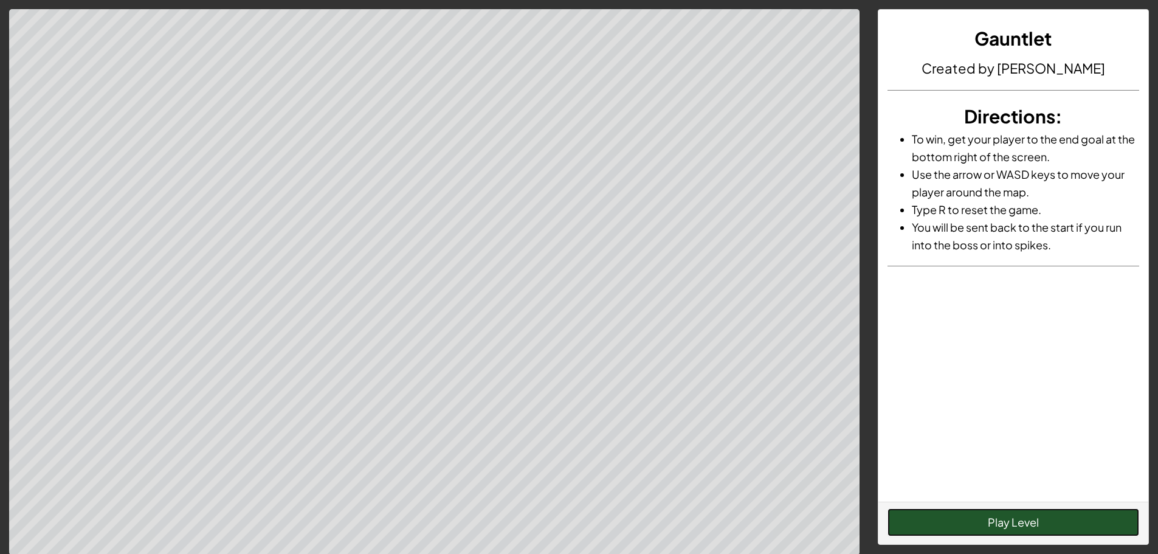
click at [976, 519] on button "Play Level" at bounding box center [1014, 522] width 252 height 28
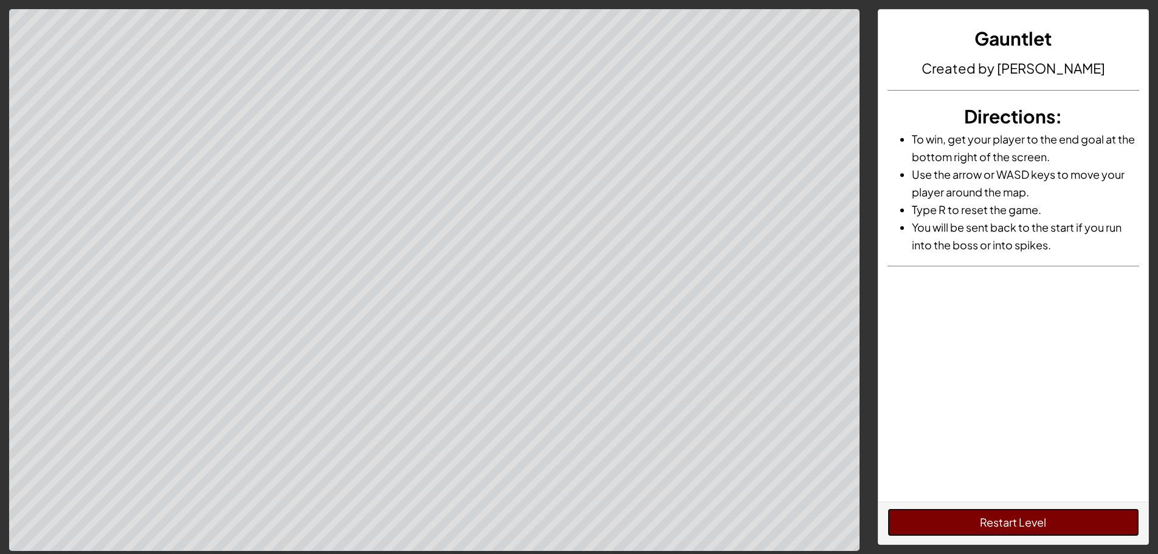
drag, startPoint x: 1028, startPoint y: 532, endPoint x: 1023, endPoint y: 539, distance: 8.8
click at [1030, 534] on button "Restart Level" at bounding box center [1014, 522] width 252 height 28
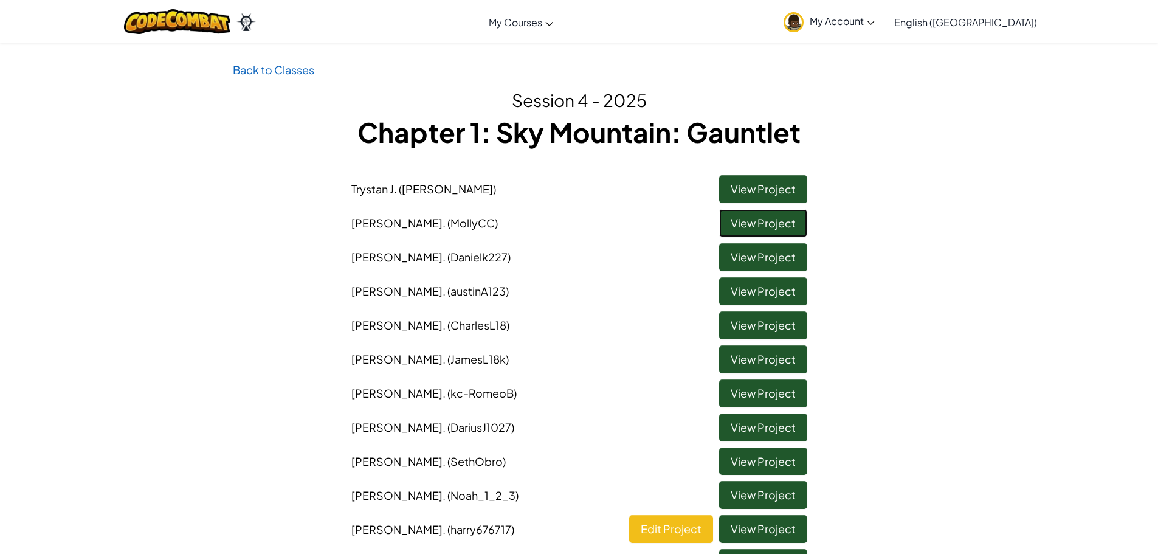
click at [750, 227] on link "View Project" at bounding box center [763, 223] width 88 height 28
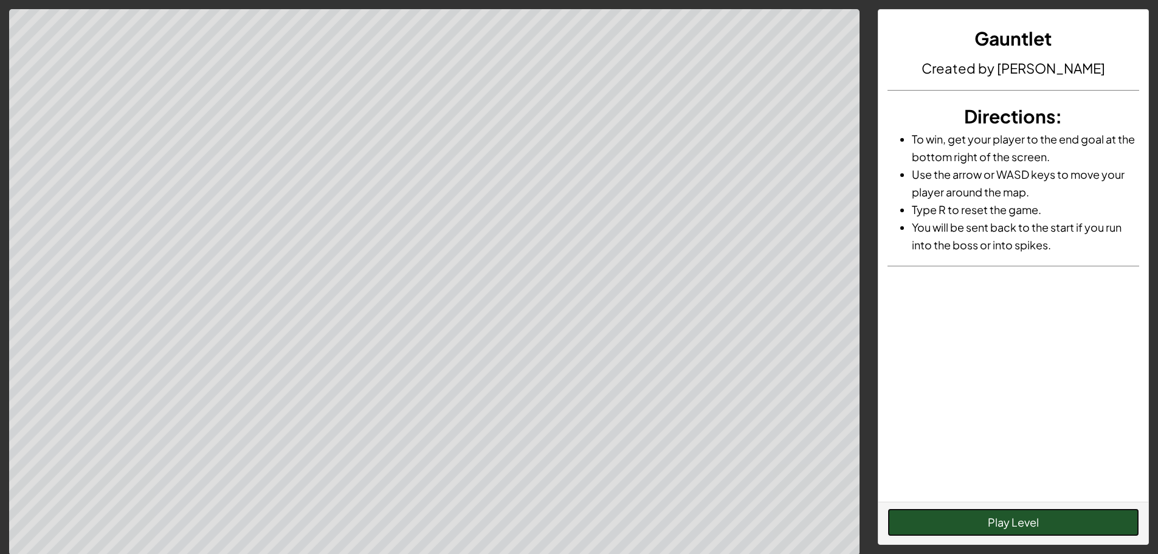
click at [1034, 522] on button "Play Level" at bounding box center [1014, 522] width 252 height 28
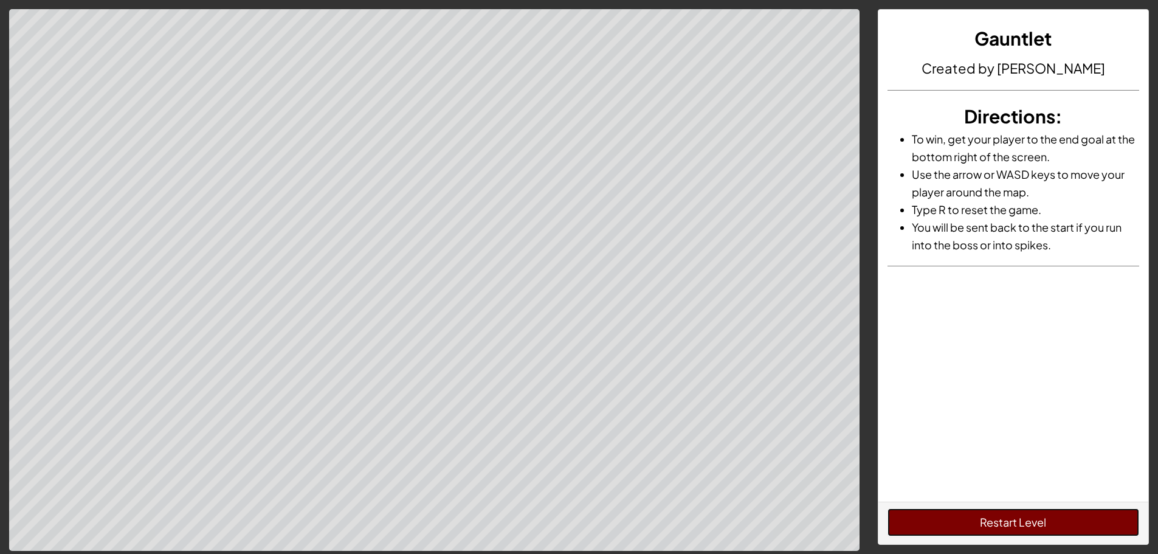
click at [1019, 528] on button "Restart Level" at bounding box center [1014, 522] width 252 height 28
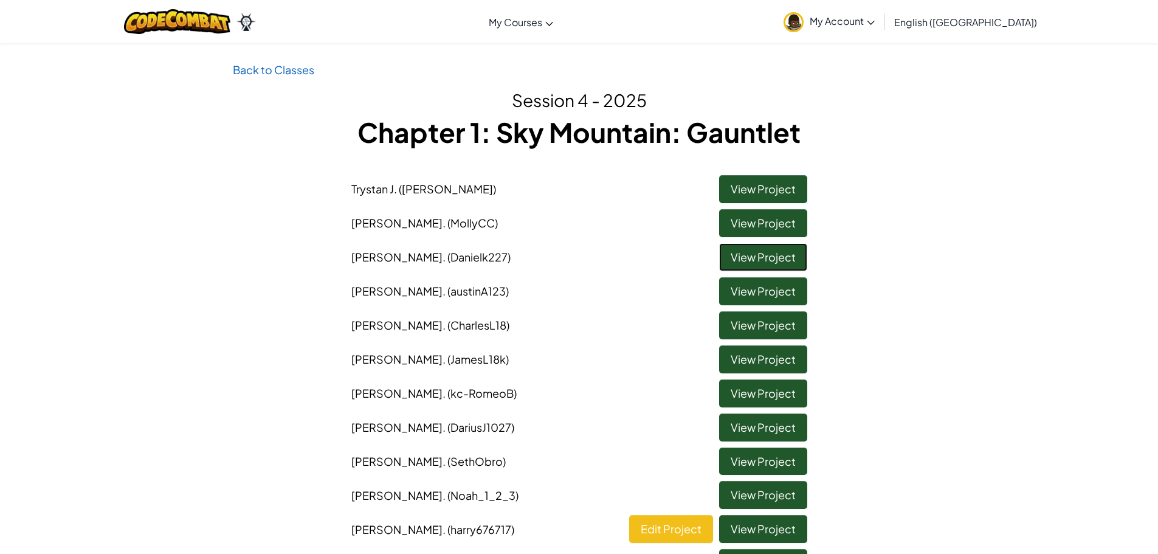
click at [761, 260] on link "View Project" at bounding box center [763, 257] width 88 height 28
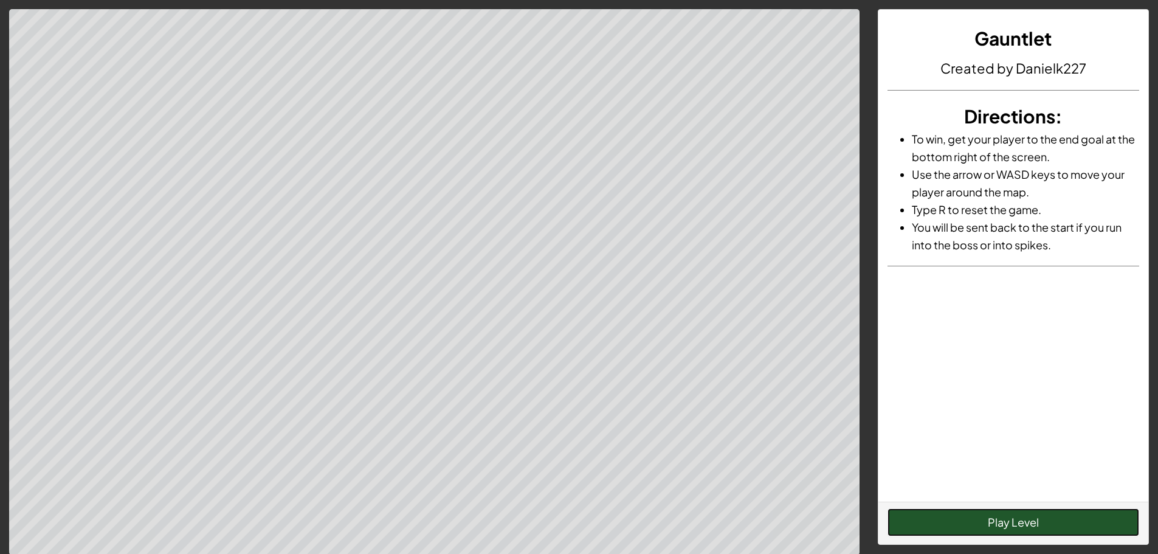
drag, startPoint x: 982, startPoint y: 519, endPoint x: 980, endPoint y: 527, distance: 8.1
click at [980, 524] on button "Play Level" at bounding box center [1014, 522] width 252 height 28
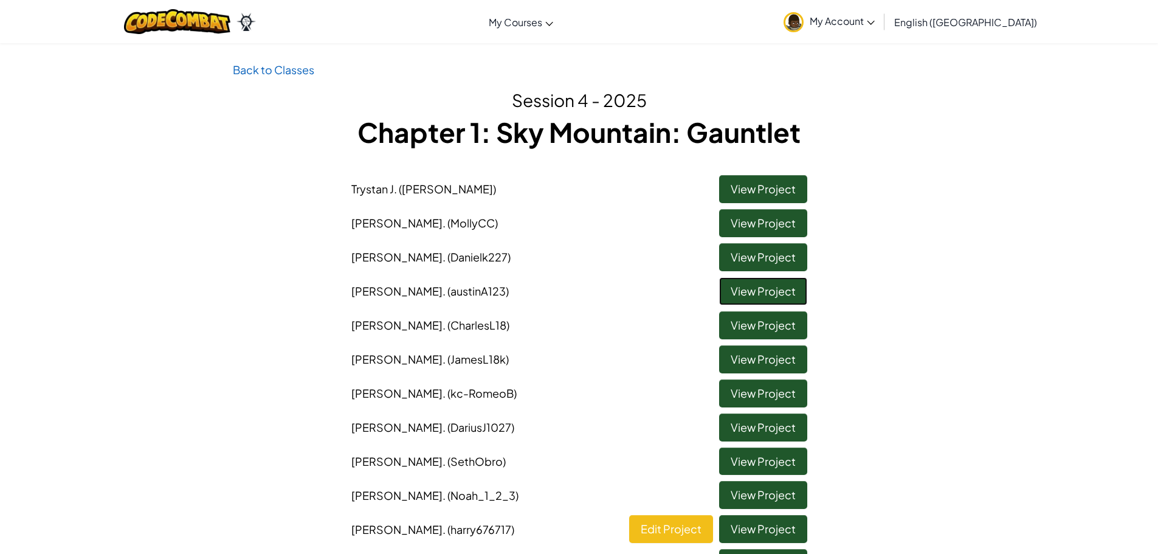
click at [774, 293] on link "View Project" at bounding box center [763, 291] width 88 height 28
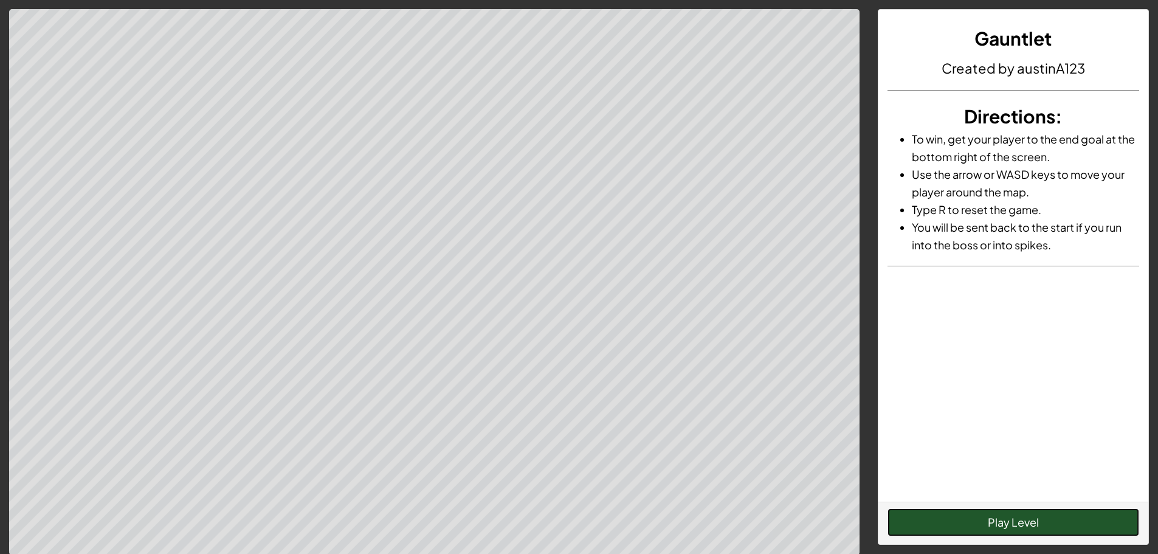
click at [1104, 534] on button "Play Level" at bounding box center [1014, 522] width 252 height 28
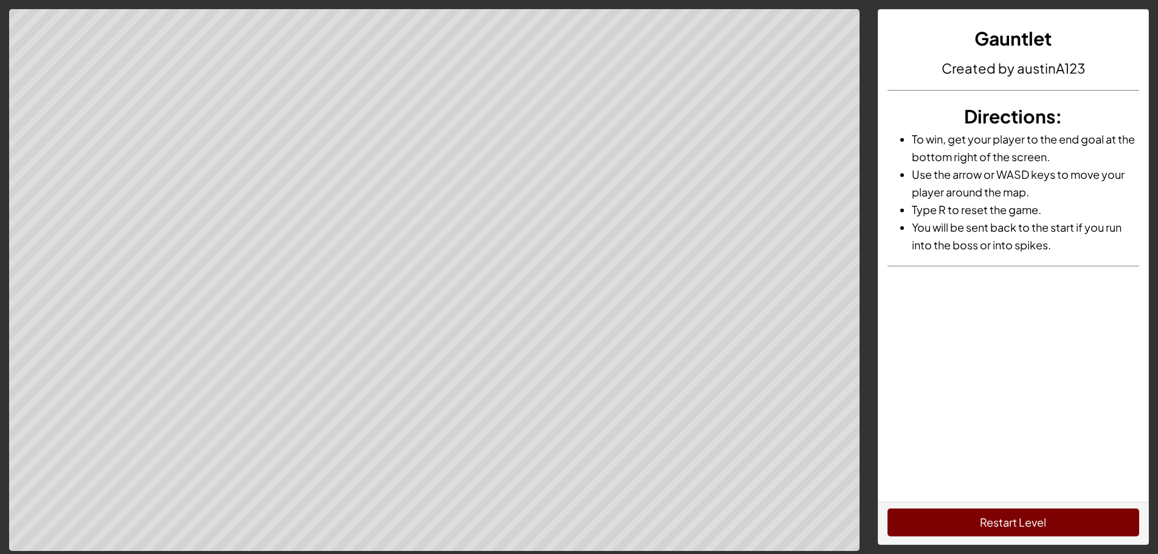
click at [1100, 525] on button "Restart Level" at bounding box center [1014, 522] width 252 height 28
click at [1014, 544] on div "Restart Level" at bounding box center [1014, 523] width 270 height 43
click at [1011, 528] on button "Restart Level" at bounding box center [1014, 522] width 252 height 28
click at [939, 509] on button "Restart Level" at bounding box center [1014, 522] width 252 height 28
click at [951, 513] on button "Restart Level" at bounding box center [1014, 522] width 252 height 28
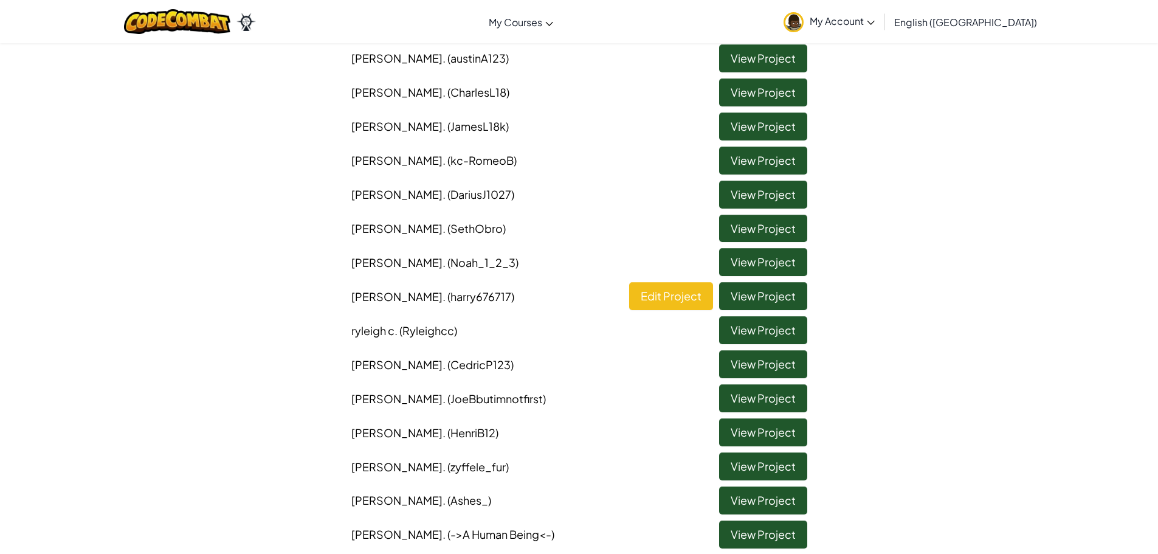
scroll to position [243, 0]
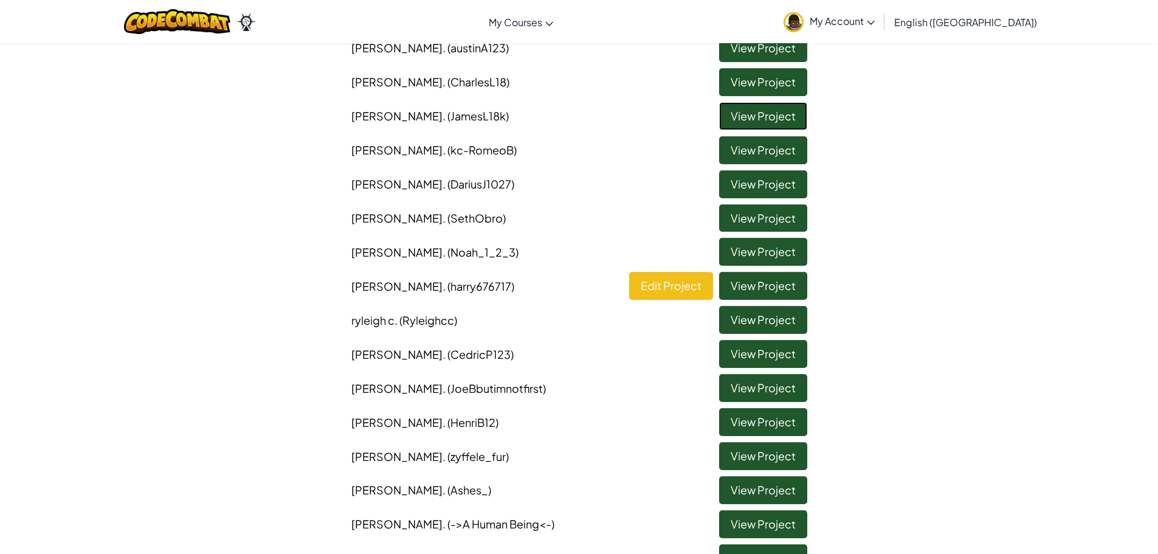
click at [745, 123] on link "View Project" at bounding box center [763, 116] width 88 height 28
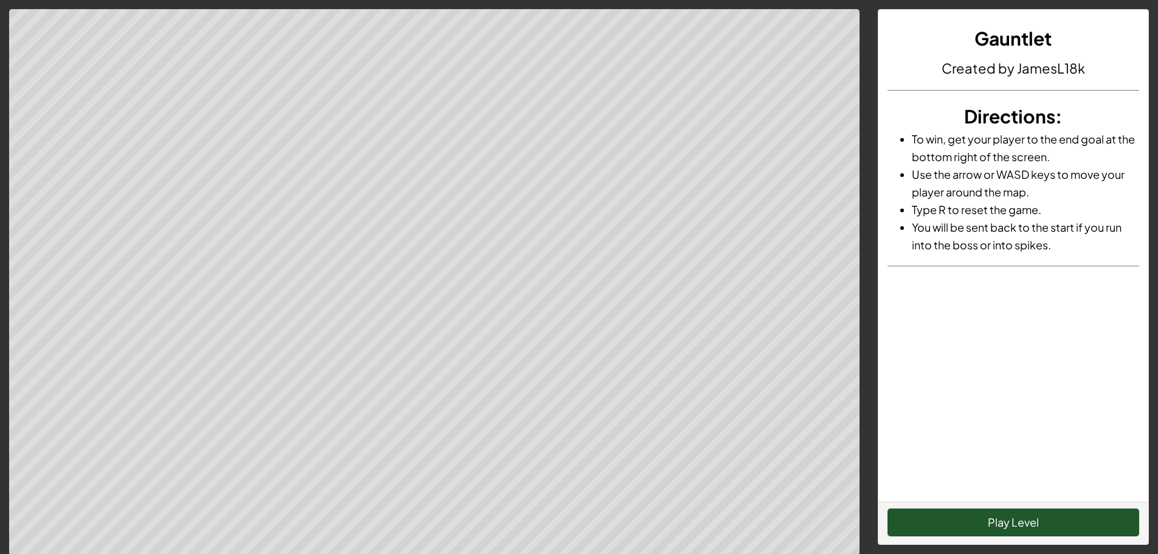
click at [1031, 544] on div "Gauntlet Created by JamesL18k Directions : To win, get your player to the end g…" at bounding box center [1013, 277] width 271 height 536
click at [1015, 527] on button "Play Level" at bounding box center [1014, 522] width 252 height 28
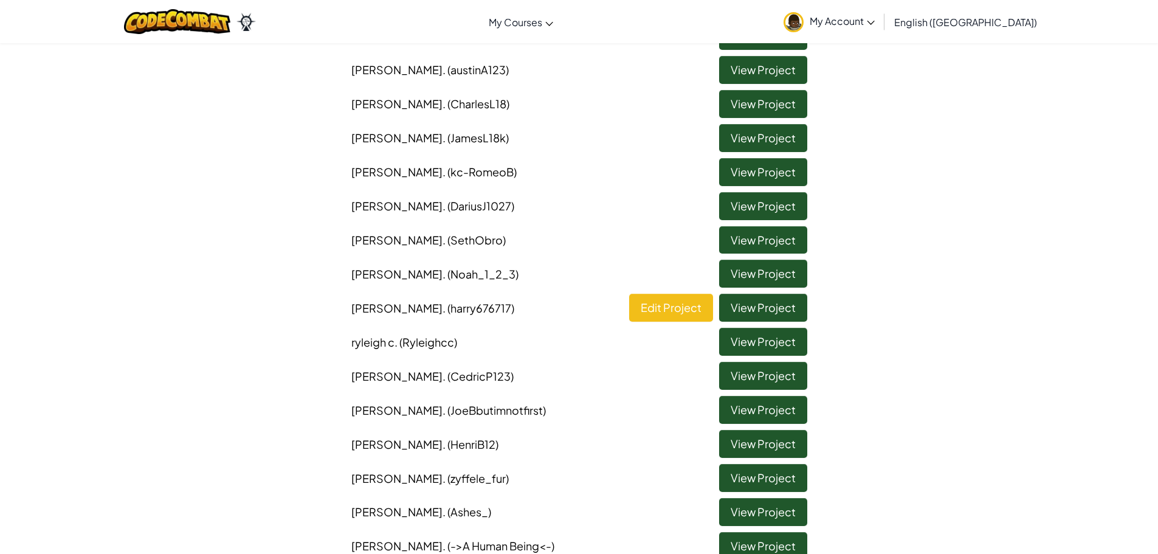
scroll to position [243, 0]
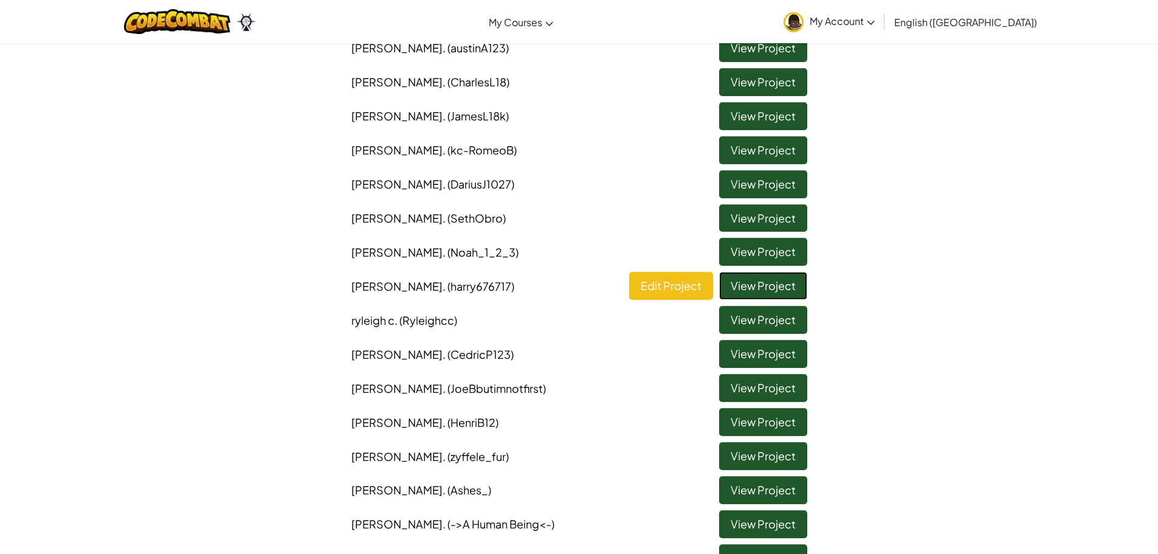
click at [742, 290] on link "View Project" at bounding box center [763, 286] width 88 height 28
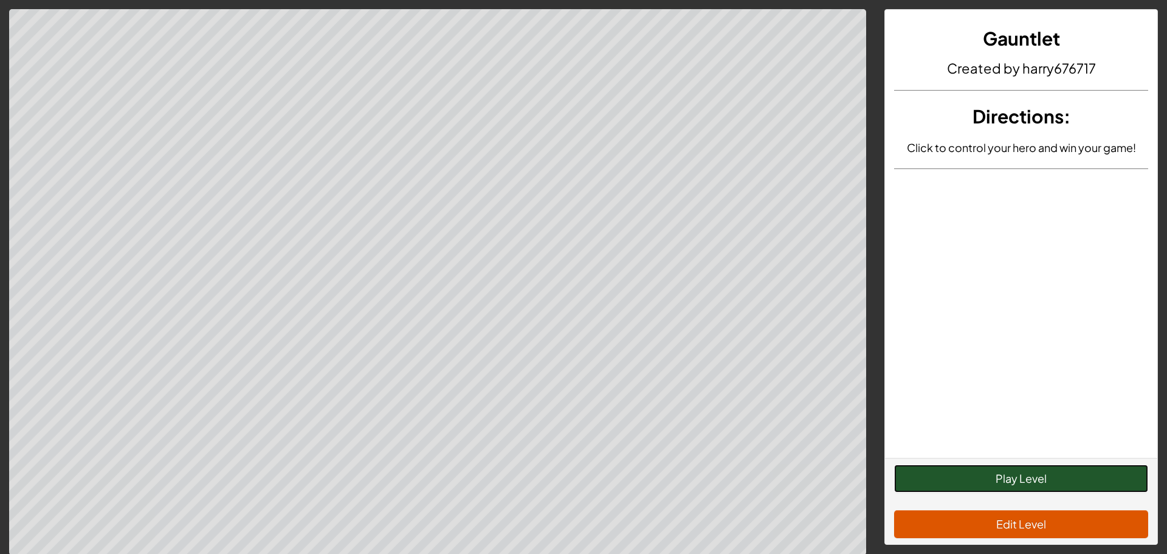
click at [1040, 479] on button "Play Level" at bounding box center [1021, 479] width 254 height 28
click at [1026, 472] on button "Restart Level" at bounding box center [1021, 479] width 254 height 28
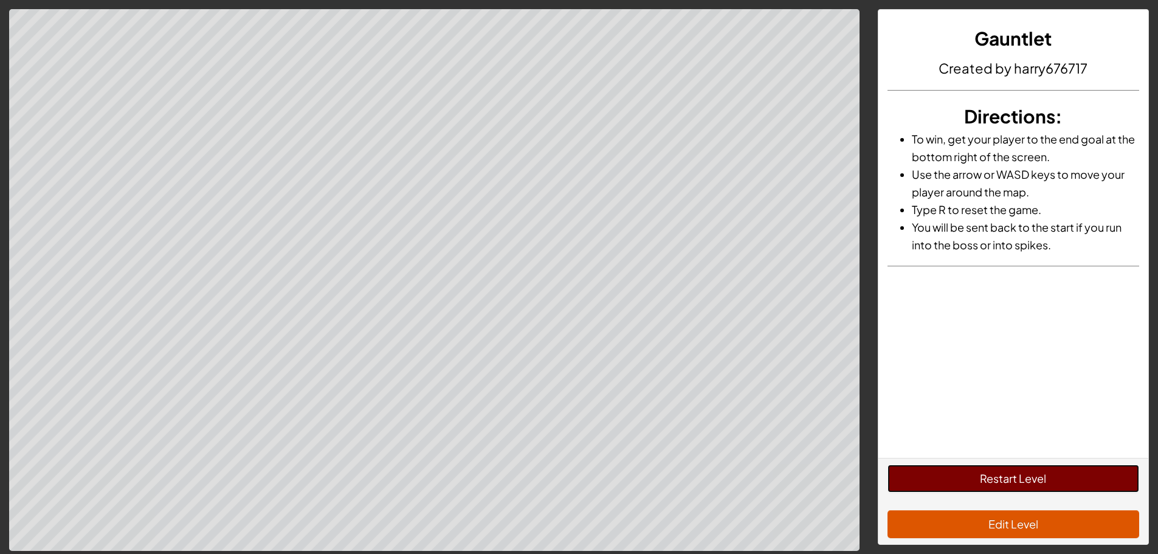
click at [953, 474] on button "Restart Level" at bounding box center [1014, 479] width 252 height 28
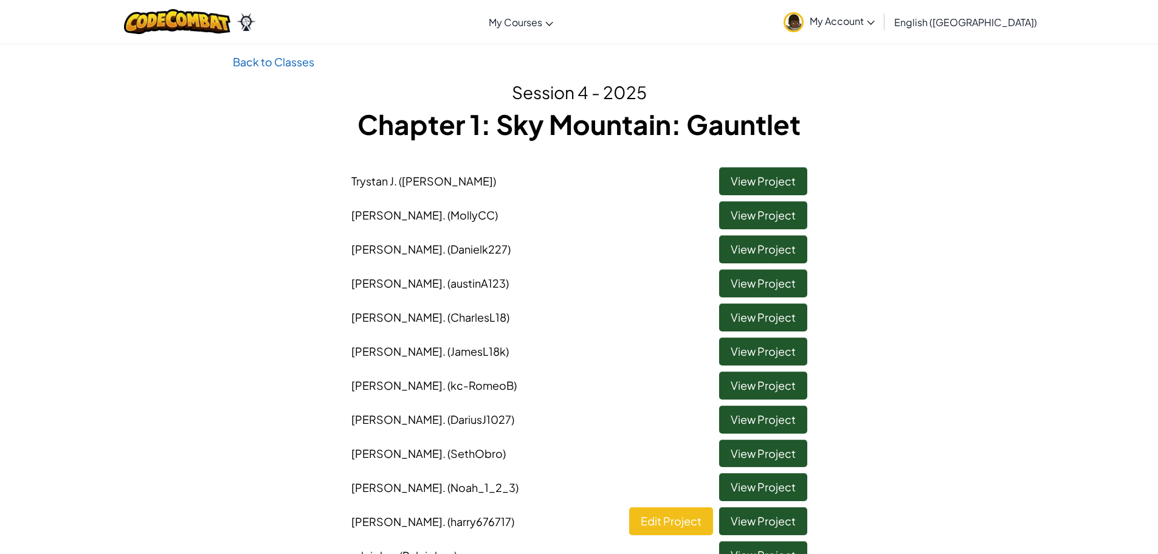
scroll to position [61, 0]
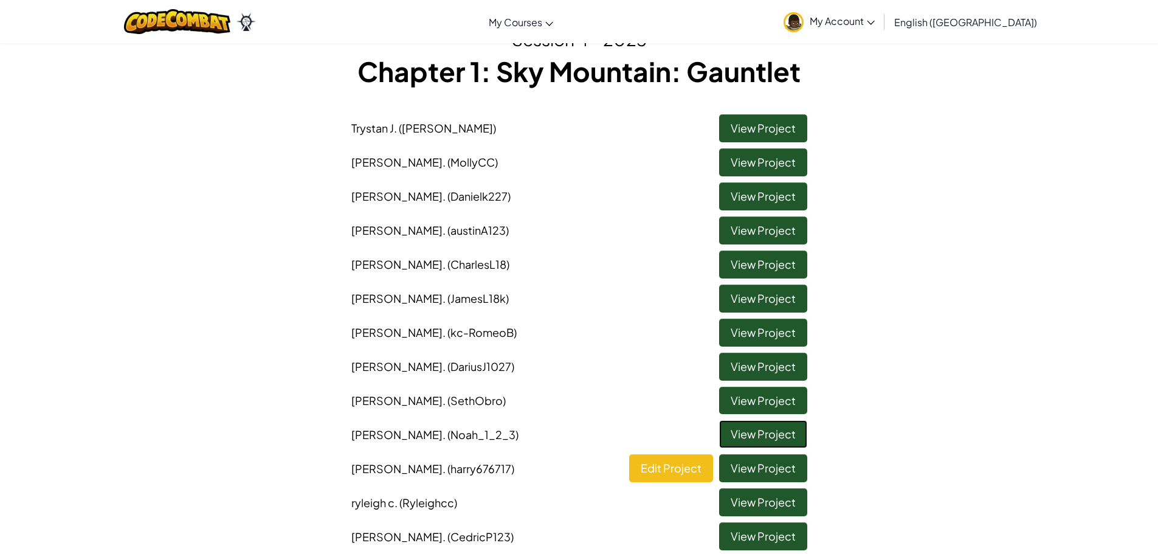
click at [790, 435] on link "View Project" at bounding box center [763, 434] width 88 height 28
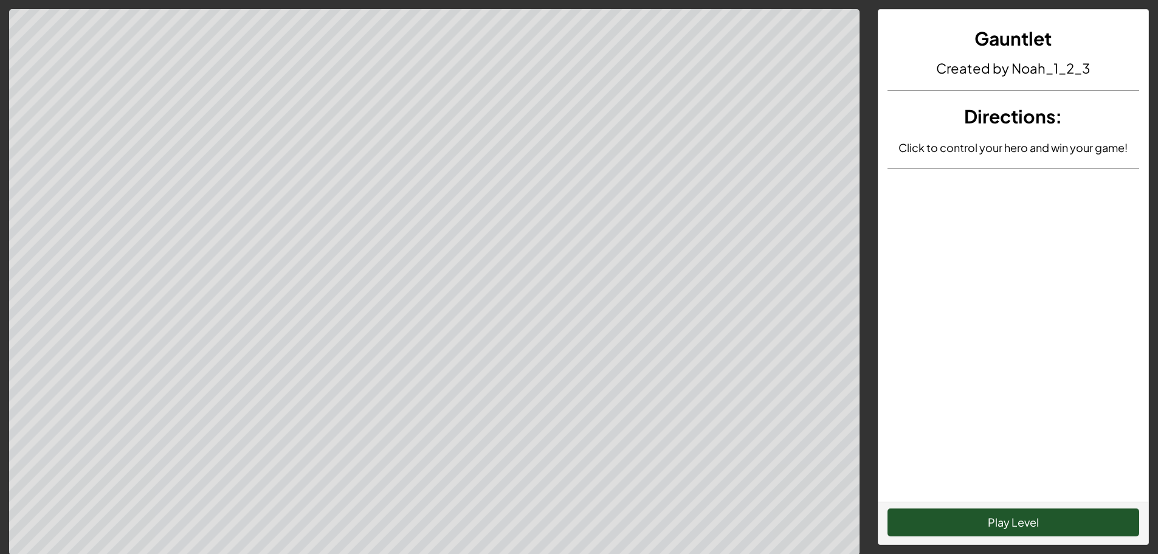
click at [1059, 528] on button "Play Level" at bounding box center [1014, 522] width 252 height 28
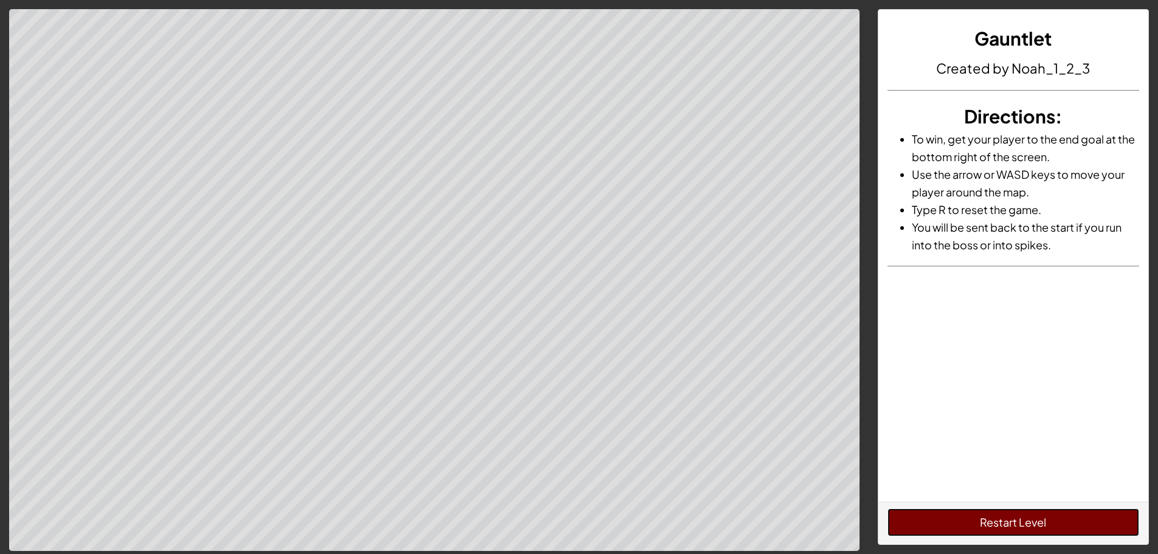
click at [986, 523] on button "Restart Level" at bounding box center [1014, 522] width 252 height 28
drag, startPoint x: 1027, startPoint y: 506, endPoint x: 1009, endPoint y: 526, distance: 26.3
click at [1013, 524] on div "Restart Level" at bounding box center [1014, 523] width 270 height 43
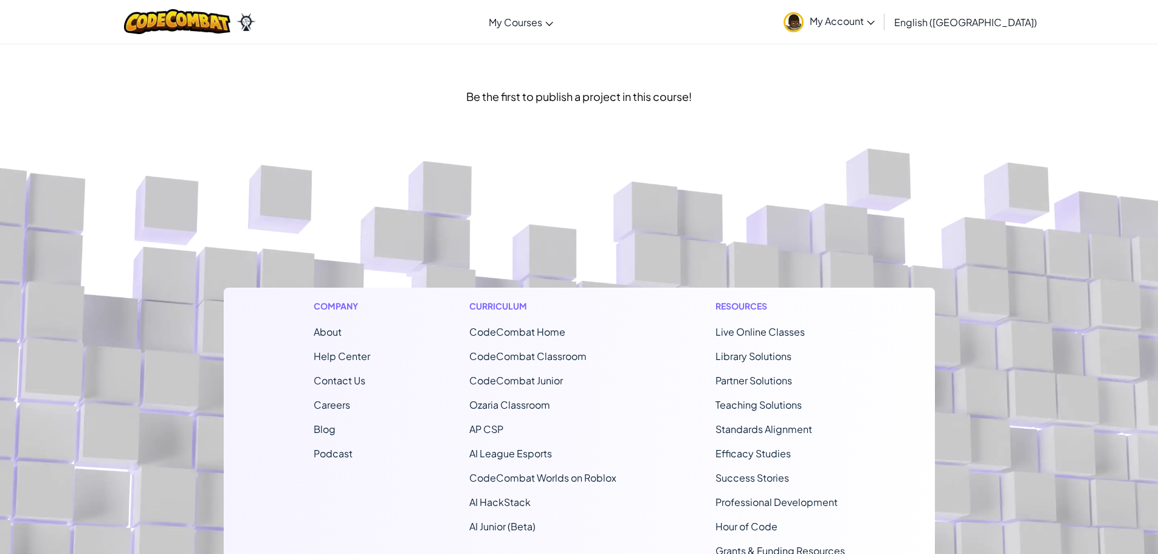
click at [103, 15] on div "Toggle navigation My Courses Ozaria Classroom CodeCombat Classroom AI League Es…" at bounding box center [579, 21] width 1164 height 43
